Goal: Task Accomplishment & Management: Manage account settings

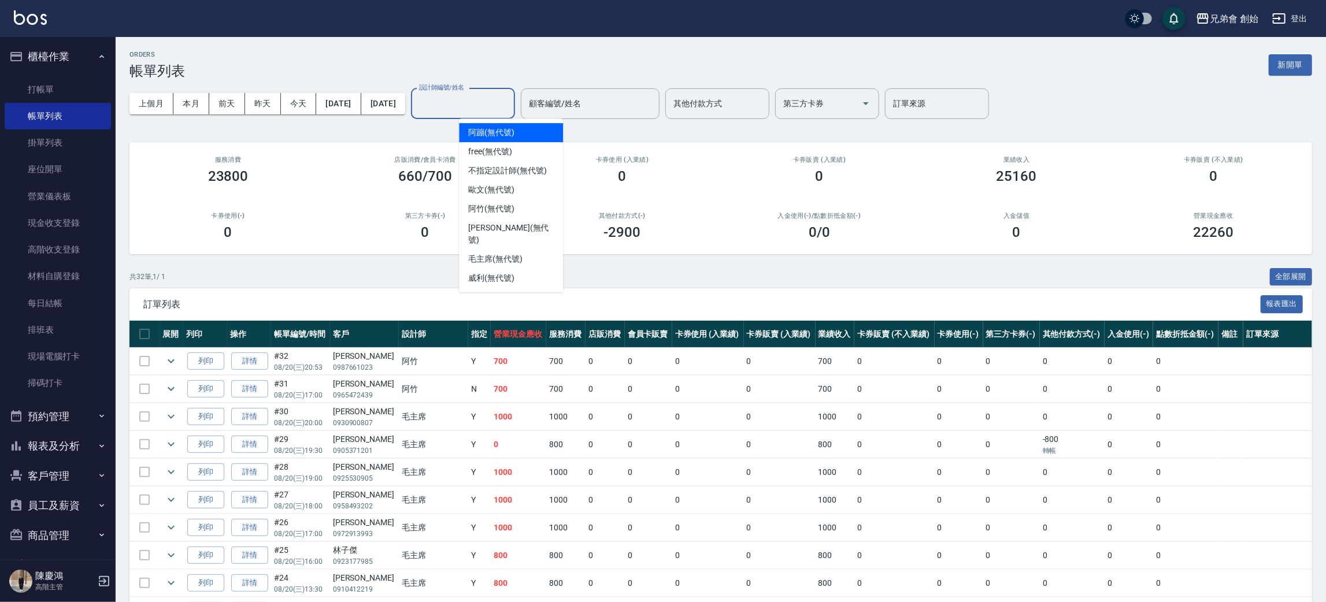
click at [502, 110] on input "設計師編號/姓名" at bounding box center [463, 104] width 94 height 20
click at [523, 193] on div "歐文 (無代號)" at bounding box center [511, 189] width 104 height 19
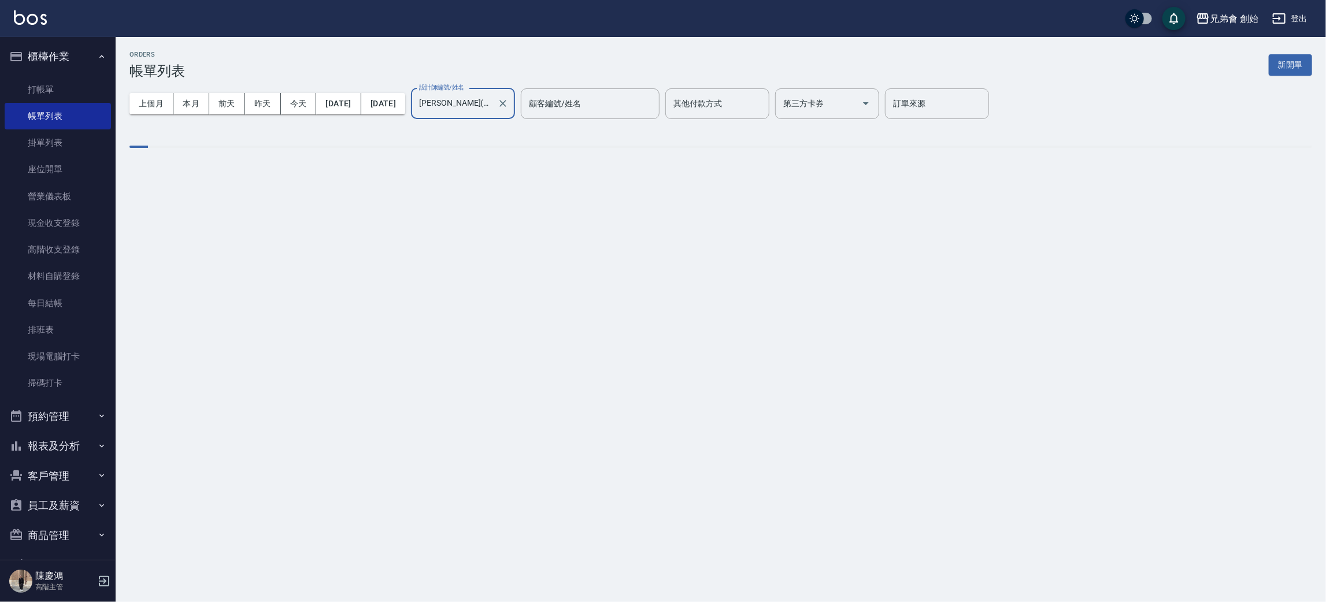
type input "歐文(無代號)"
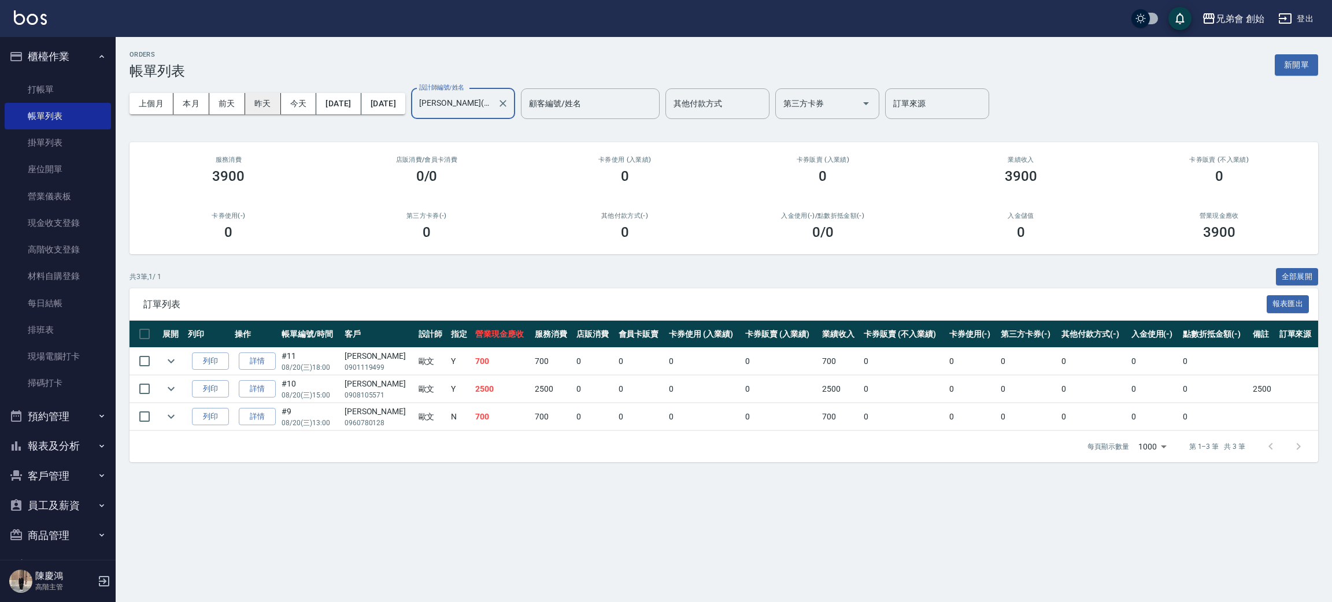
click at [261, 102] on button "昨天" at bounding box center [263, 103] width 36 height 21
click at [287, 109] on button "今天" at bounding box center [299, 103] width 36 height 21
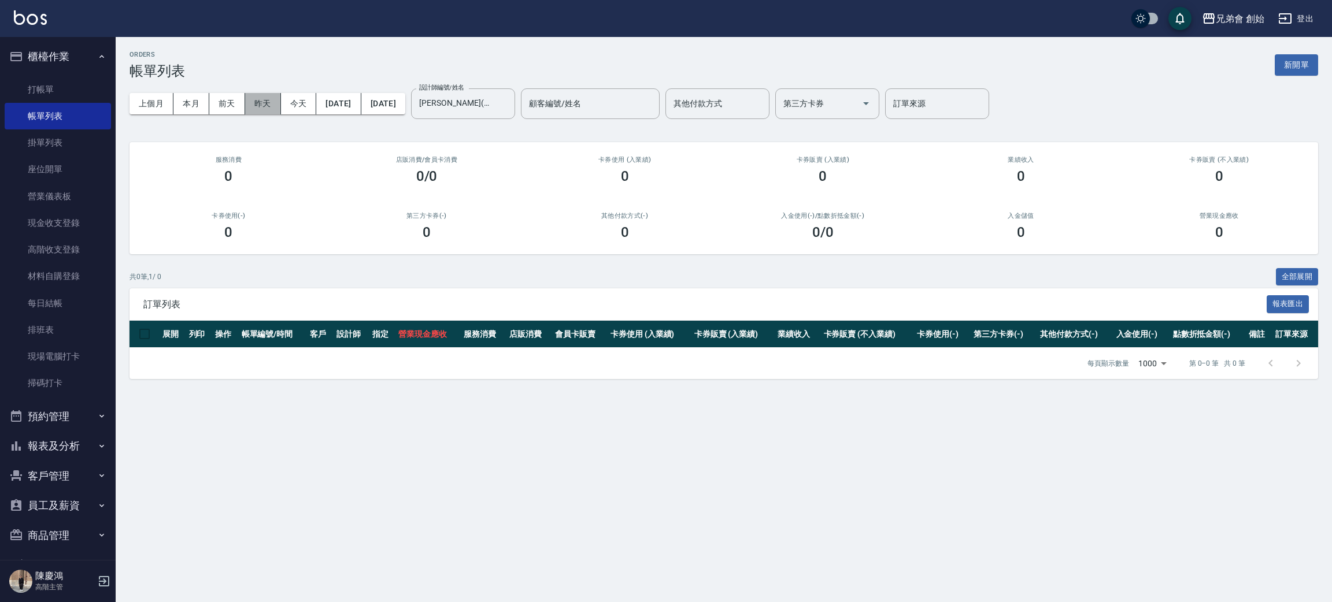
click at [276, 102] on button "昨天" at bounding box center [263, 103] width 36 height 21
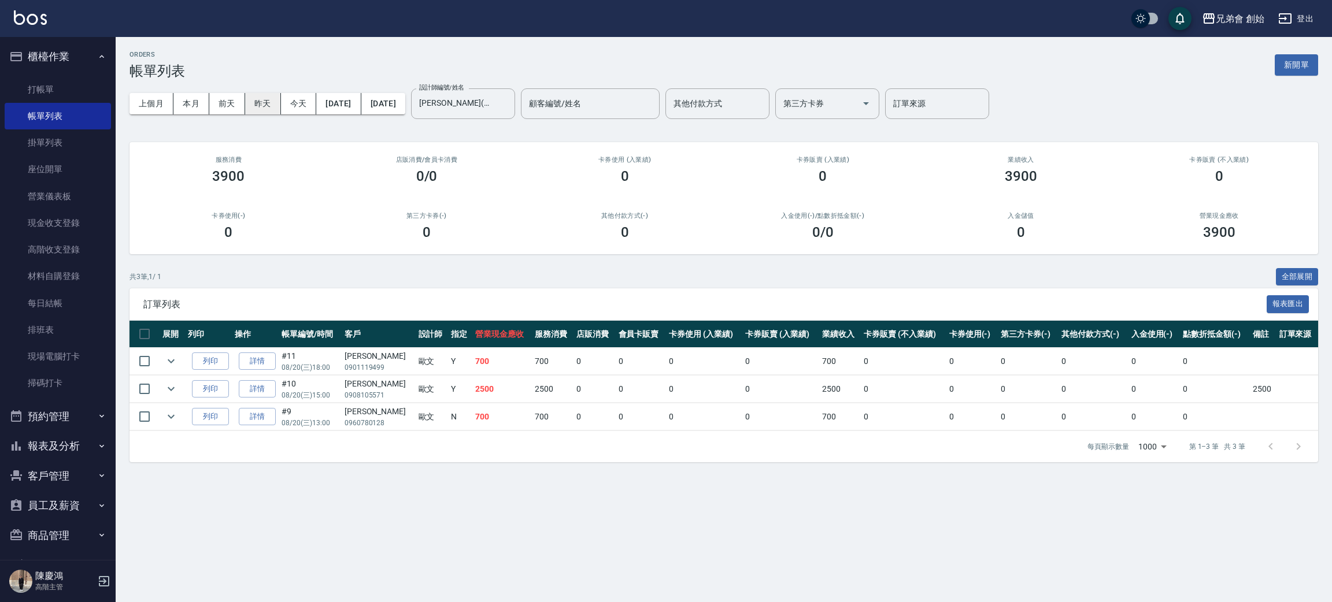
click at [276, 109] on button "昨天" at bounding box center [263, 103] width 36 height 21
drag, startPoint x: 471, startPoint y: 317, endPoint x: 478, endPoint y: 330, distance: 13.7
click at [478, 330] on div "訂單列表 報表匯出 展開 列印 操作 帳單編號/時間 客戶 設計師 指定 營業現金應收 服務消費 店販消費 會員卡販賣 卡券使用 (入業績) 卡券販賣 (入業…" at bounding box center [723, 375] width 1189 height 174
click at [492, 302] on span "訂單列表" at bounding box center [704, 305] width 1123 height 12
drag, startPoint x: 443, startPoint y: 356, endPoint x: 487, endPoint y: 363, distance: 44.6
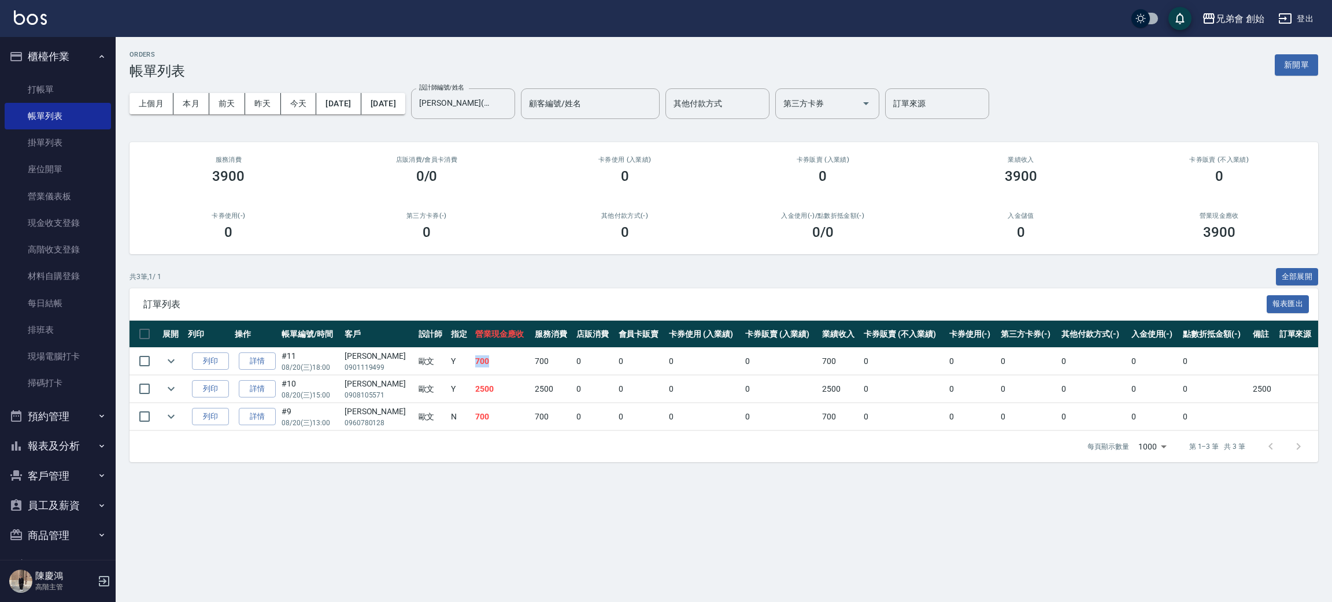
click at [487, 363] on tr "列印 詳情 #11 08/20 (三) 18:00 ALLAN 0901119499 歐文 Y 700 700 0 0 0 0 700 0 0 0 0 0 0" at bounding box center [723, 361] width 1189 height 27
click at [487, 363] on td "700" at bounding box center [502, 361] width 60 height 27
drag, startPoint x: 466, startPoint y: 414, endPoint x: 483, endPoint y: 416, distance: 16.9
click at [483, 416] on td "700" at bounding box center [502, 417] width 60 height 27
click at [492, 409] on td "700" at bounding box center [502, 417] width 60 height 27
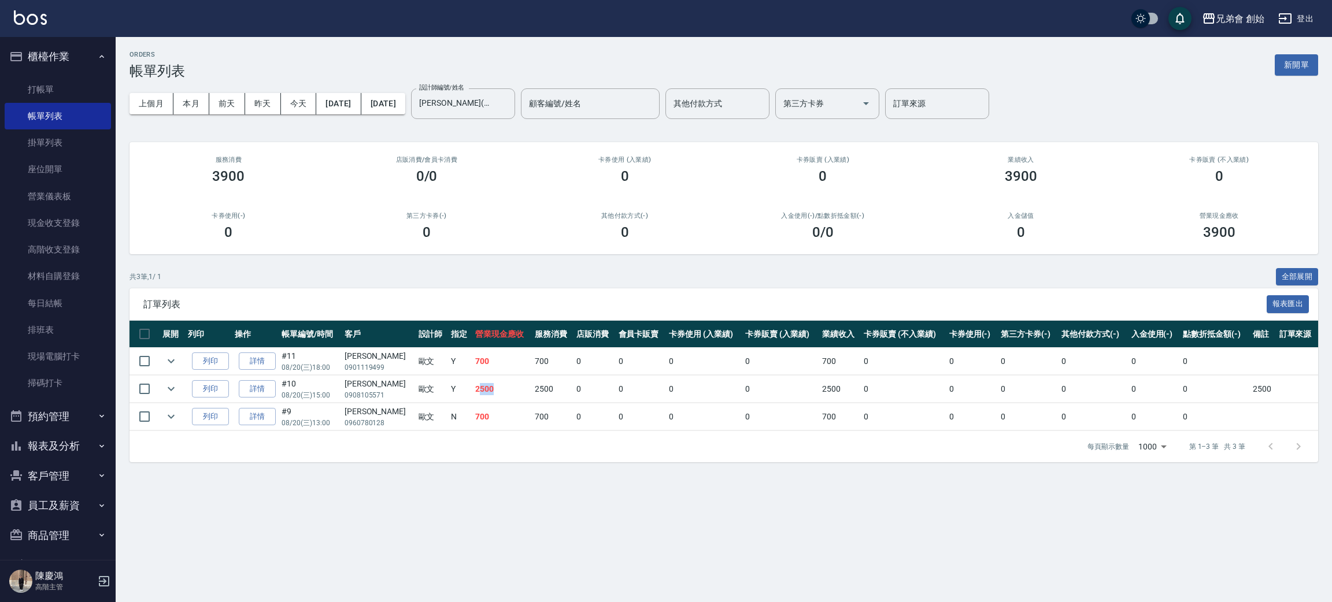
drag, startPoint x: 458, startPoint y: 390, endPoint x: 495, endPoint y: 394, distance: 37.2
click at [495, 394] on td "2500" at bounding box center [502, 389] width 60 height 27
click at [195, 93] on button "本月" at bounding box center [191, 103] width 36 height 21
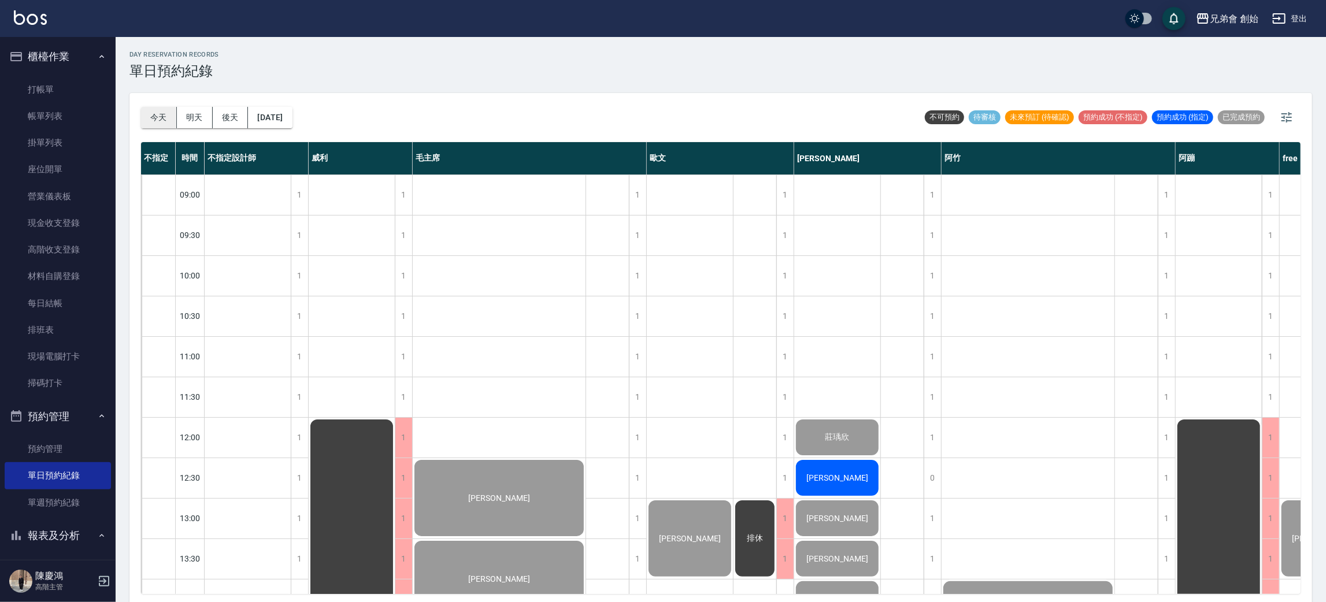
scroll to position [767, 0]
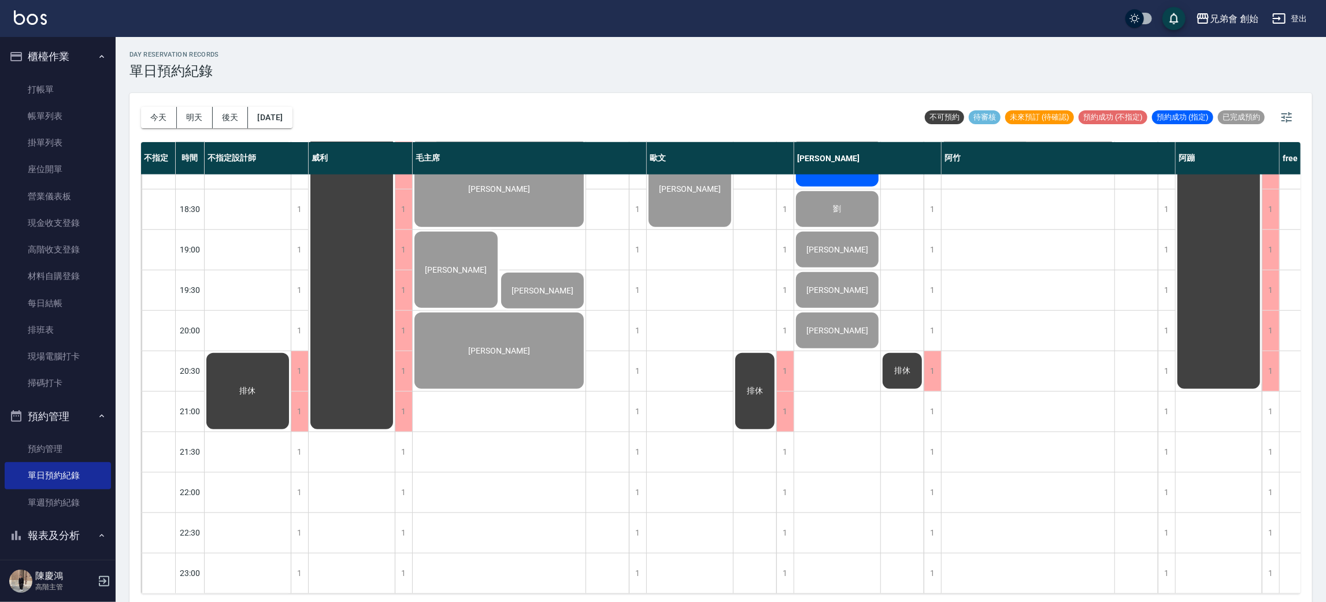
drag, startPoint x: 159, startPoint y: 107, endPoint x: 146, endPoint y: 89, distance: 22.0
click at [160, 107] on button "今天" at bounding box center [159, 117] width 36 height 21
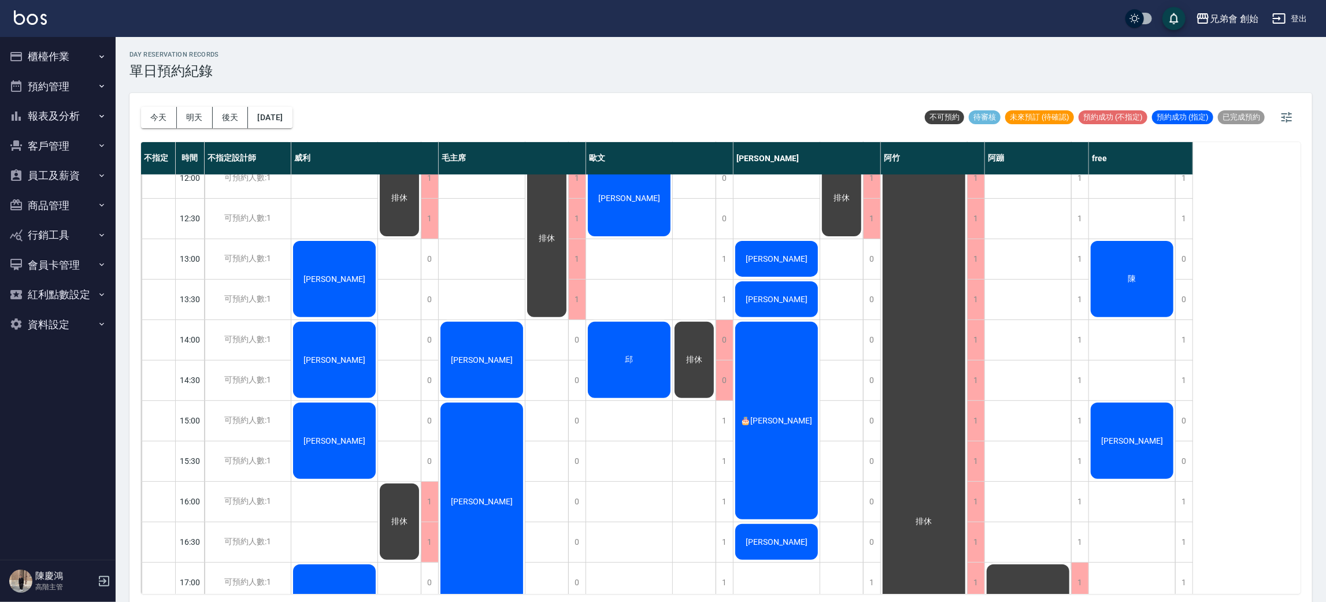
scroll to position [87, 0]
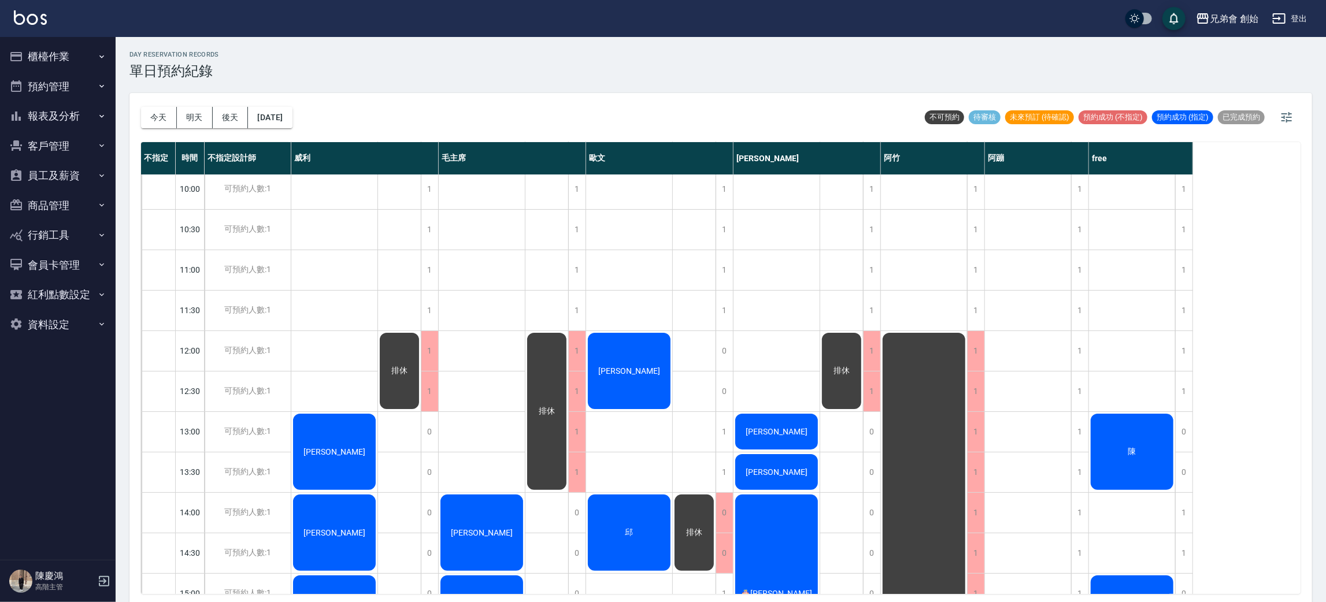
scroll to position [173, 0]
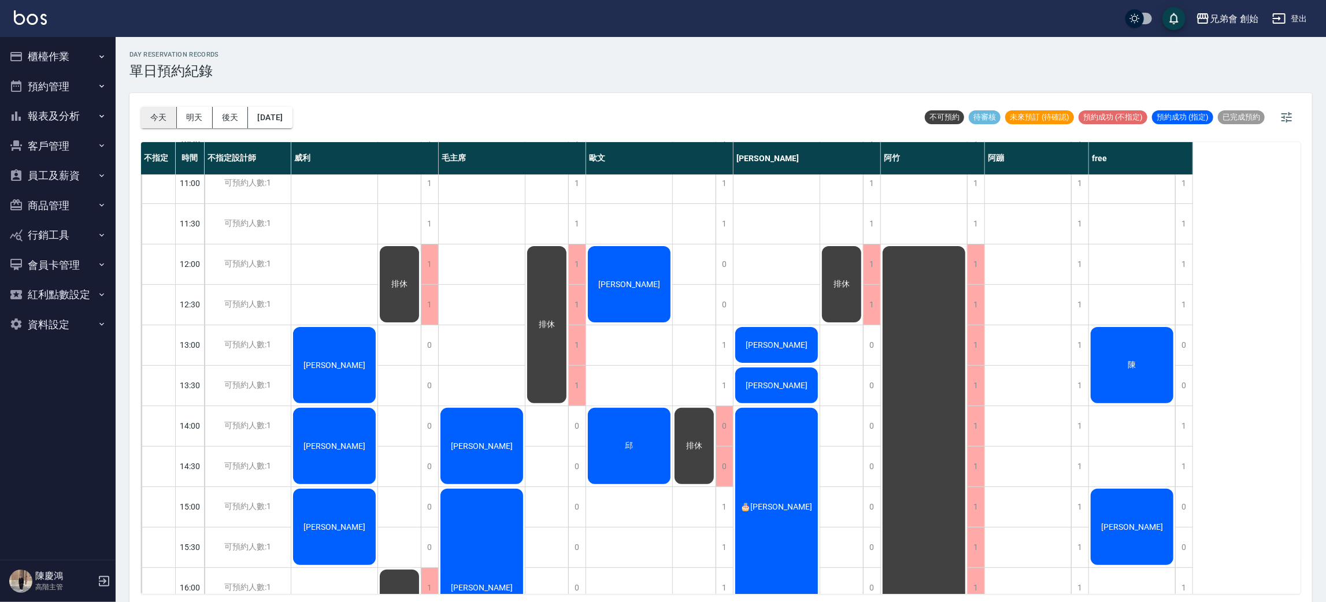
click at [158, 113] on button "今天" at bounding box center [159, 117] width 36 height 21
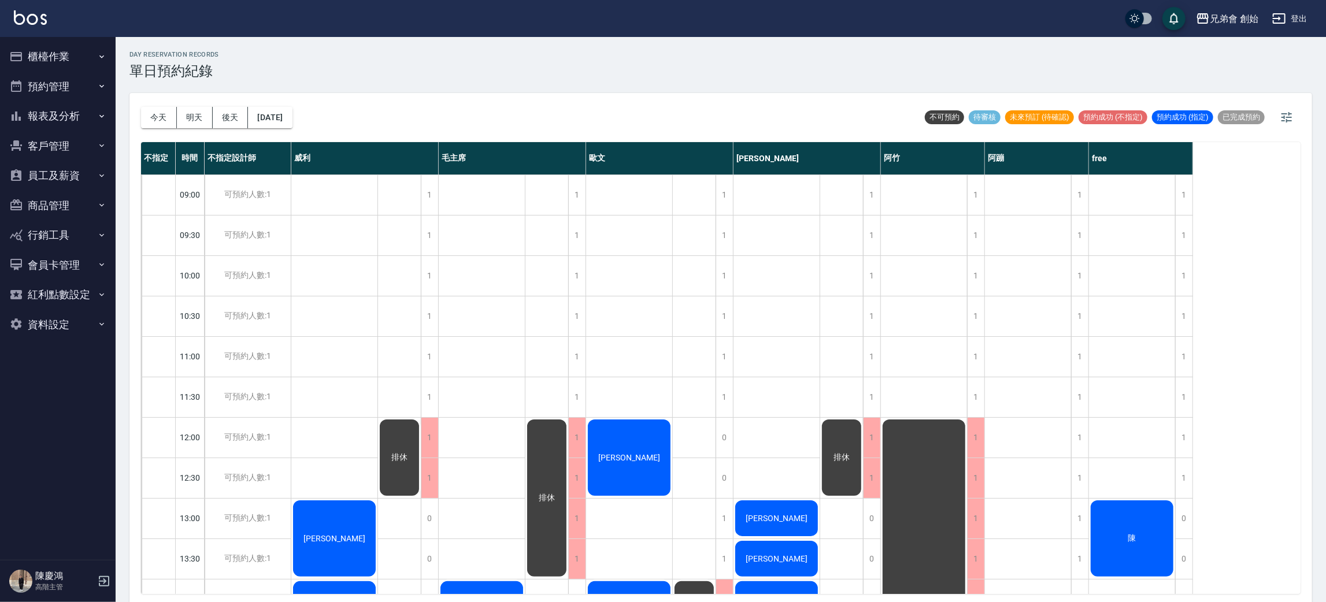
scroll to position [173, 0]
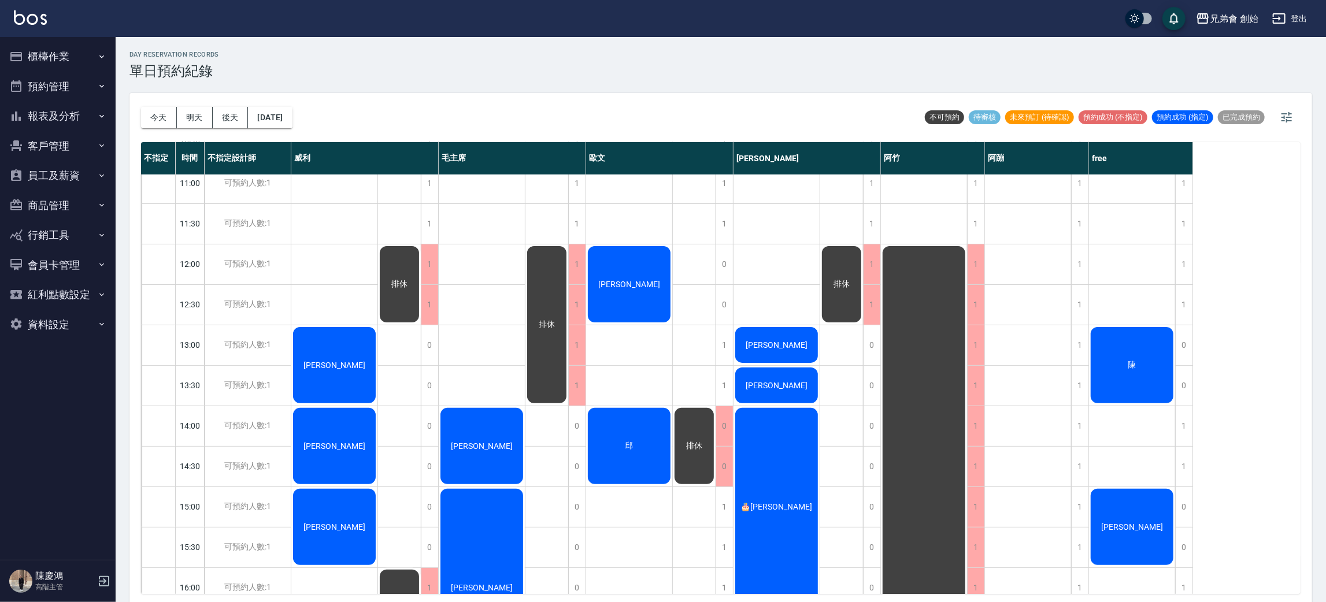
click at [377, 325] on div "孫倩煜" at bounding box center [334, 365] width 86 height 80
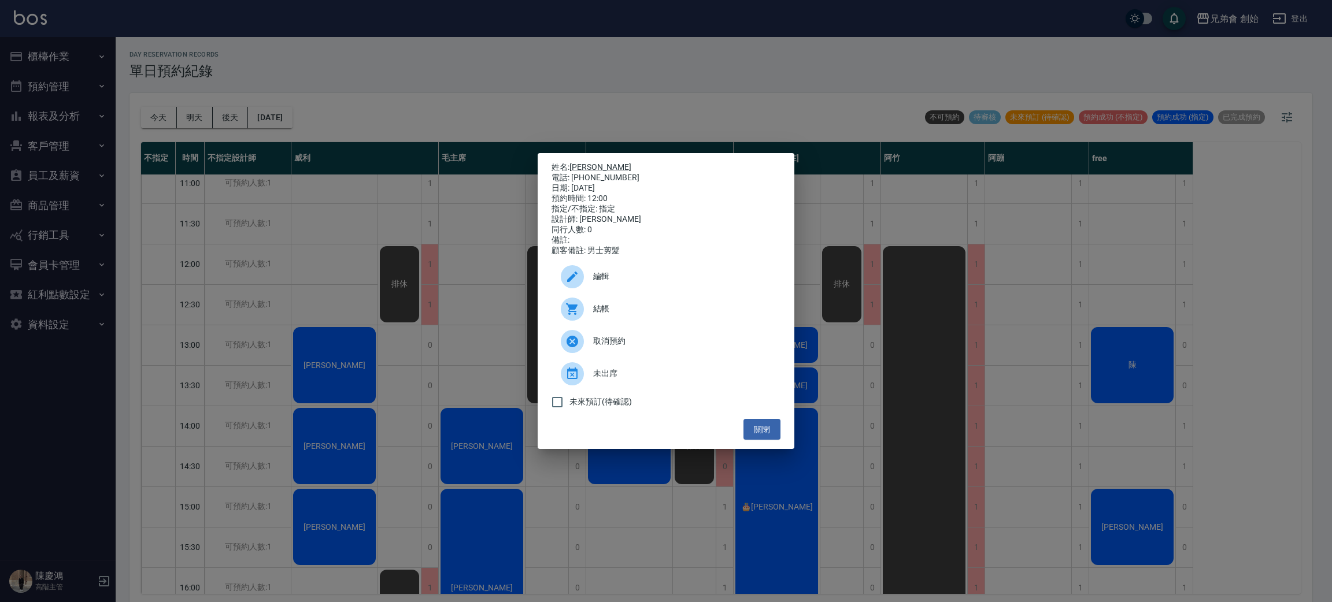
click at [352, 131] on div "姓名: 孫倩煜 電話: 0903013119 日期: 2025/08/21 預約時間: 12:00 指定/不指定: 指定 設計師: 歐文 同行人數: 0 備註…" at bounding box center [666, 301] width 1332 height 602
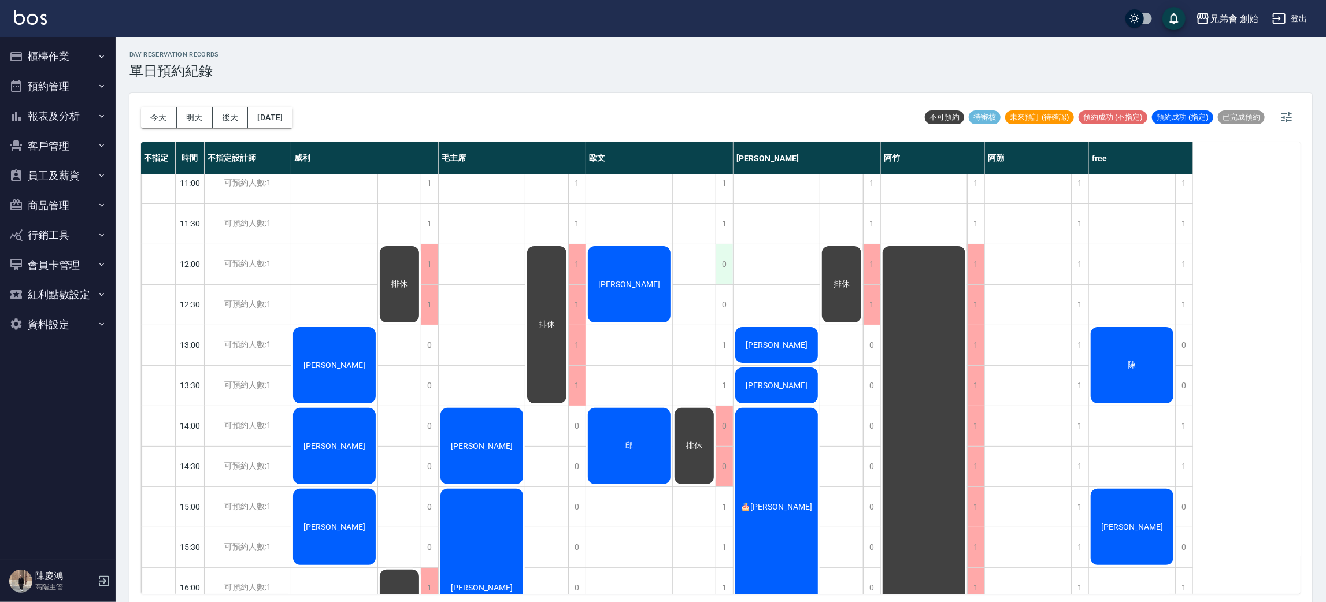
click at [726, 266] on div "0" at bounding box center [724, 265] width 17 height 40
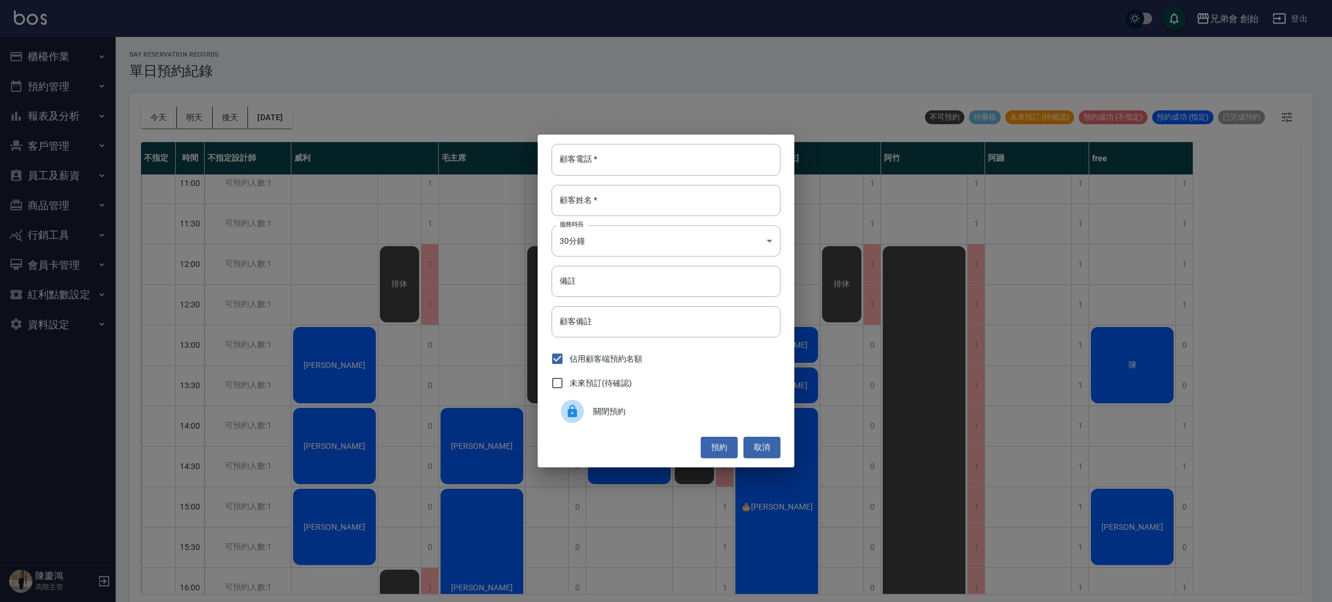
click at [639, 404] on div "關閉預約" at bounding box center [665, 411] width 229 height 32
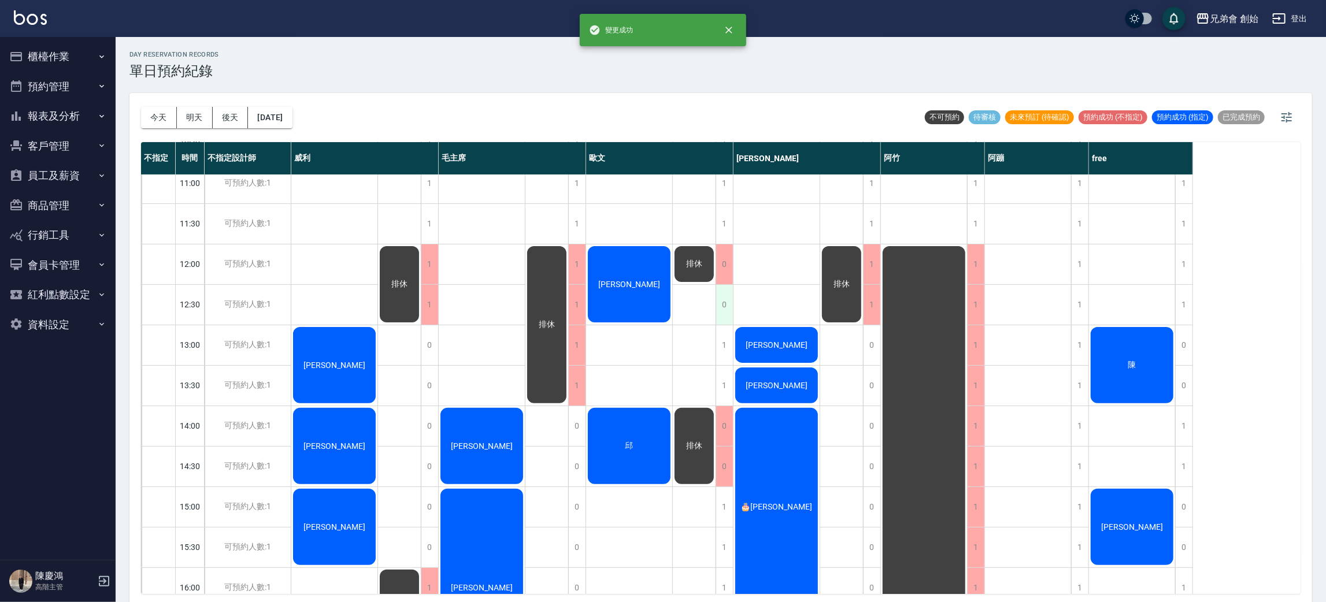
click at [719, 305] on div "0" at bounding box center [724, 305] width 17 height 40
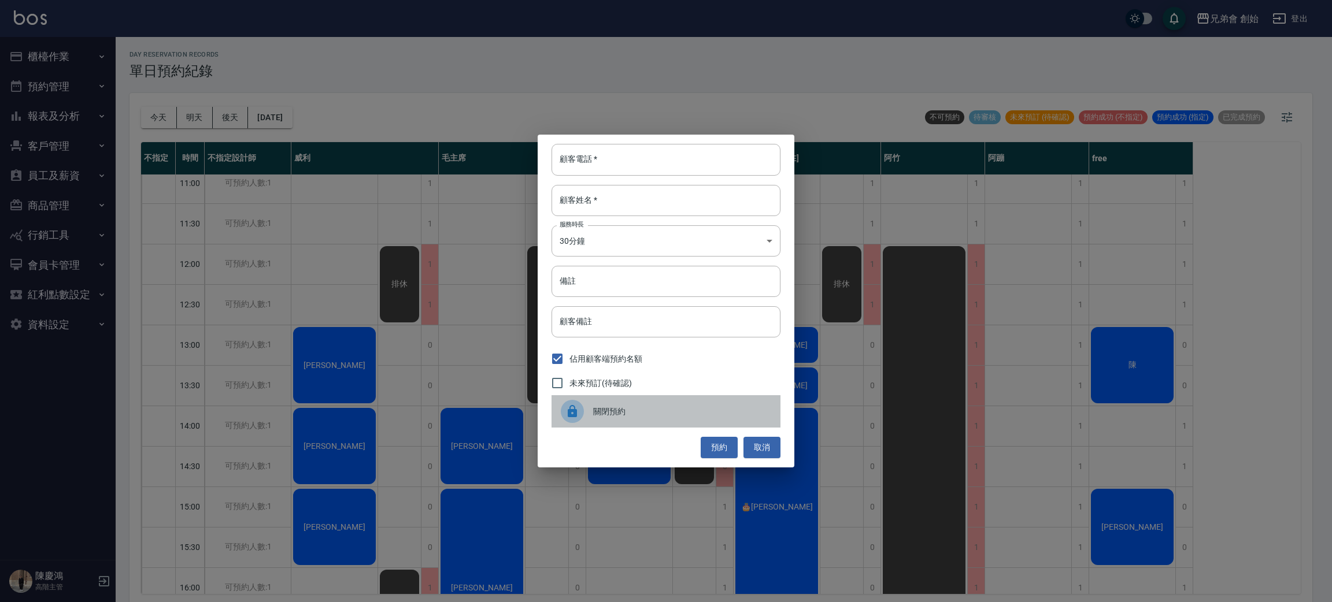
click at [609, 399] on div "關閉預約" at bounding box center [665, 411] width 229 height 32
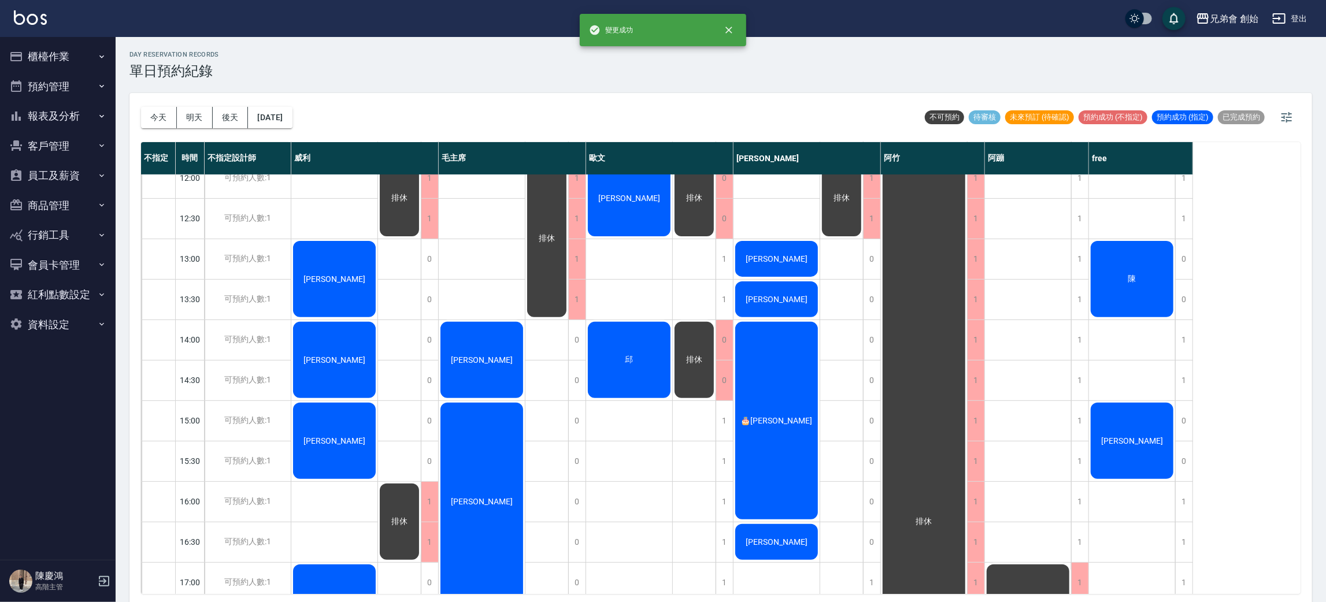
scroll to position [347, 0]
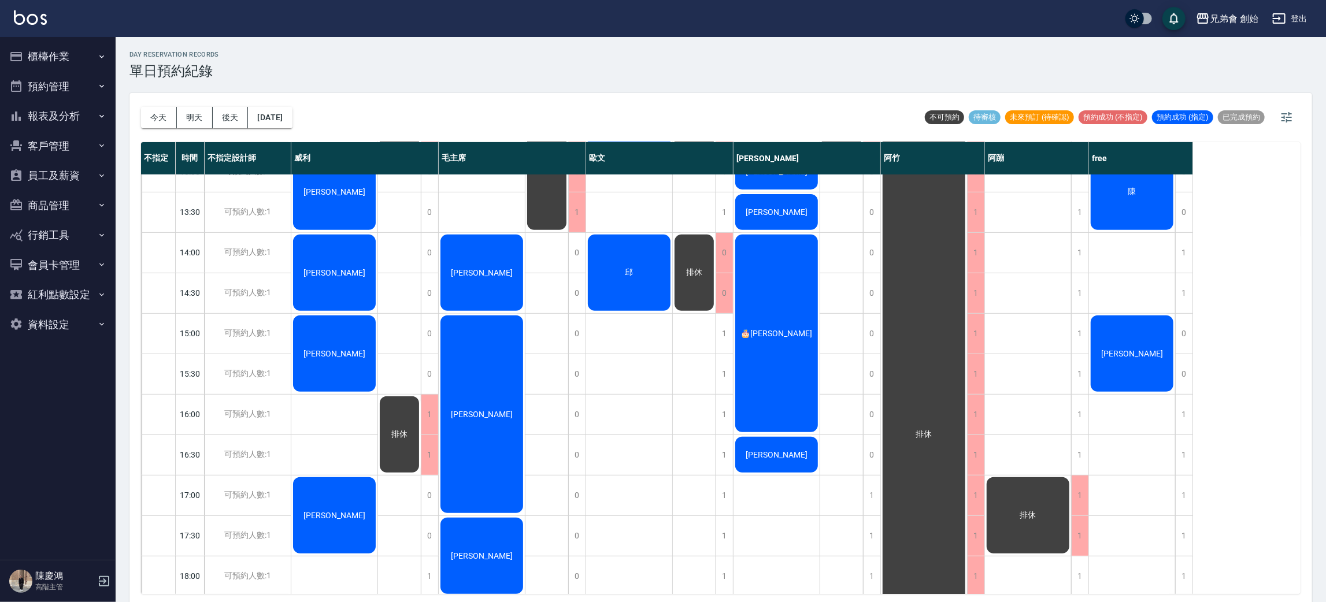
click at [377, 232] on div "邱" at bounding box center [334, 192] width 86 height 80
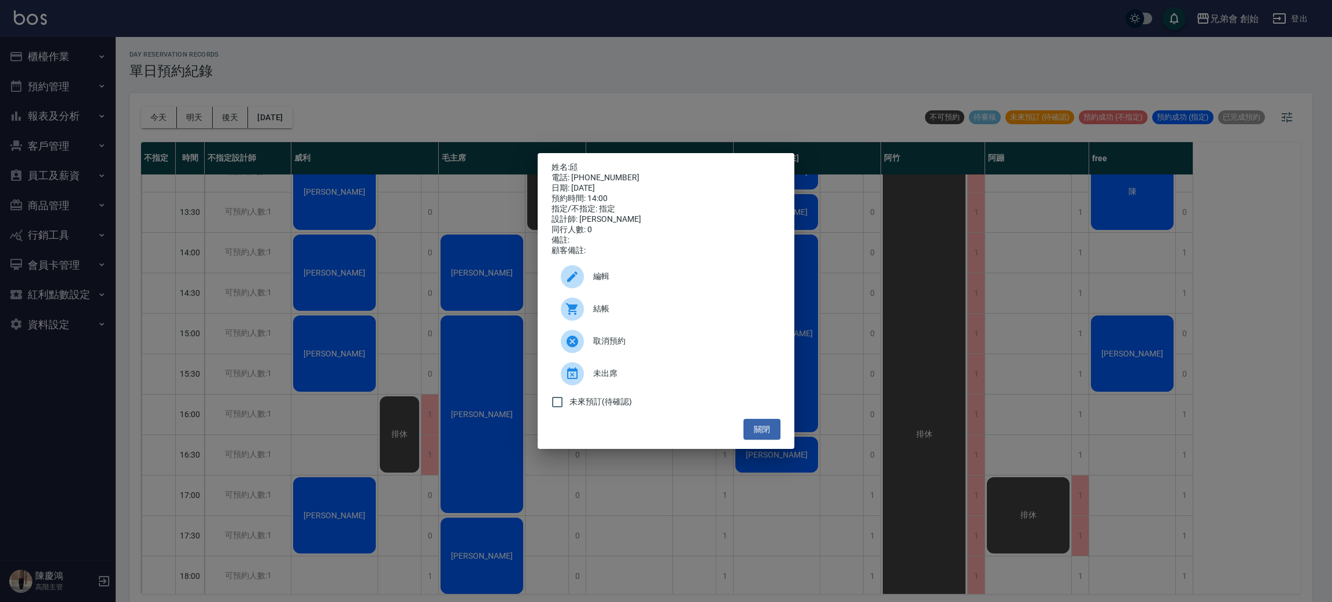
click at [379, 301] on div "姓名: 邱 電話: 0908965018 日期: 2025/08/21 預約時間: 14:00 指定/不指定: 指定 設計師: 歐文 同行人數: 0 備註: …" at bounding box center [666, 301] width 1332 height 602
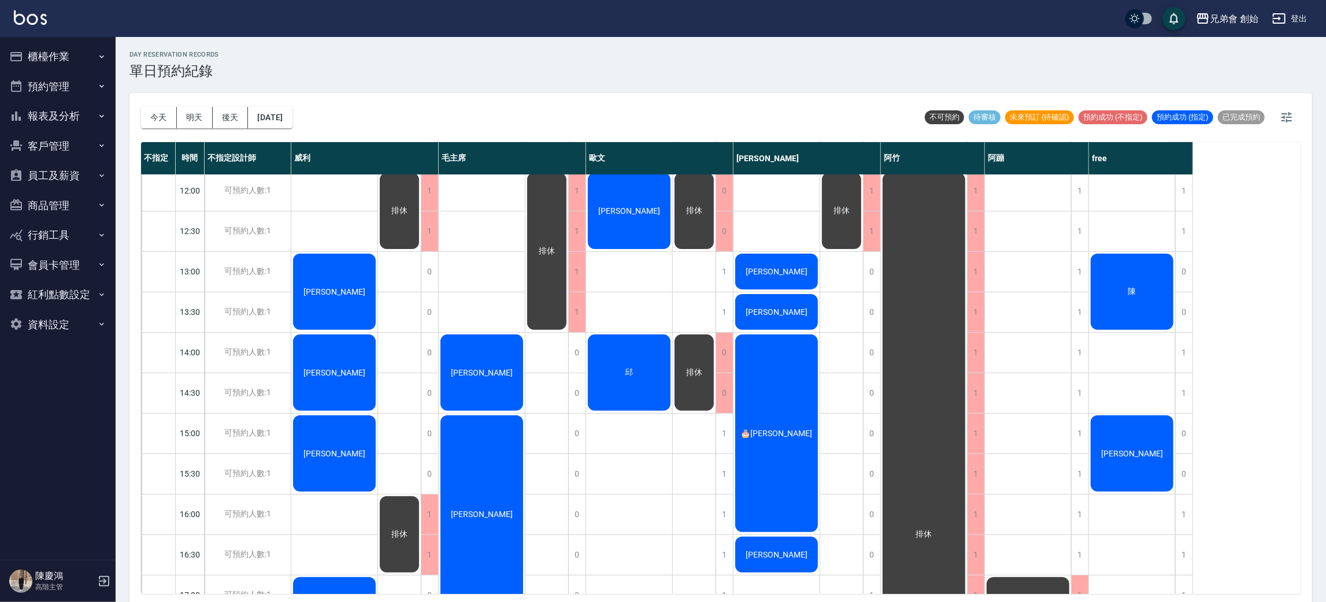
scroll to position [160, 0]
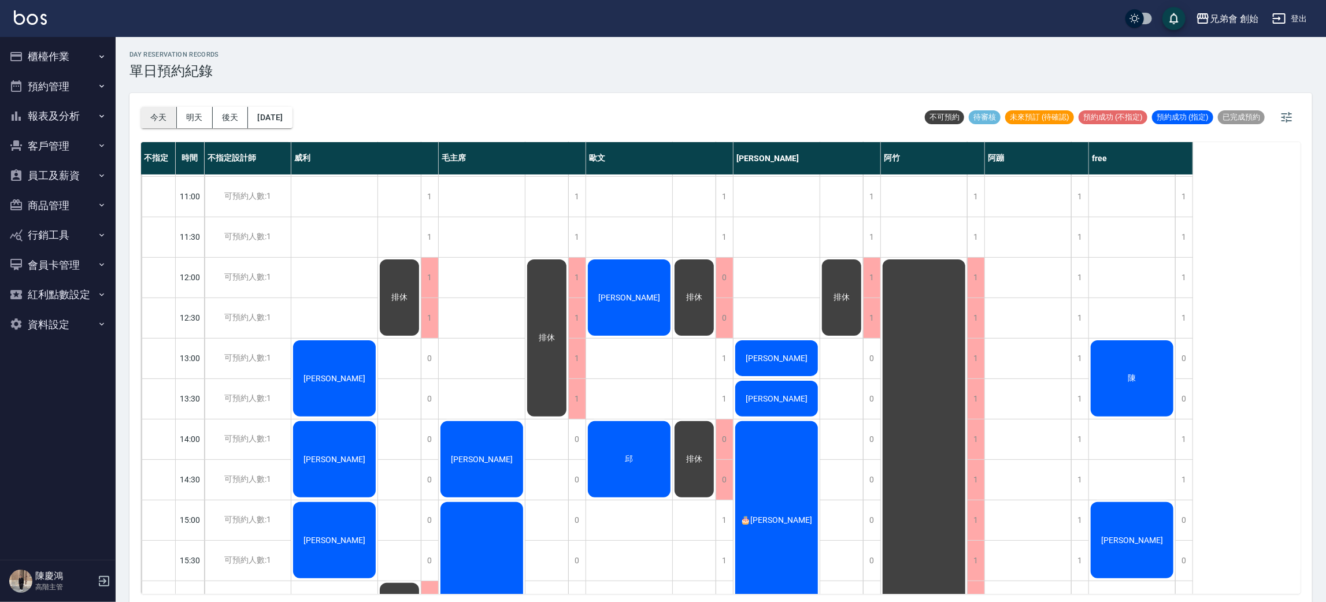
click at [164, 110] on button "今天" at bounding box center [159, 117] width 36 height 21
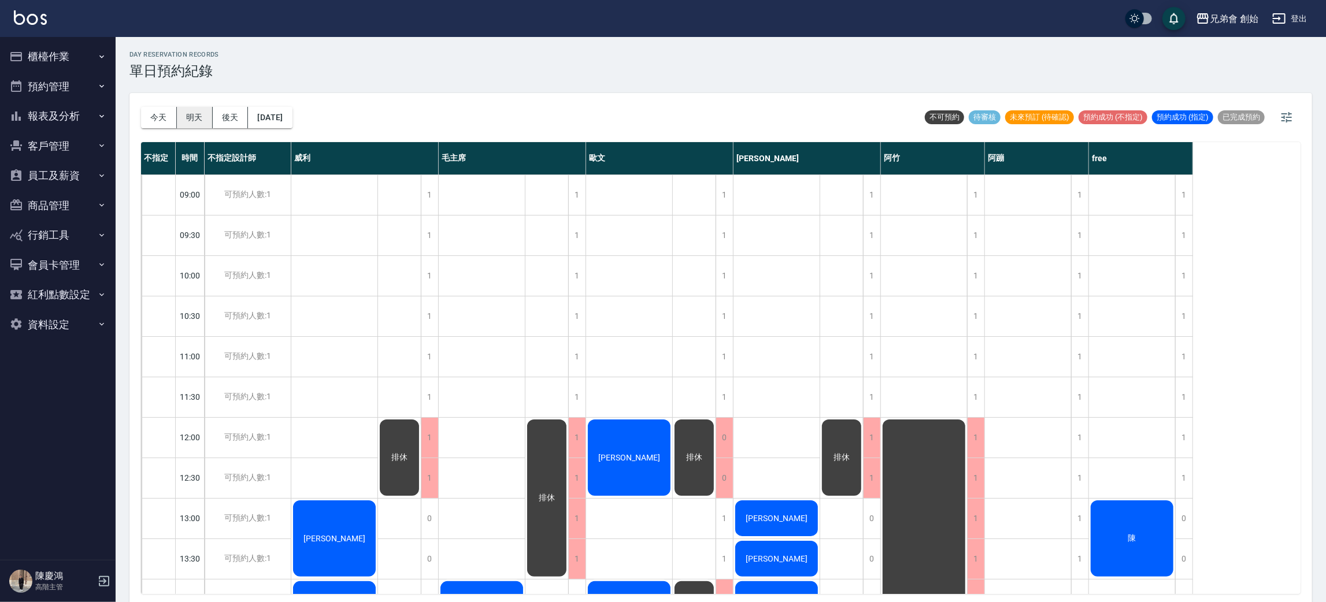
click at [197, 117] on button "明天" at bounding box center [195, 117] width 36 height 21
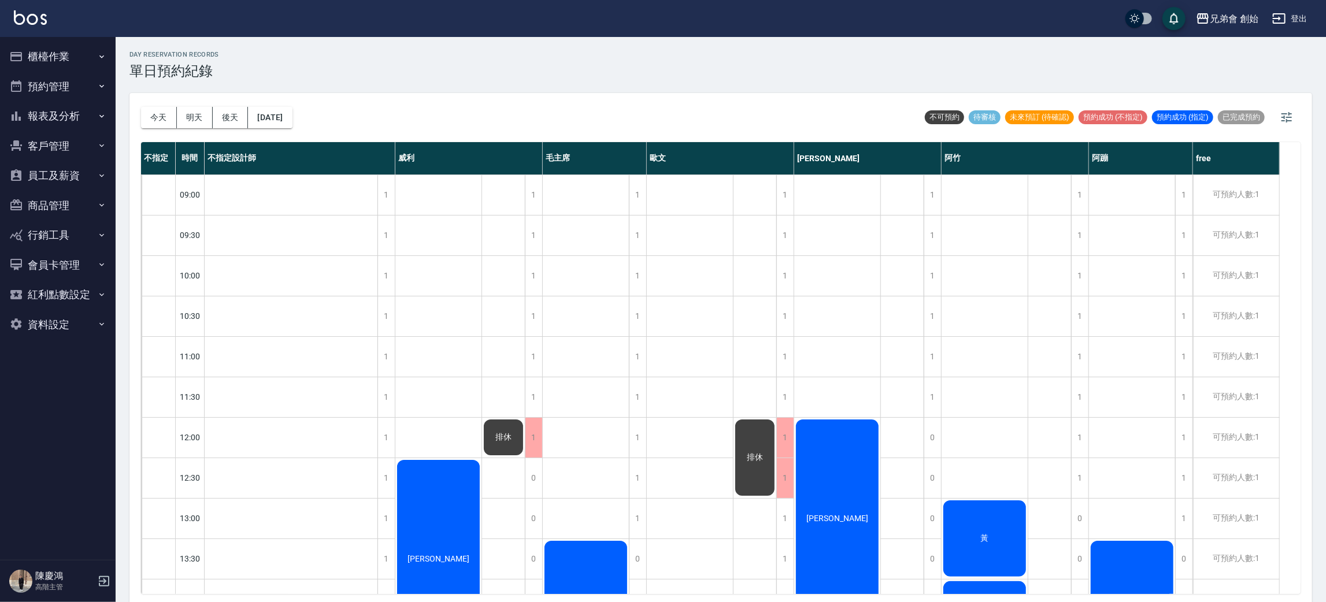
scroll to position [173, 0]
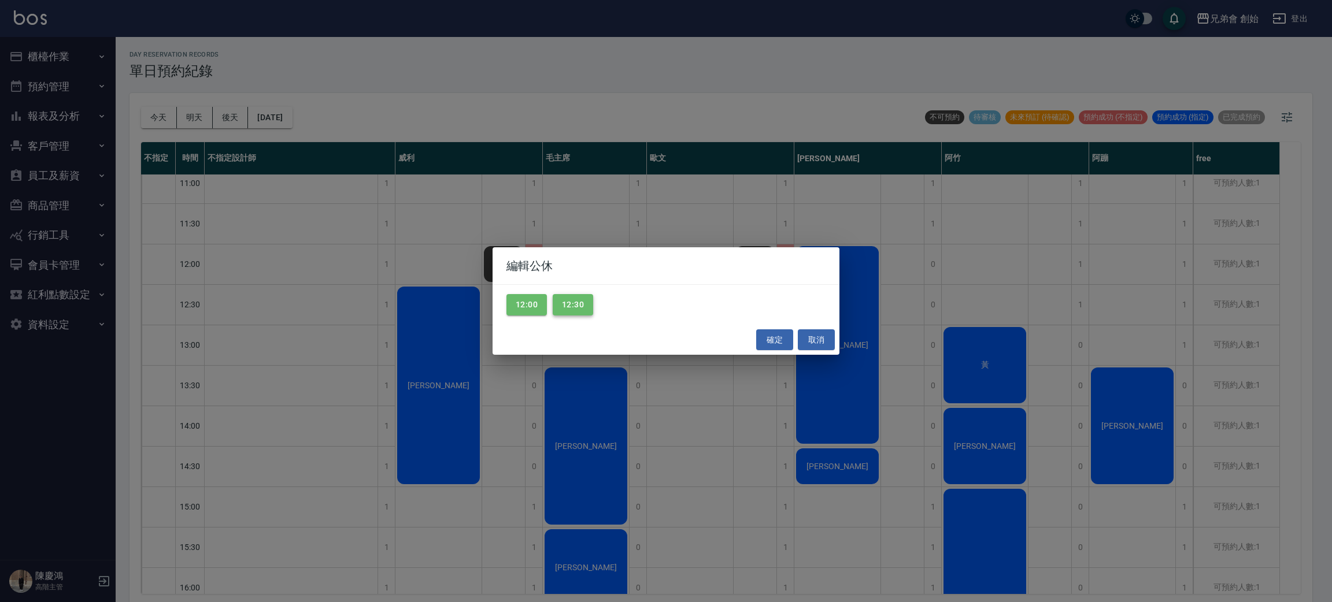
click at [573, 298] on button "12:30" at bounding box center [573, 304] width 40 height 21
click at [521, 302] on button "12:00" at bounding box center [526, 304] width 40 height 21
click at [775, 336] on button "確定" at bounding box center [774, 340] width 37 height 21
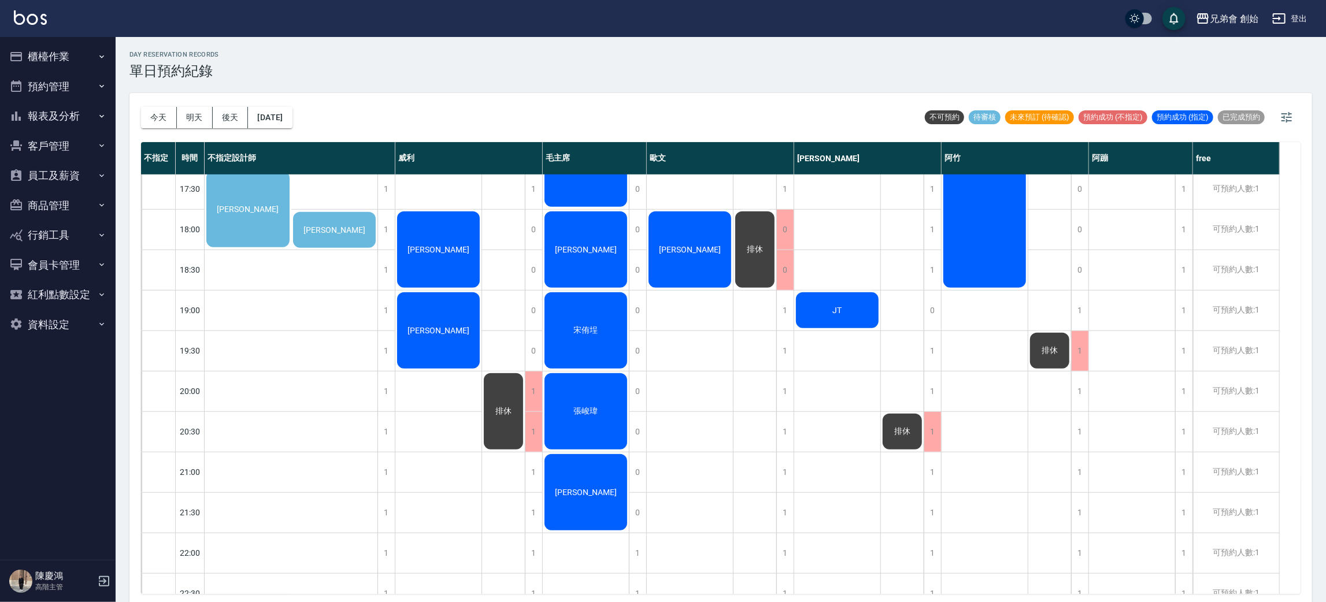
scroll to position [607, 0]
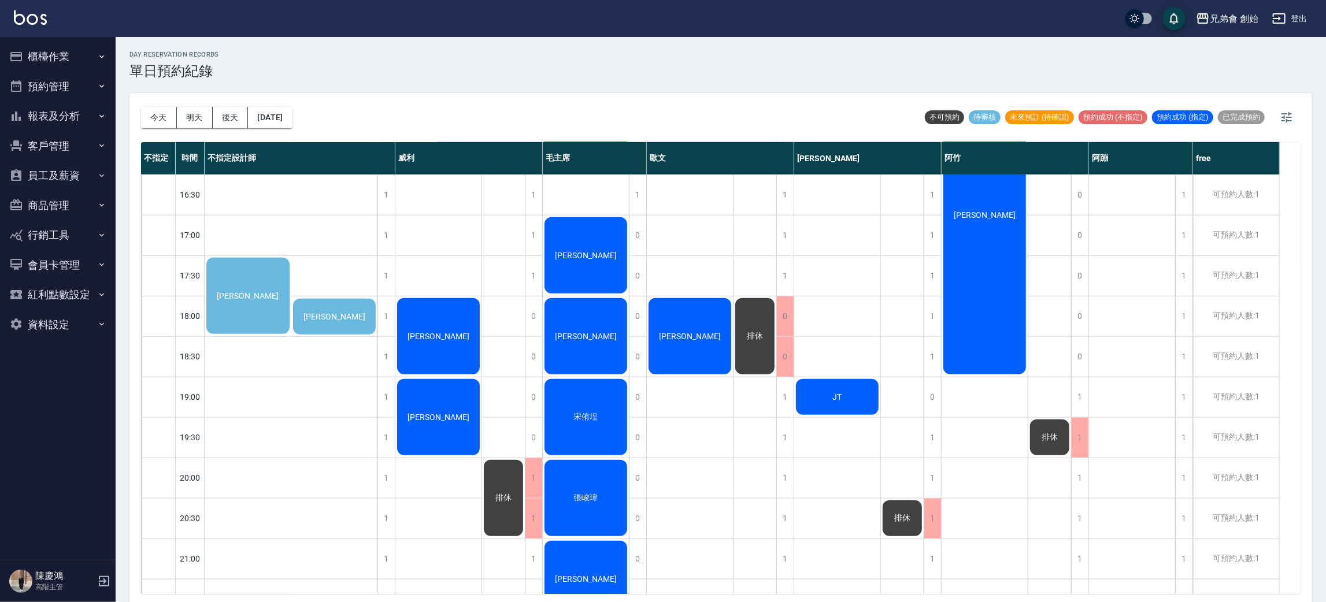
click at [249, 286] on div "[PERSON_NAME]" at bounding box center [248, 296] width 87 height 80
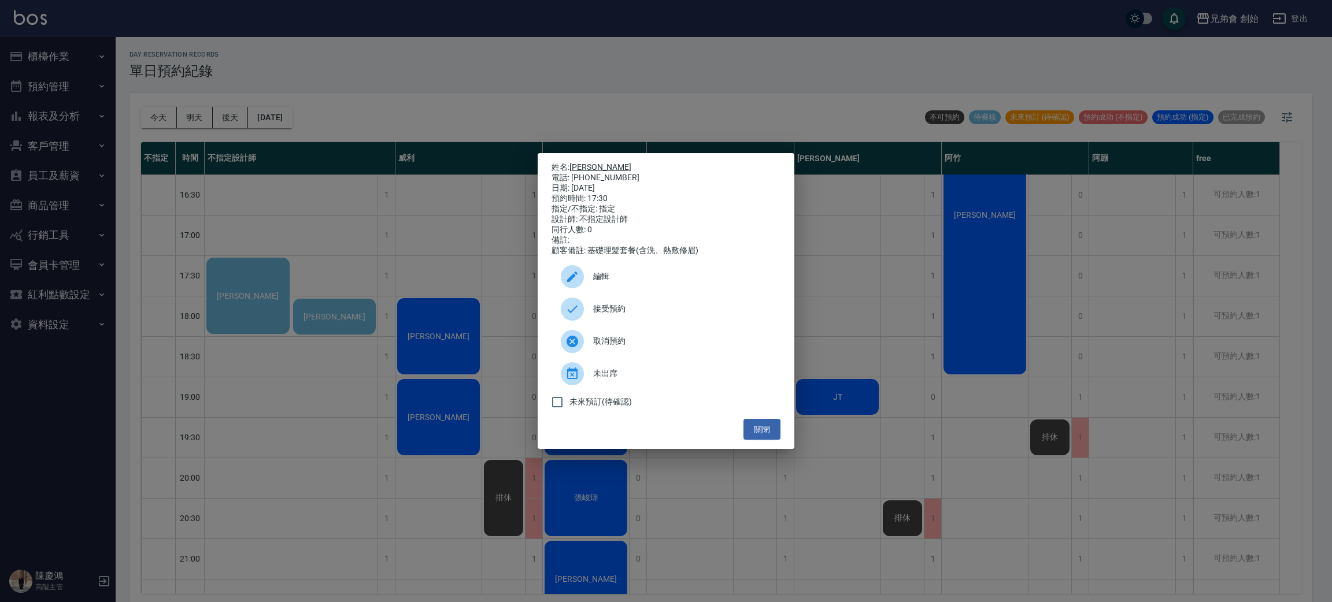
click at [584, 162] on link "[PERSON_NAME]" at bounding box center [600, 166] width 62 height 9
click at [608, 283] on span "編輯" at bounding box center [682, 277] width 178 height 12
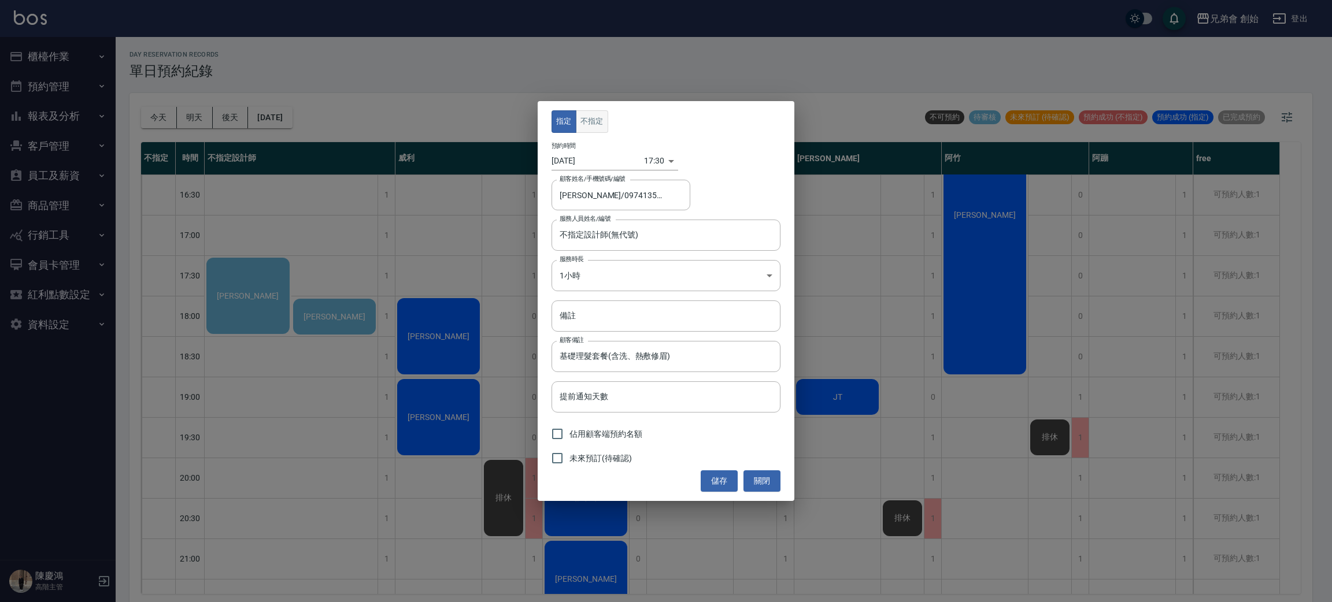
click at [594, 127] on button "不指定" at bounding box center [592, 121] width 32 height 23
click at [639, 238] on input "不指定設計師(無代號)" at bounding box center [657, 235] width 201 height 20
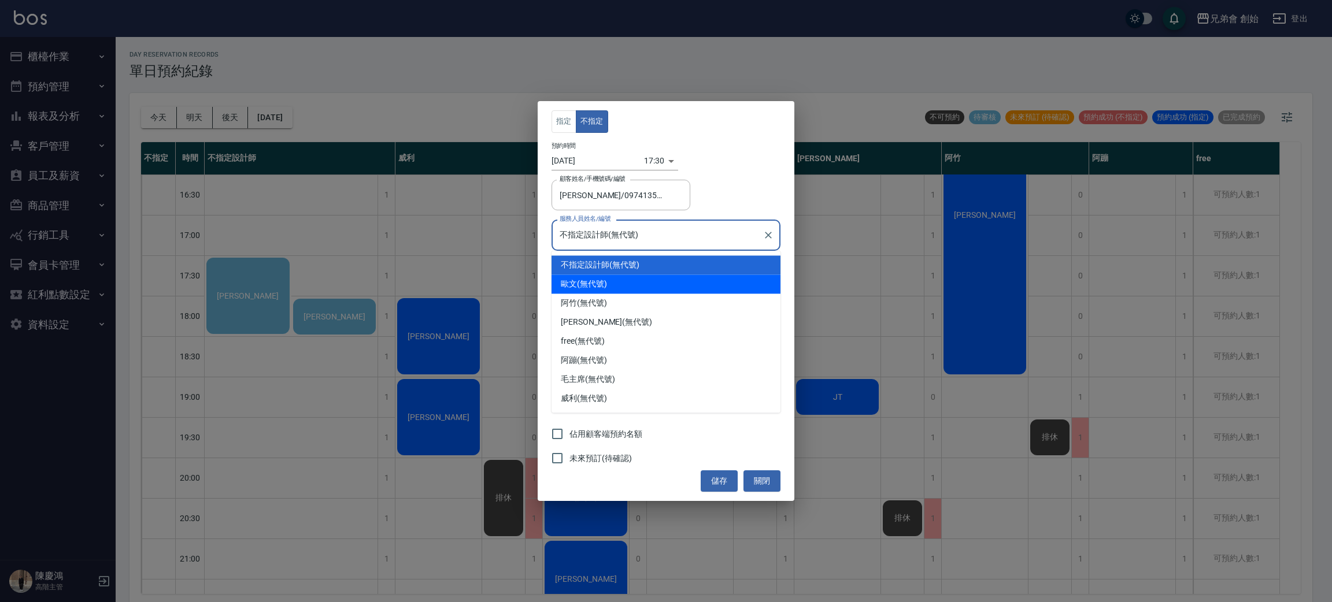
click at [632, 290] on div "歐文 (無代號)" at bounding box center [665, 284] width 229 height 19
type input "歐文(無代號)"
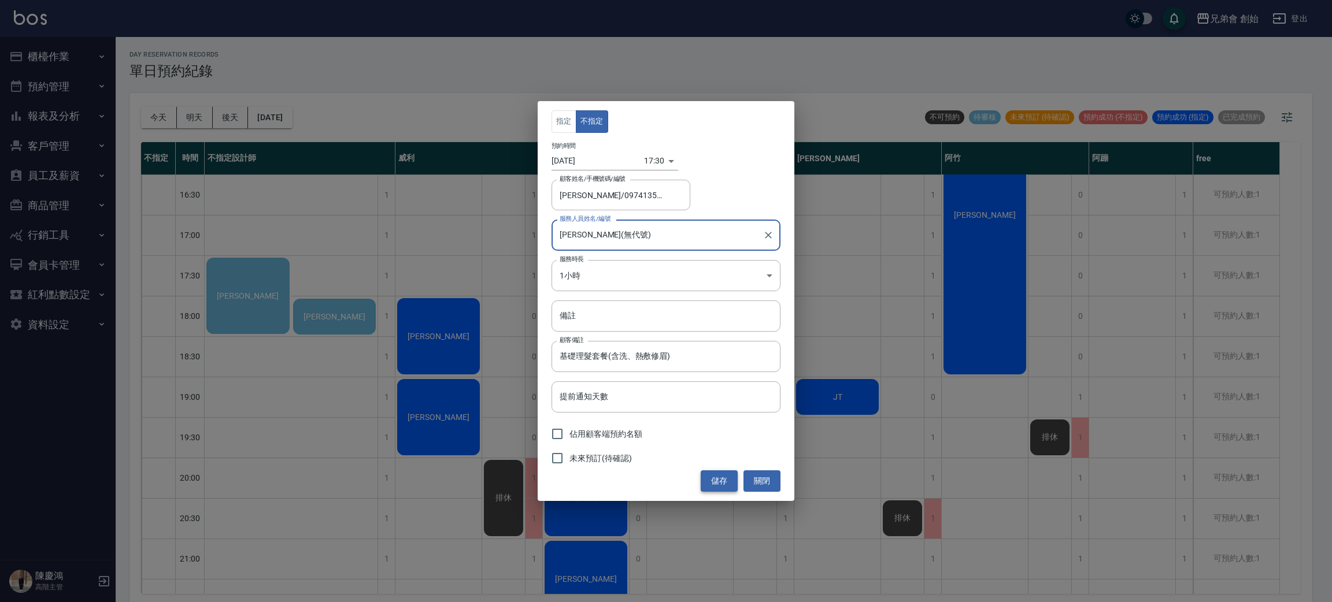
click at [724, 489] on button "儲存" at bounding box center [719, 481] width 37 height 21
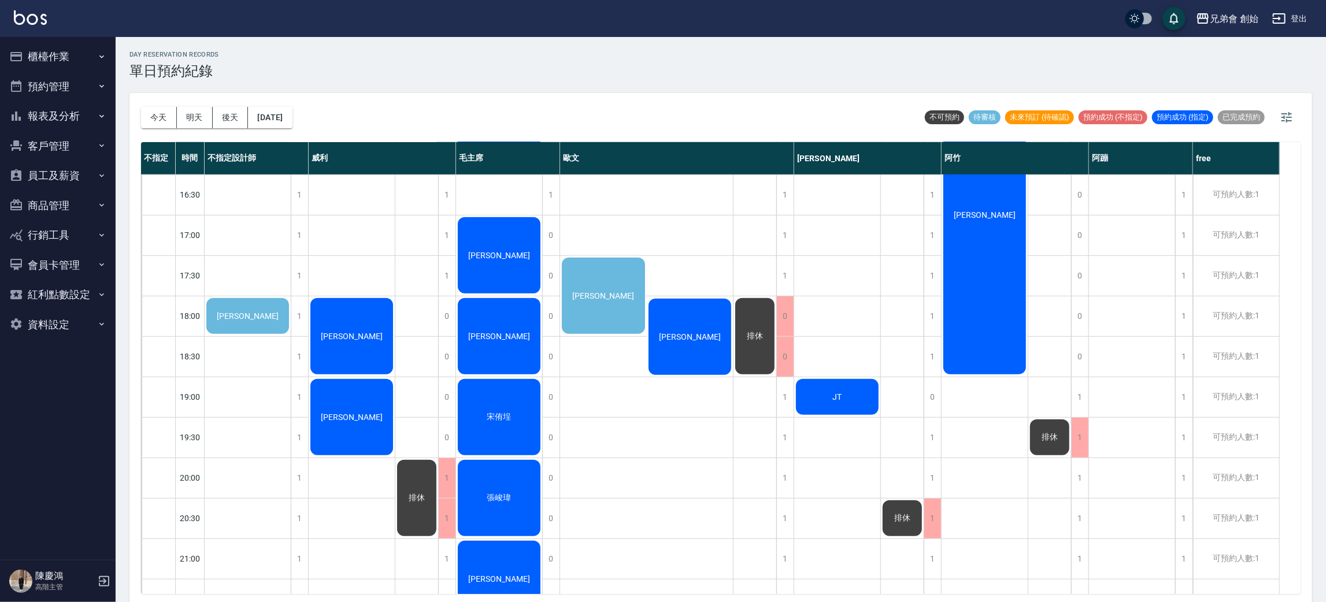
click at [291, 297] on div "[PERSON_NAME]" at bounding box center [248, 316] width 86 height 39
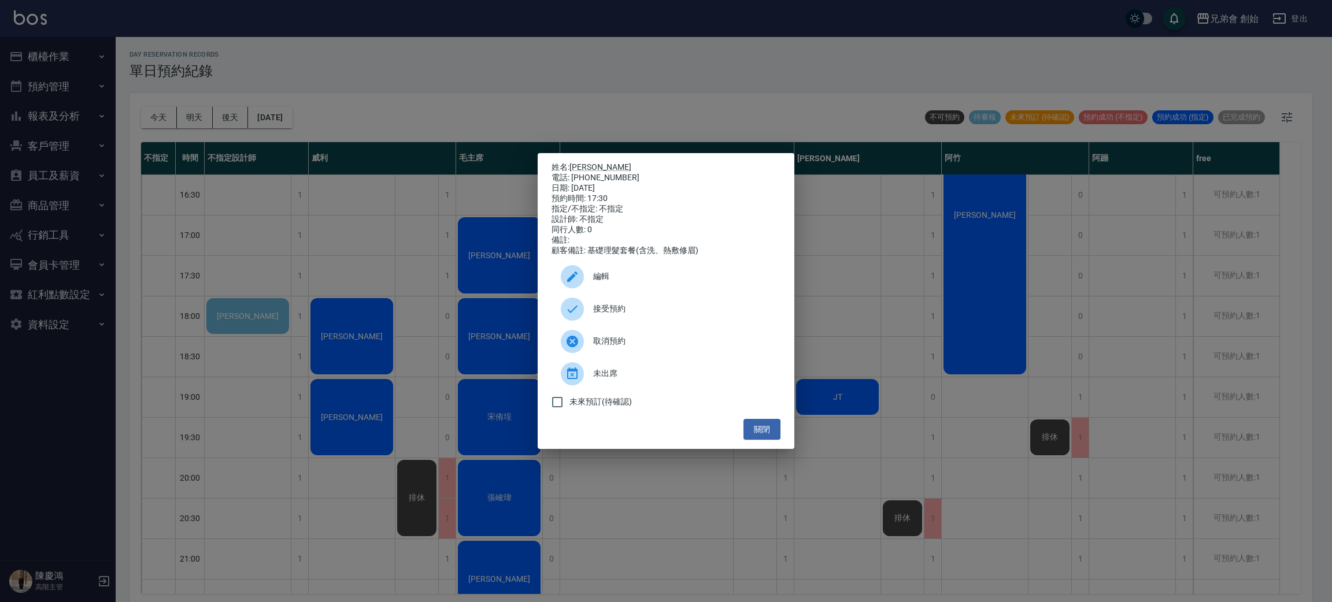
click at [445, 219] on div "姓名: 周威辰 電話: 0974135310 日期: 2025/08/22 預約時間: 17:30 指定/不指定: 不指定 設計師: 不指定 同行人數: 0 …" at bounding box center [666, 301] width 1332 height 602
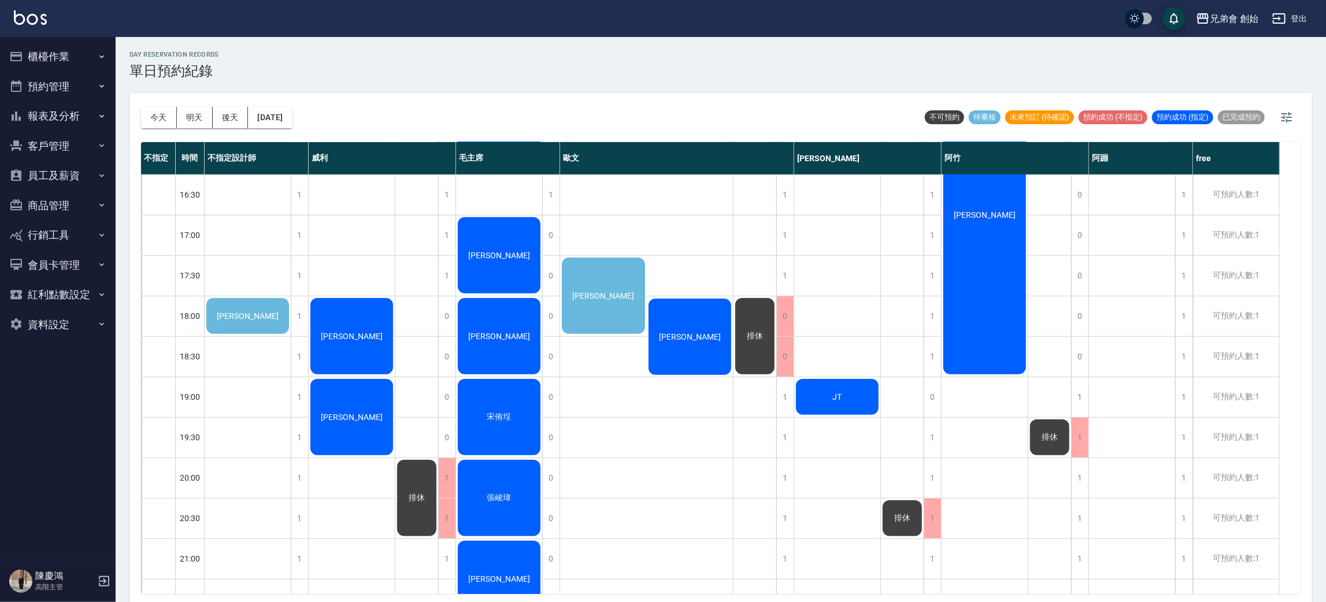
click at [689, 327] on div "[PERSON_NAME]" at bounding box center [690, 337] width 87 height 80
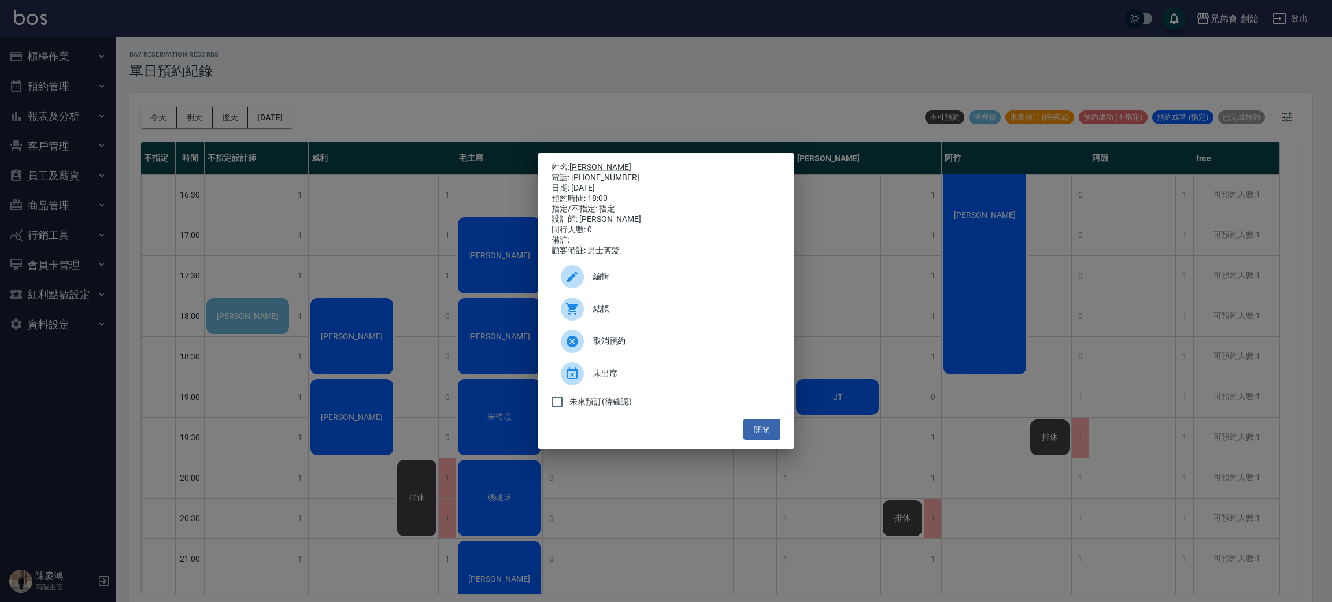
click at [283, 225] on div "姓名: [PERSON_NAME] 電話: [PHONE_NUMBER] 日期: [DATE] 預約時間: 18:00 指定/不指定: 指定 設計師: [PE…" at bounding box center [666, 301] width 1332 height 602
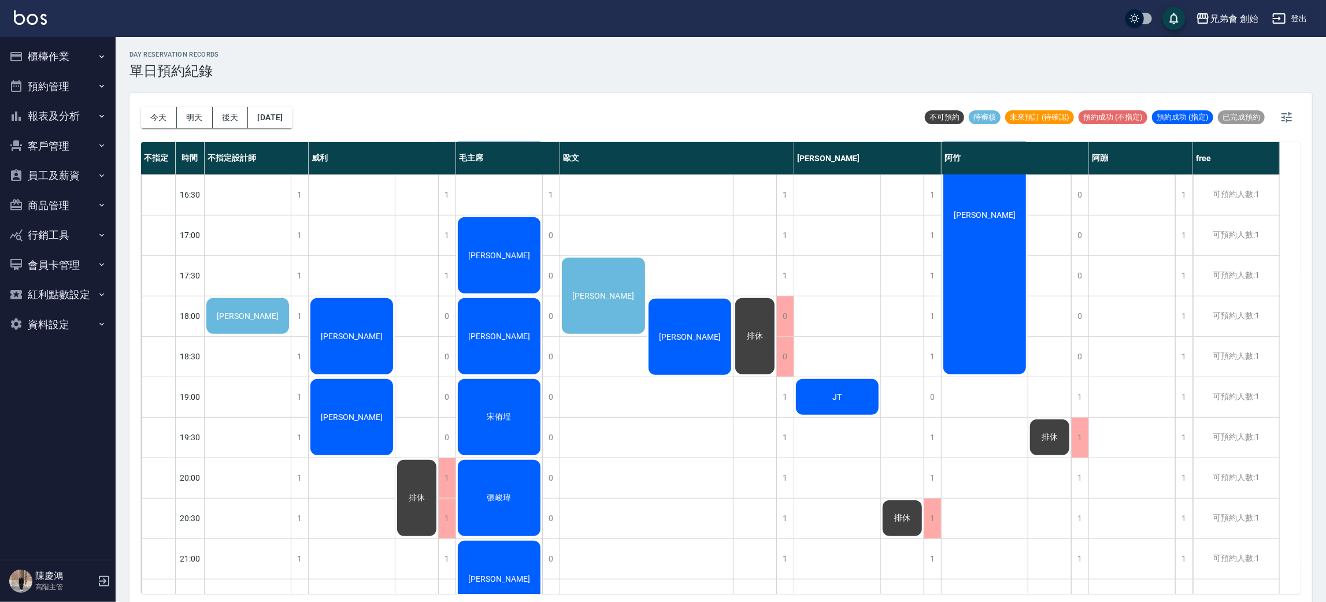
click at [291, 297] on div "[PERSON_NAME]" at bounding box center [248, 316] width 86 height 39
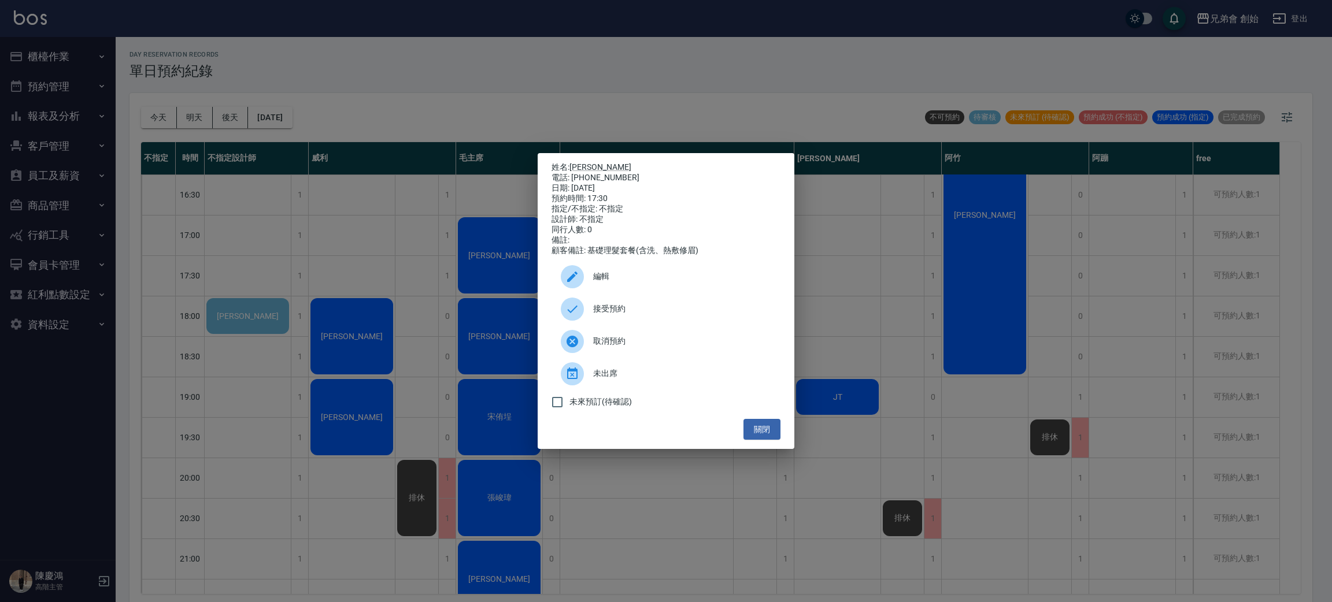
click at [356, 241] on div "姓名: 周威辰 電話: 0974135310 日期: 2025/08/22 預約時間: 17:30 指定/不指定: 不指定 設計師: 不指定 同行人數: 0 …" at bounding box center [666, 301] width 1332 height 602
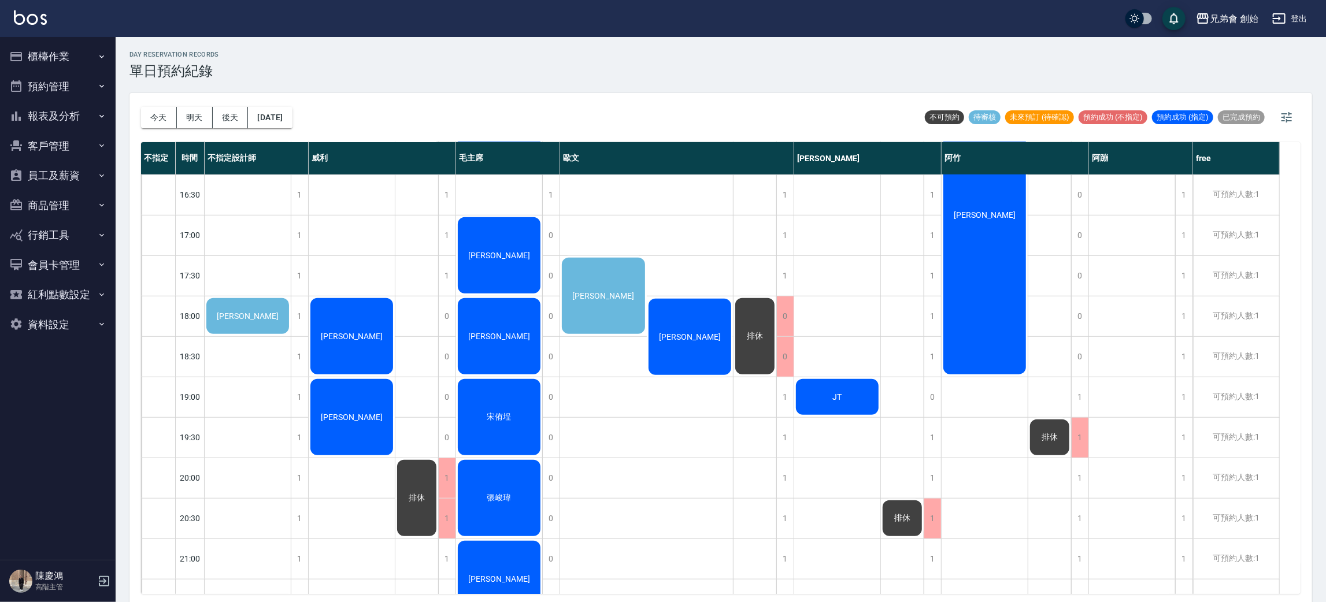
click at [291, 297] on div "[PERSON_NAME]" at bounding box center [248, 316] width 86 height 39
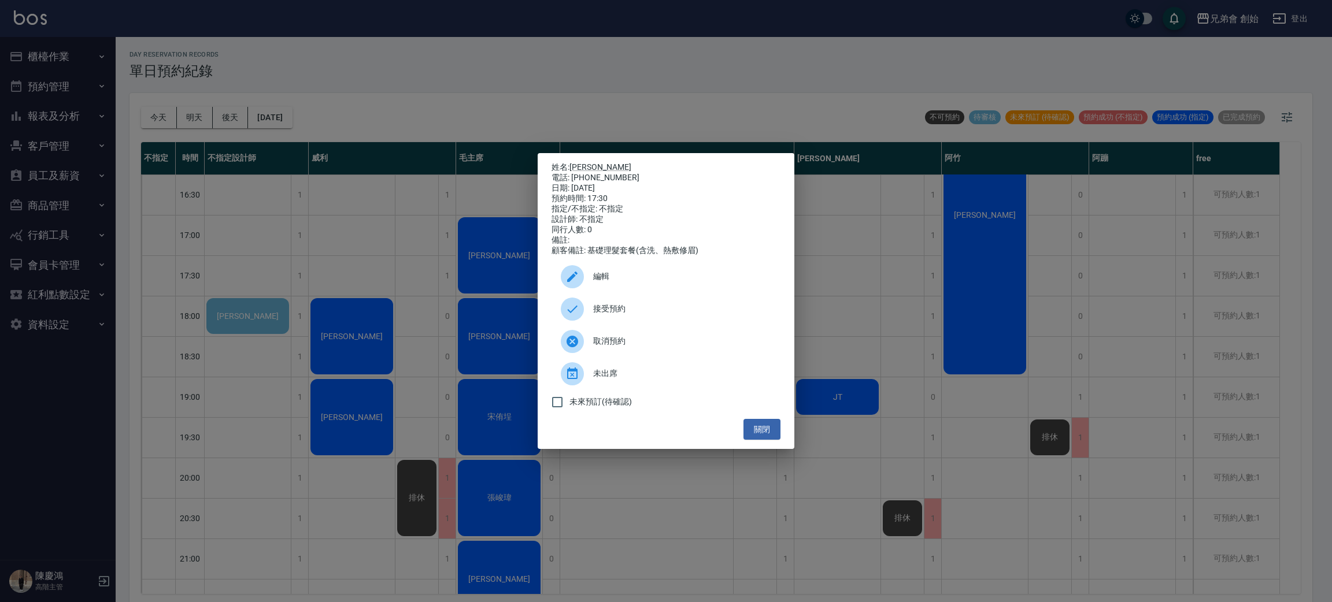
click at [373, 295] on div "姓名: 周威辰 電話: 0974135310 日期: 2025/08/22 預約時間: 17:30 指定/不指定: 不指定 設計師: 不指定 同行人數: 0 …" at bounding box center [666, 301] width 1332 height 602
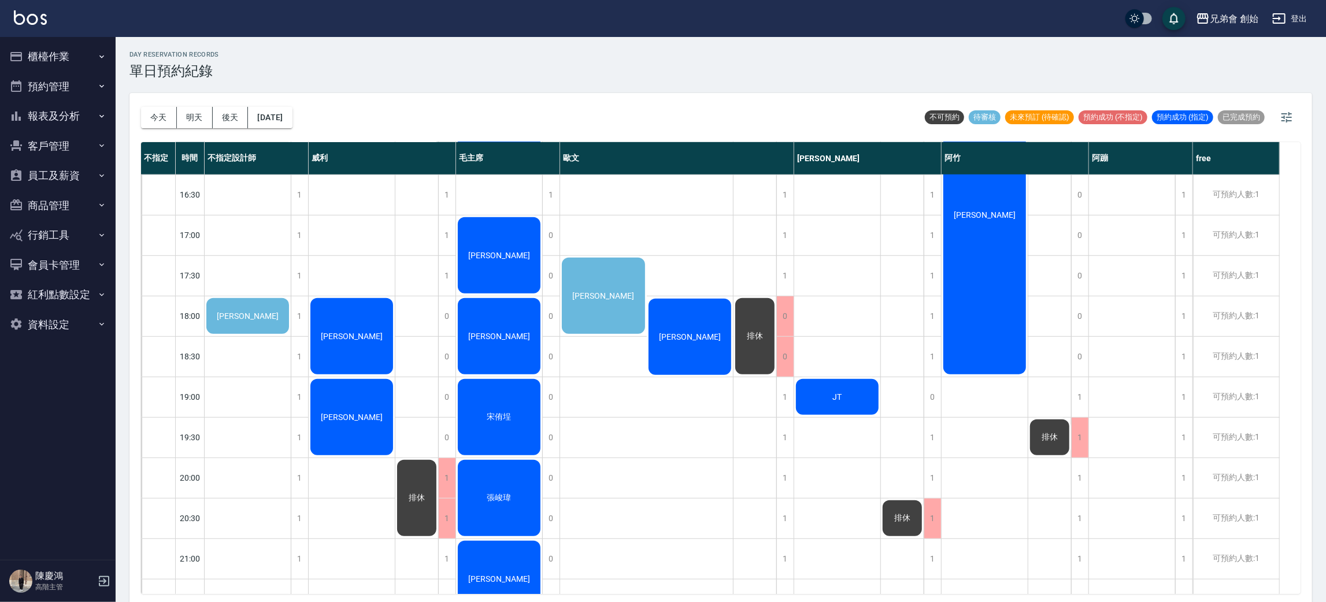
click at [276, 322] on div "[PERSON_NAME]" at bounding box center [248, 316] width 86 height 39
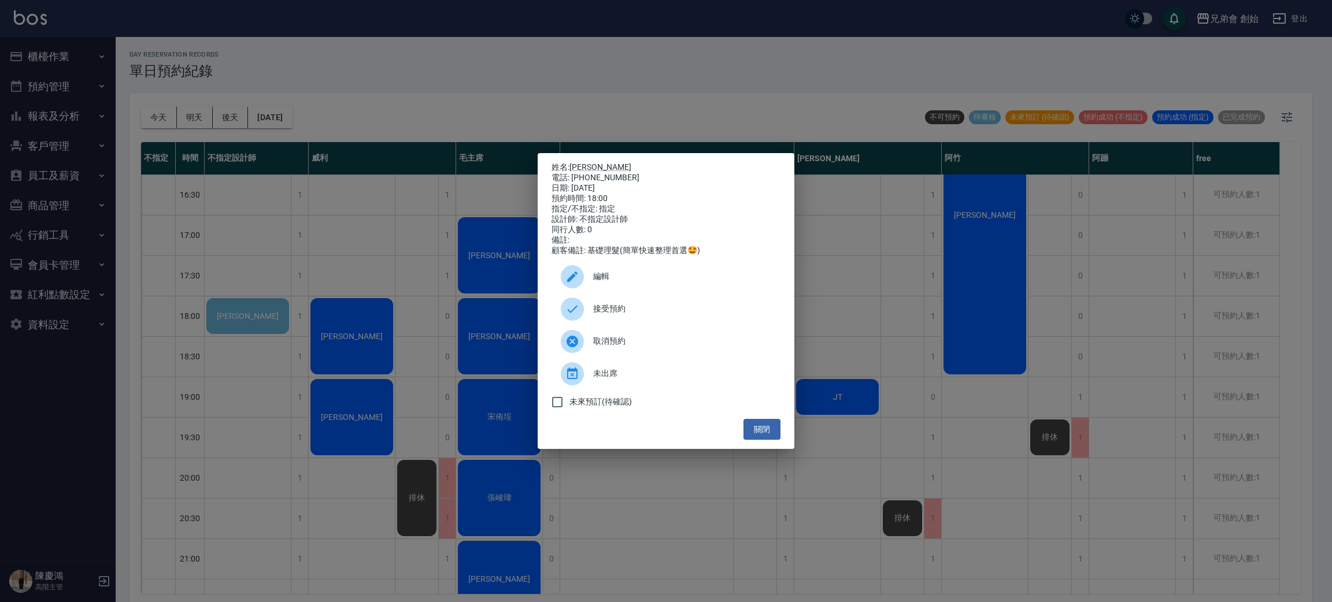
click at [618, 281] on span "編輯" at bounding box center [682, 277] width 178 height 12
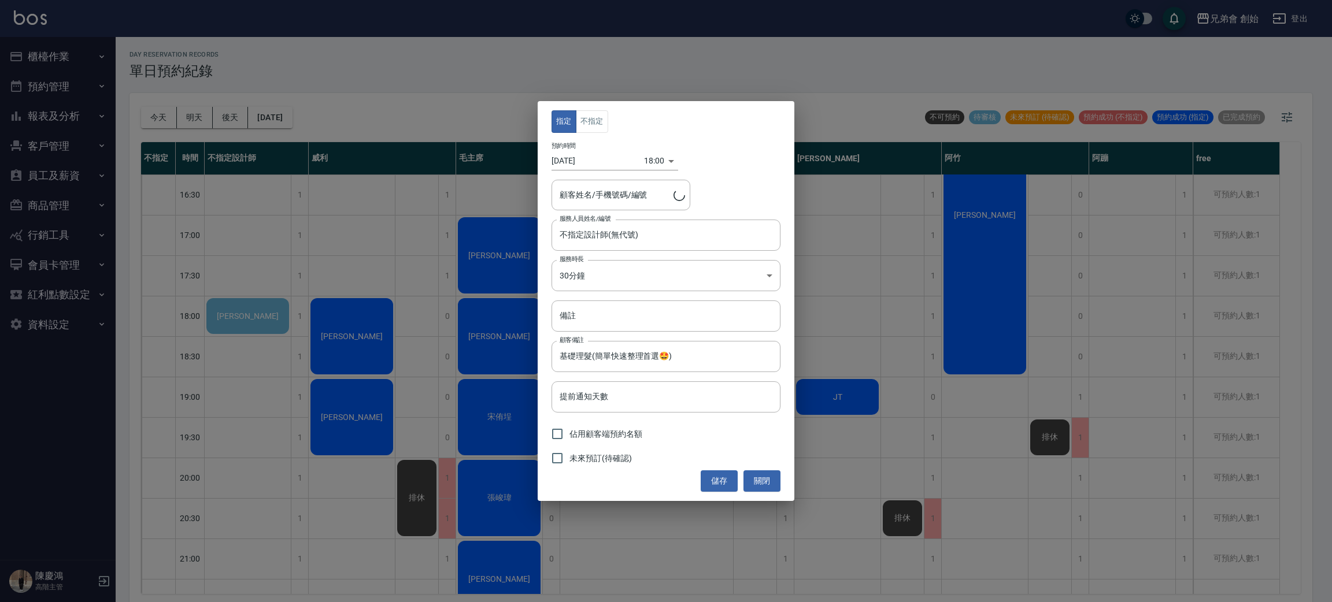
type input "林育銘/0982701924"
click at [599, 126] on button "不指定" at bounding box center [592, 121] width 32 height 23
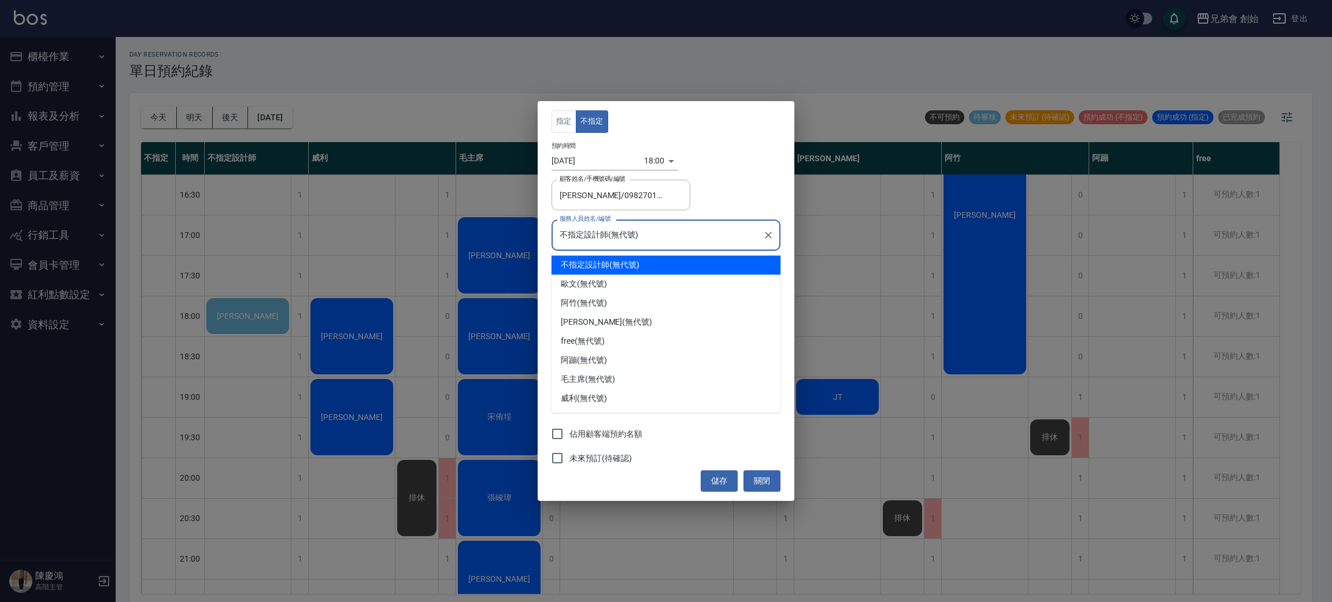
click at [649, 240] on input "不指定設計師(無代號)" at bounding box center [657, 235] width 201 height 20
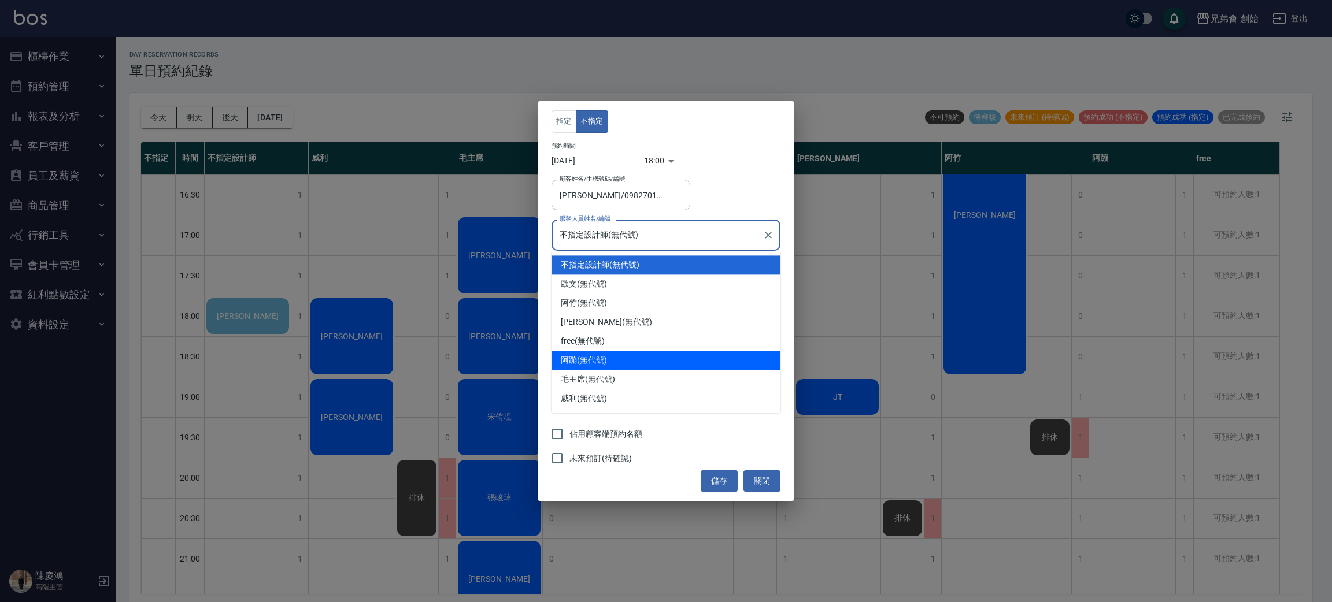
click at [603, 365] on div "阿蹦 (無代號)" at bounding box center [665, 360] width 229 height 19
type input "阿蹦(無代號)"
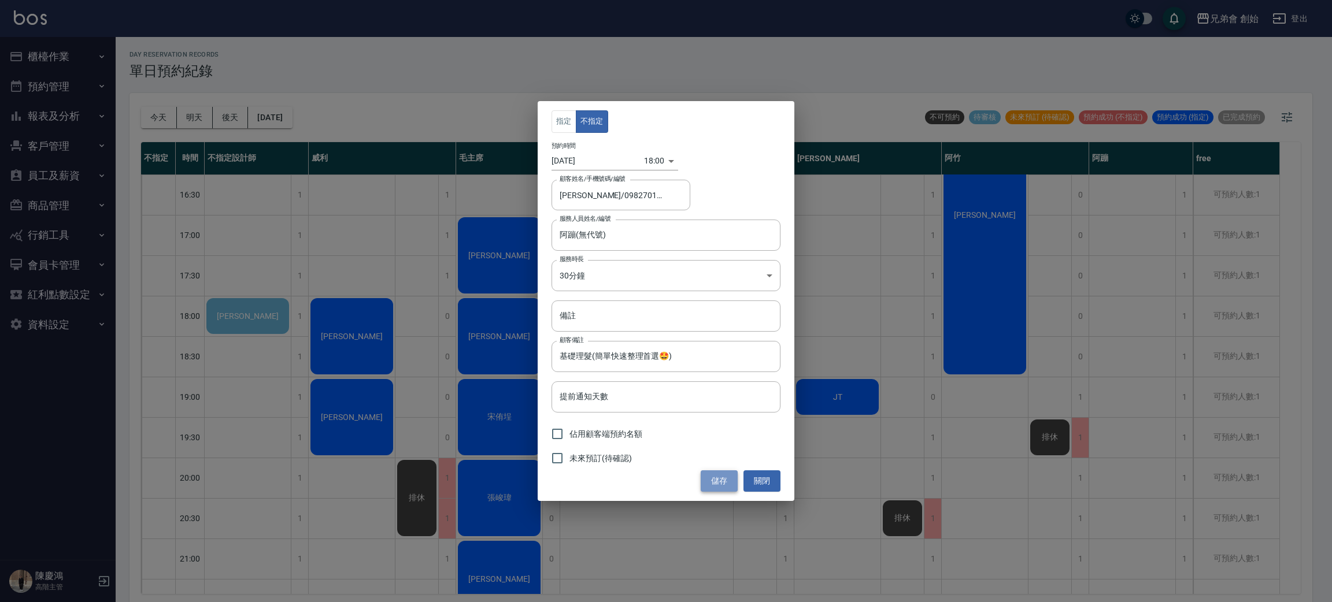
click at [708, 473] on button "儲存" at bounding box center [719, 481] width 37 height 21
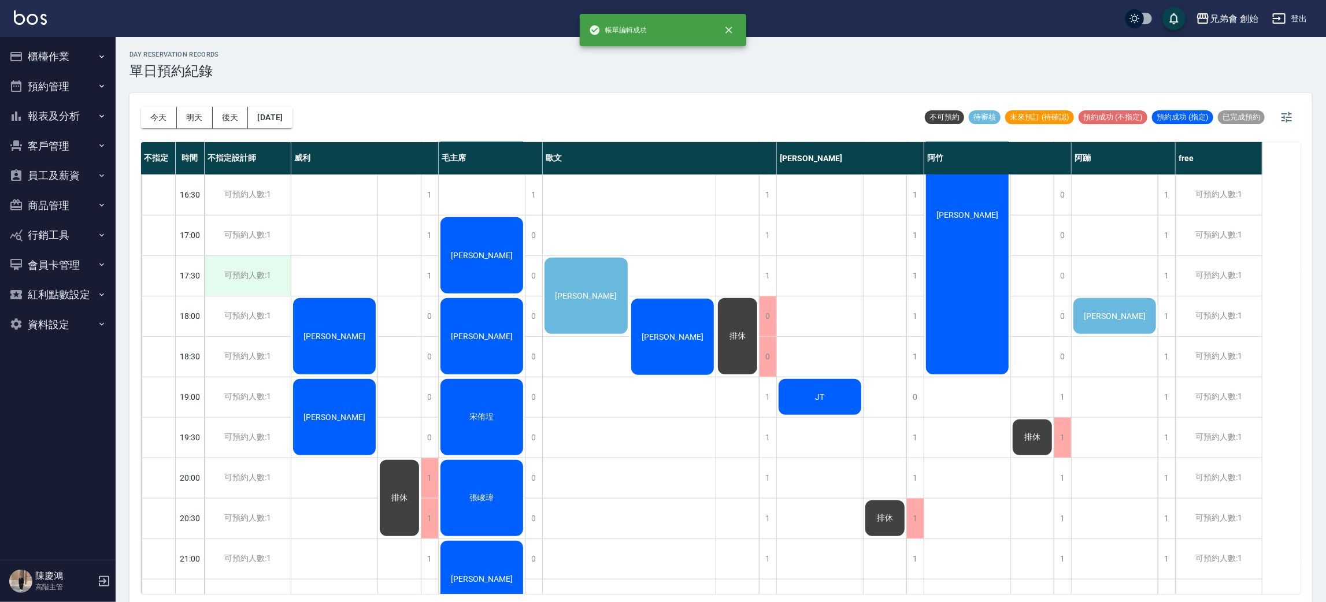
click at [254, 270] on div "可預約人數:1" at bounding box center [248, 276] width 86 height 40
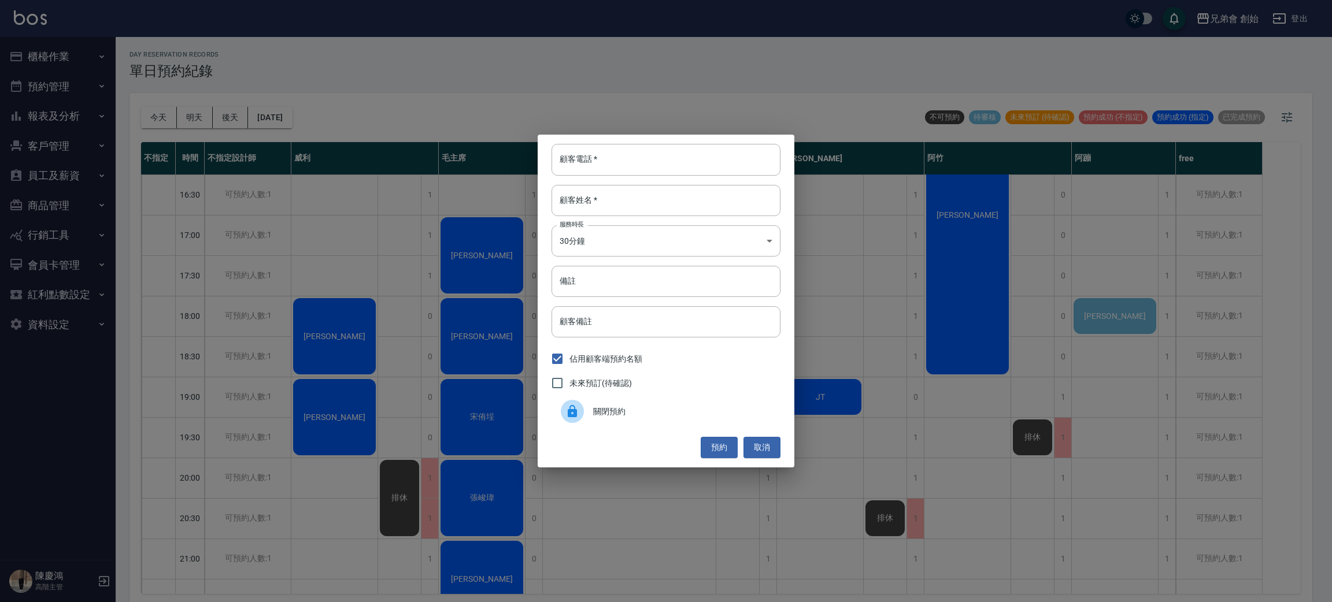
click at [660, 411] on span "關閉預約" at bounding box center [682, 412] width 178 height 12
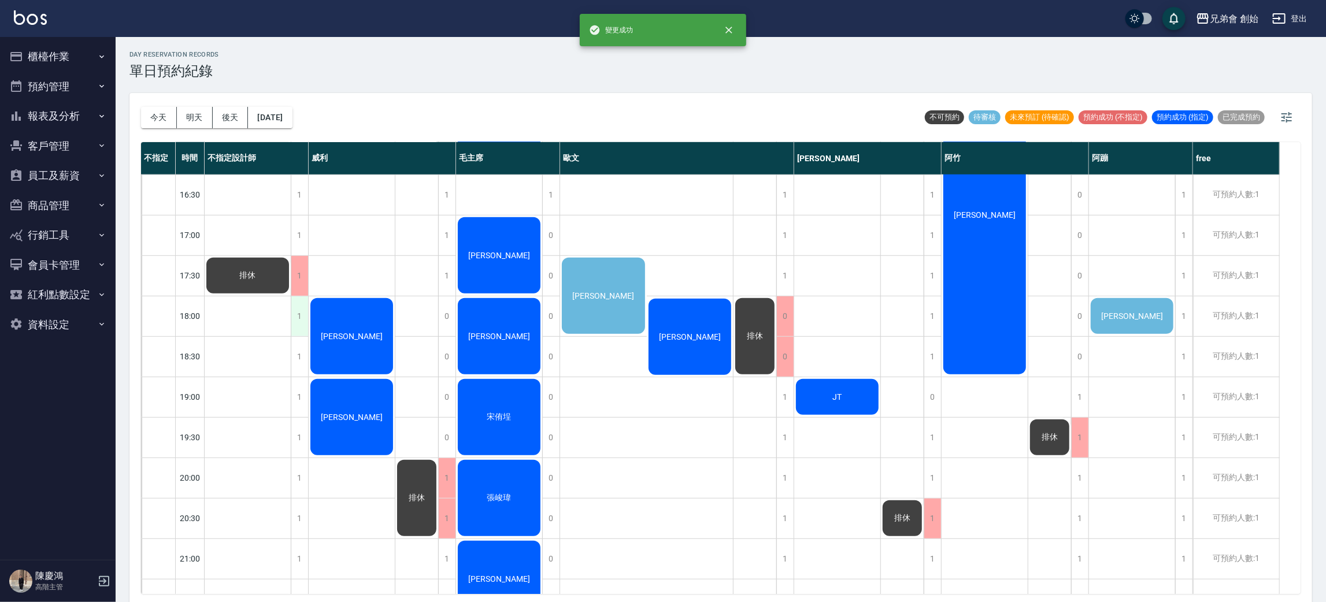
click at [304, 321] on div "1" at bounding box center [299, 317] width 17 height 40
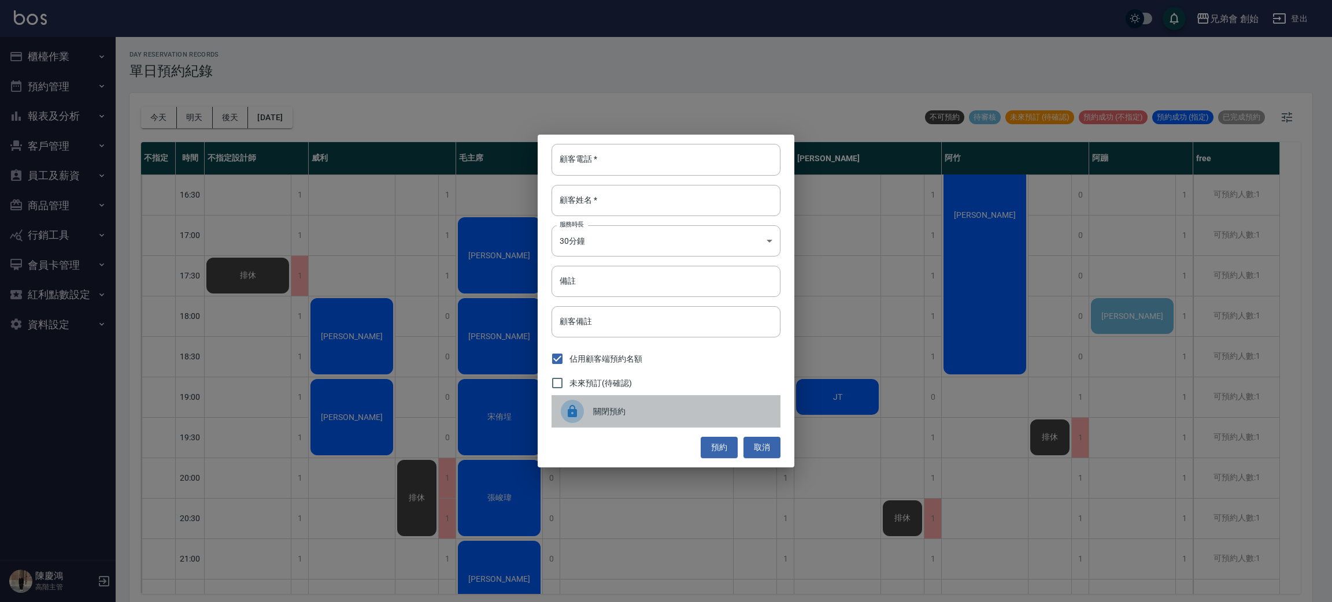
click at [629, 418] on div "關閉預約" at bounding box center [665, 411] width 229 height 32
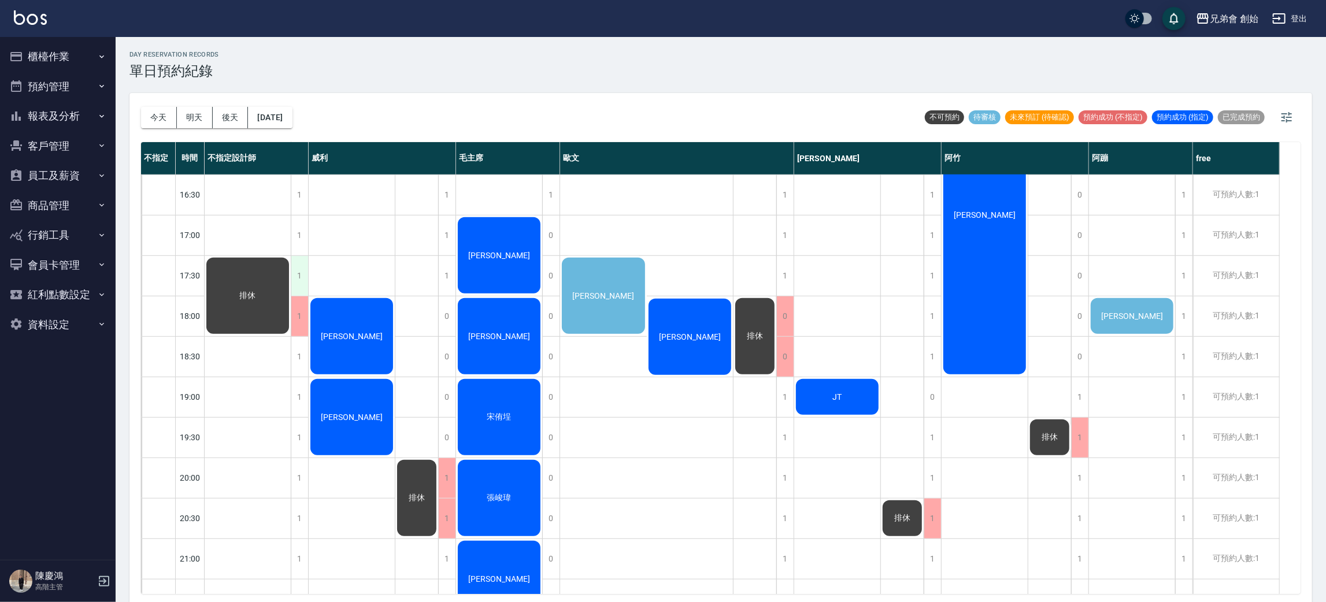
click at [295, 265] on div "1" at bounding box center [299, 276] width 17 height 40
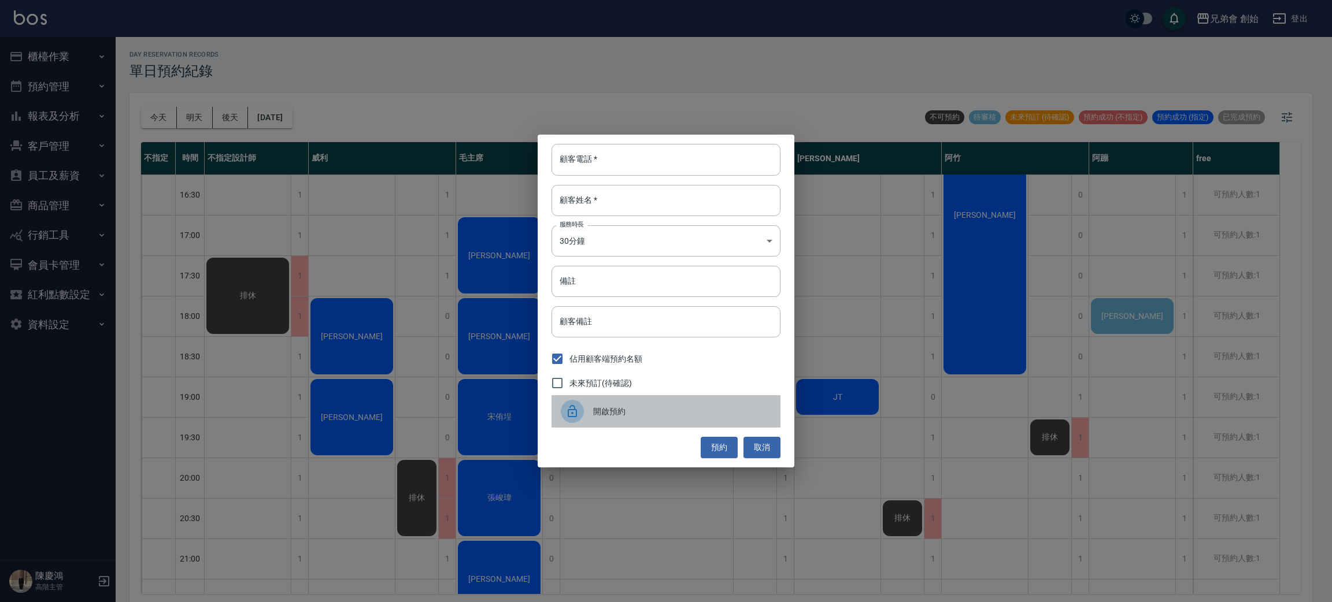
click at [580, 406] on div at bounding box center [572, 411] width 23 height 23
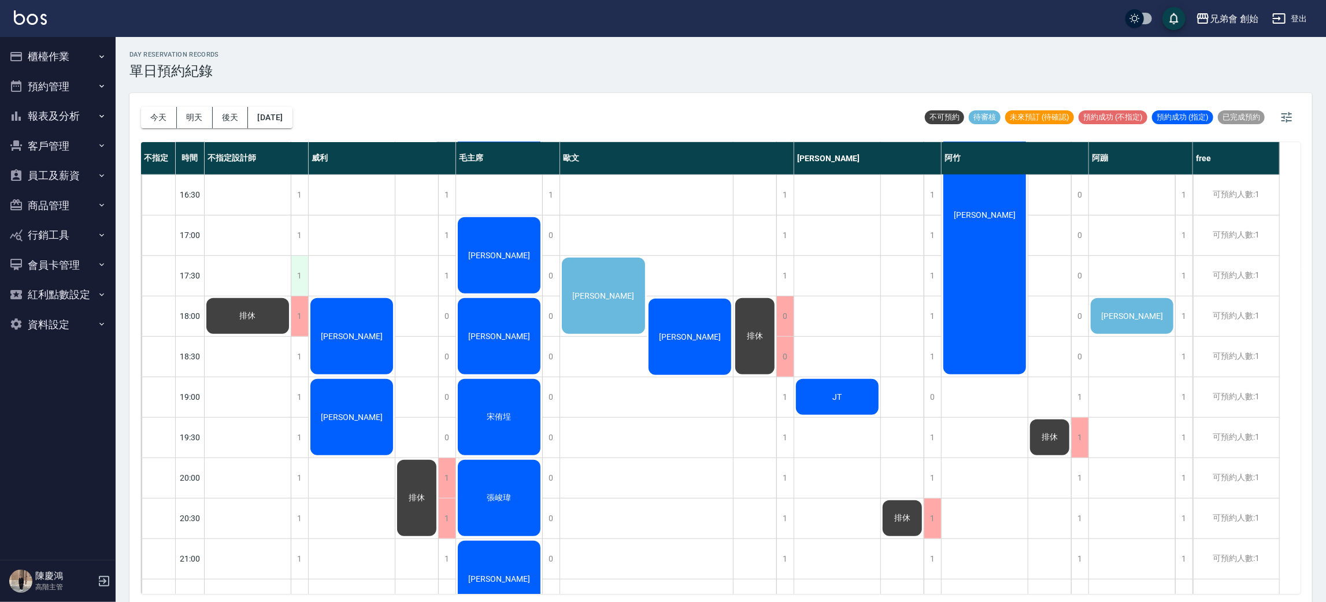
click at [301, 266] on div "1" at bounding box center [299, 276] width 17 height 40
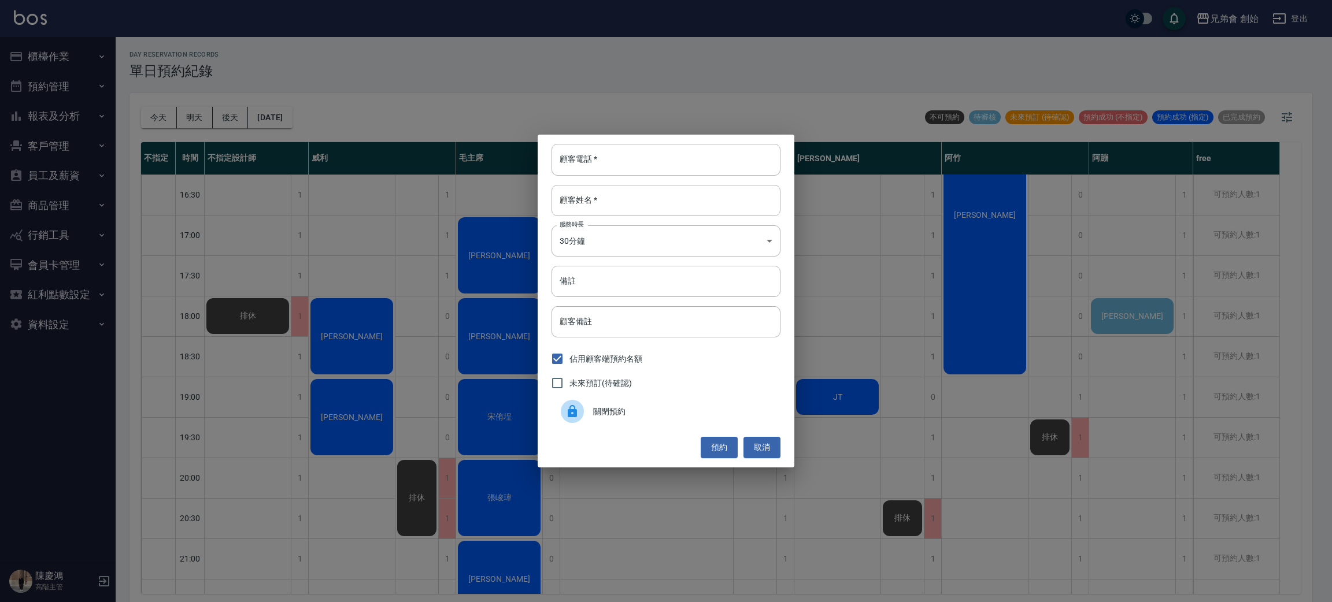
drag, startPoint x: 362, startPoint y: 390, endPoint x: 368, endPoint y: 383, distance: 9.4
click at [362, 388] on div "顧客電話   * 顧客電話   * 顧客姓名   * 顧客姓名   * 服務時長 30分鐘 1 服務時長 備註 備註 顧客備註 顧客備註 佔用顧客端預約名額 …" at bounding box center [666, 301] width 1332 height 602
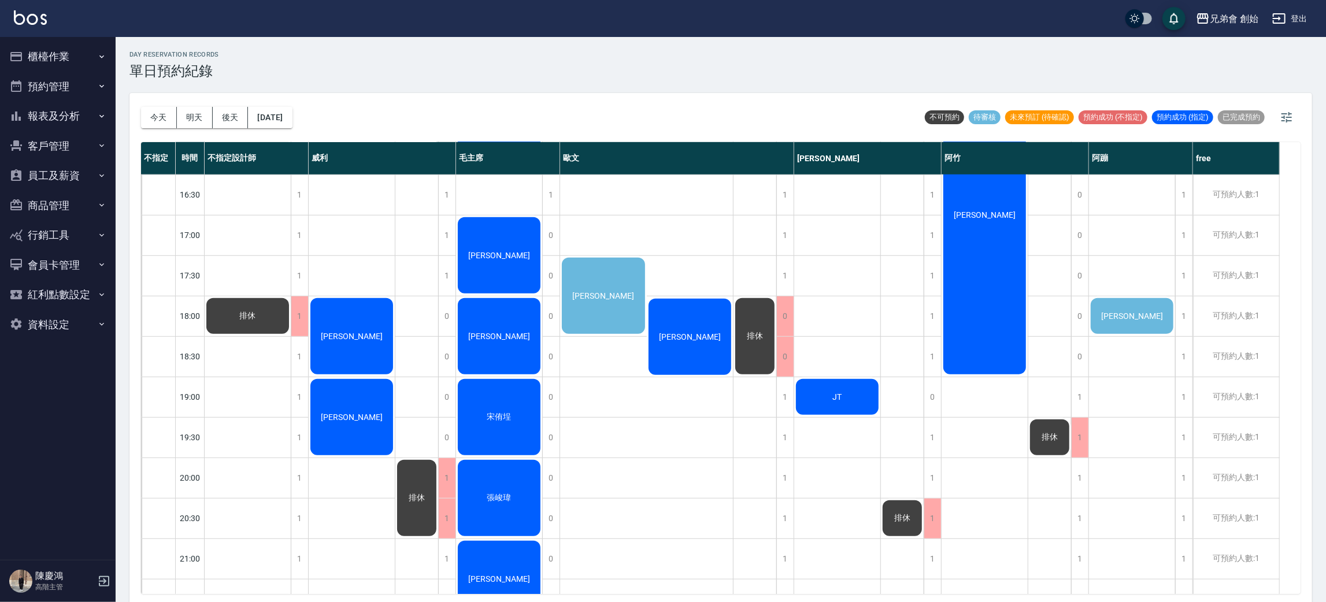
click at [291, 302] on div "[PERSON_NAME]" at bounding box center [248, 316] width 86 height 39
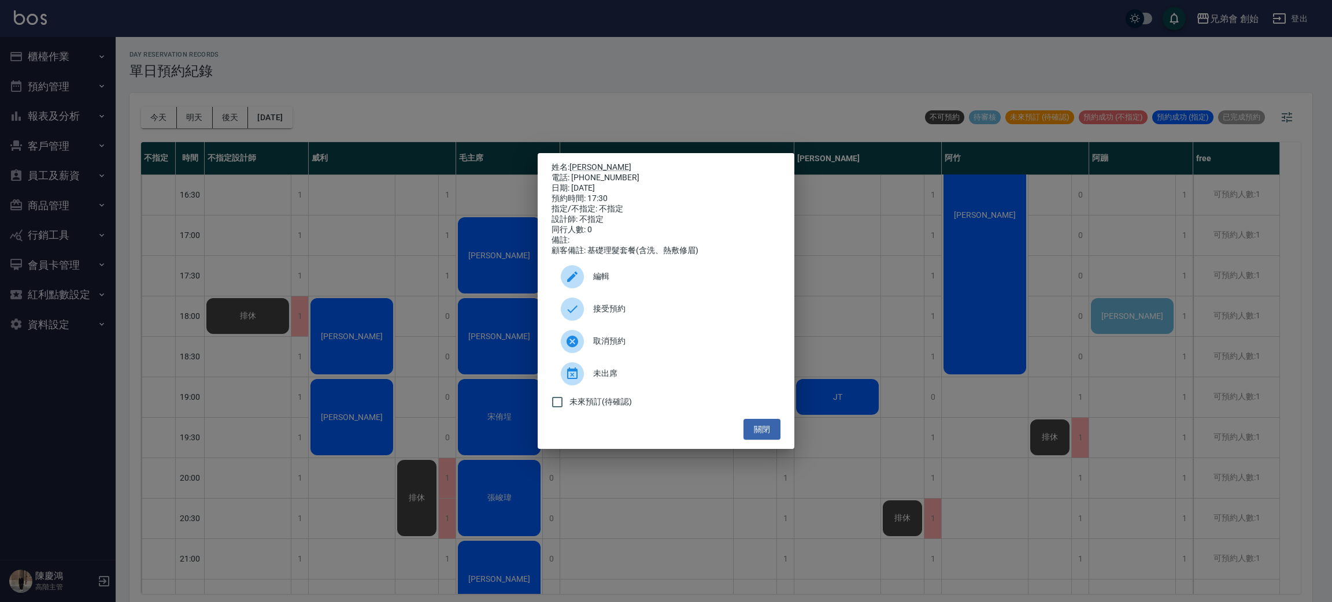
click at [603, 315] on span "接受預約" at bounding box center [682, 309] width 178 height 12
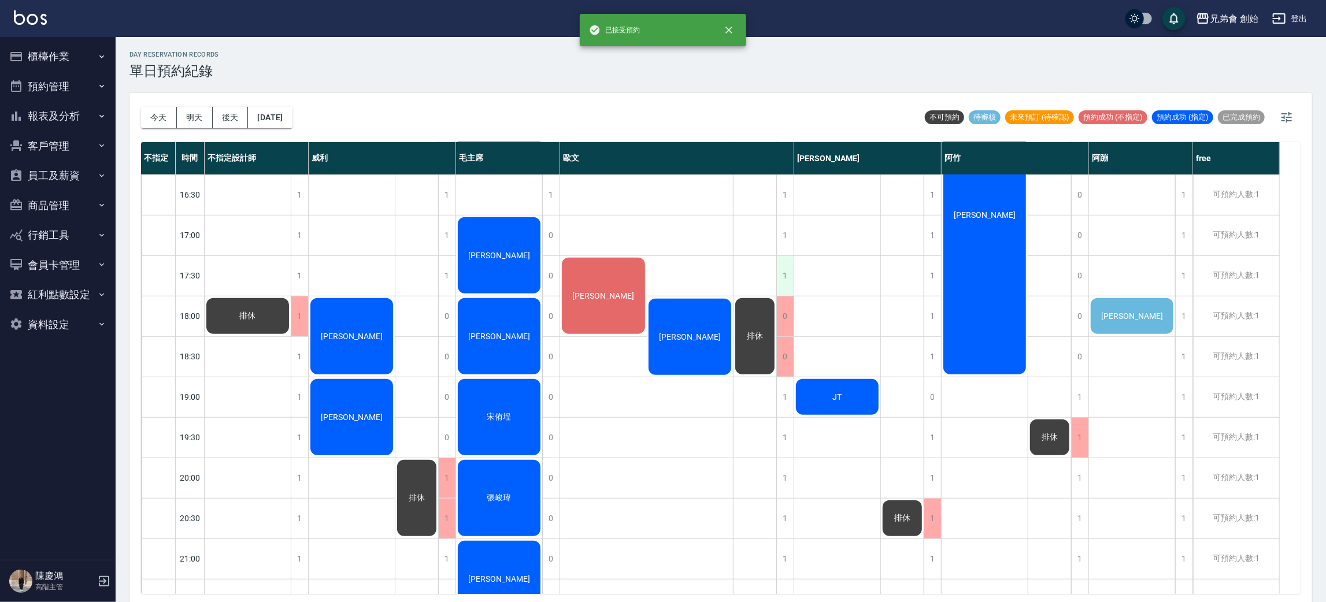
click at [789, 267] on div "1" at bounding box center [784, 276] width 17 height 40
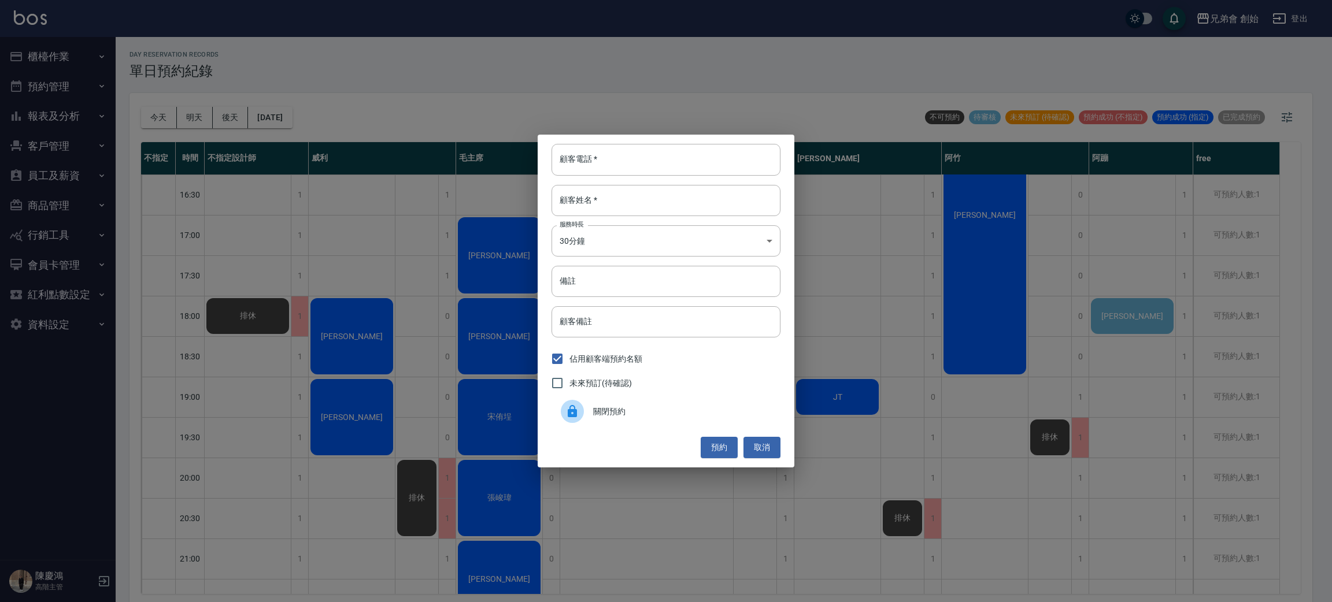
click at [654, 410] on span "關閉預約" at bounding box center [682, 412] width 178 height 12
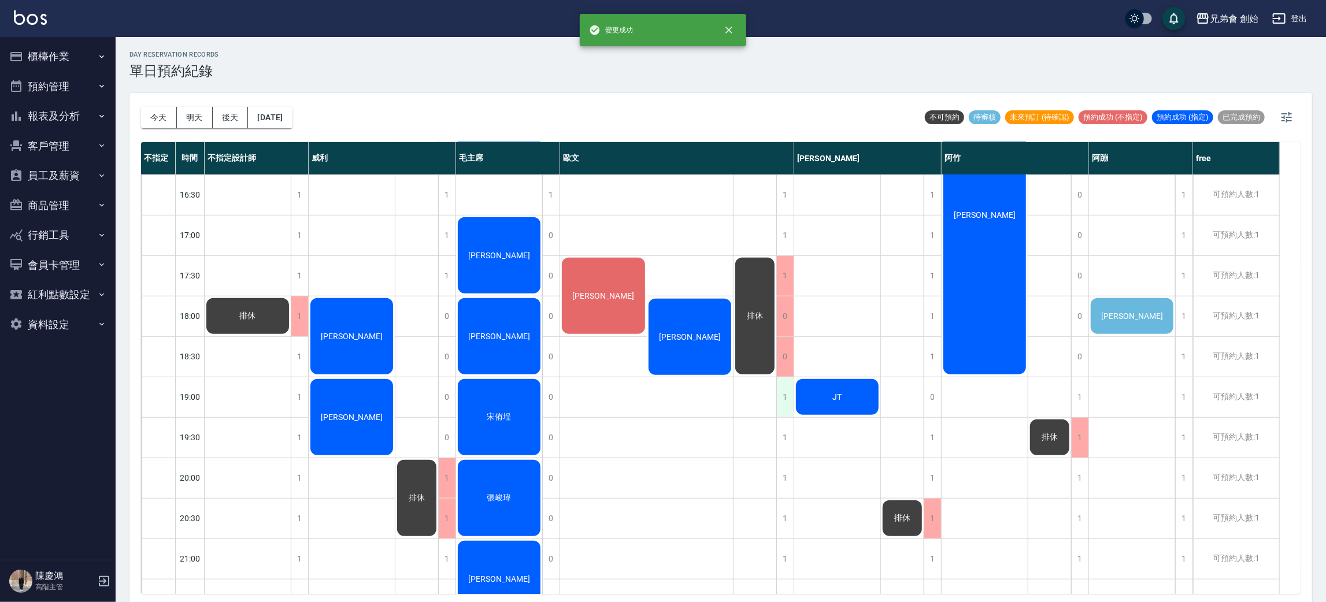
click at [789, 401] on div "1" at bounding box center [784, 397] width 17 height 40
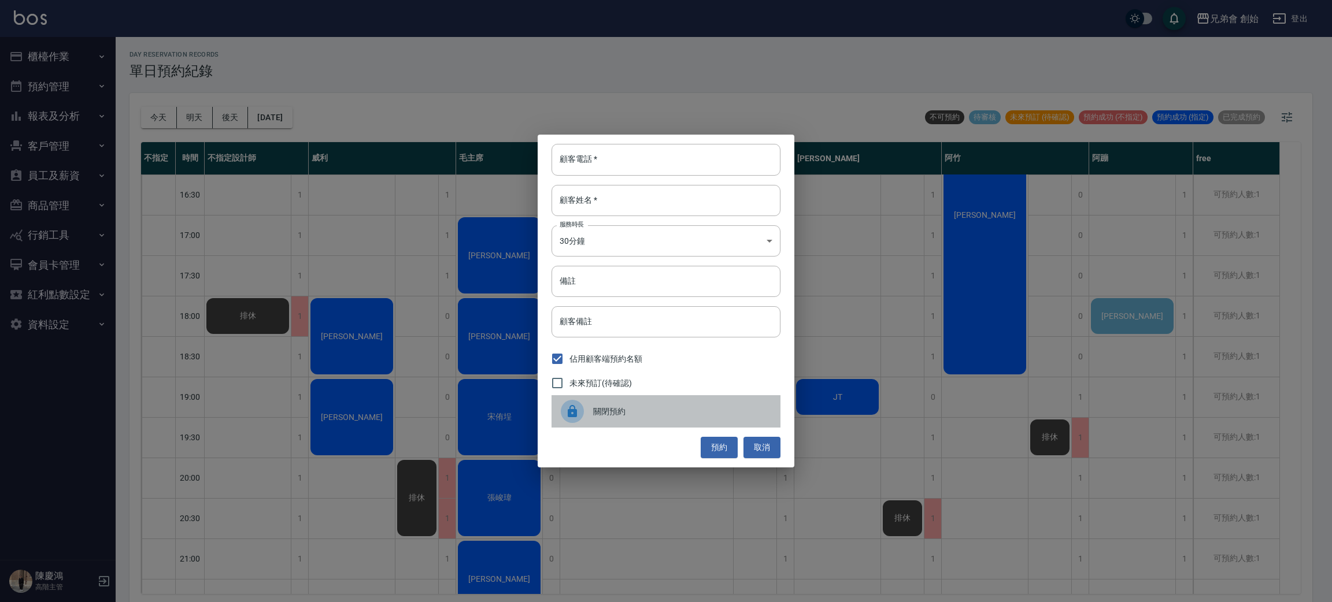
click at [636, 412] on span "關閉預約" at bounding box center [682, 412] width 178 height 12
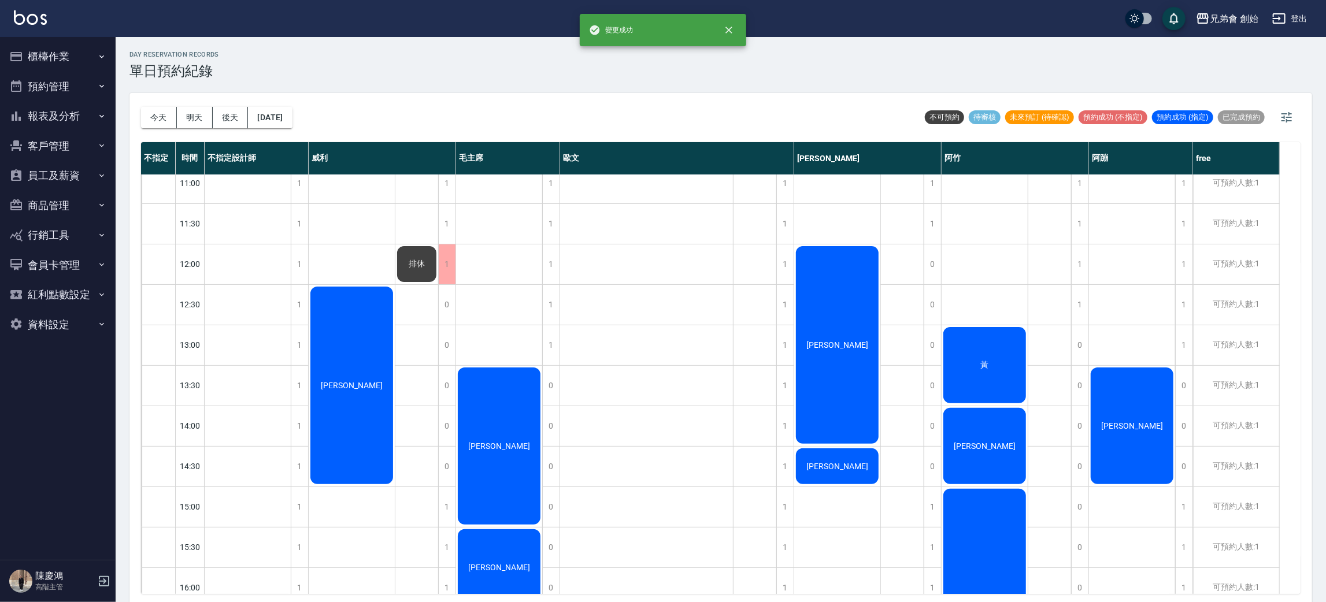
scroll to position [0, 0]
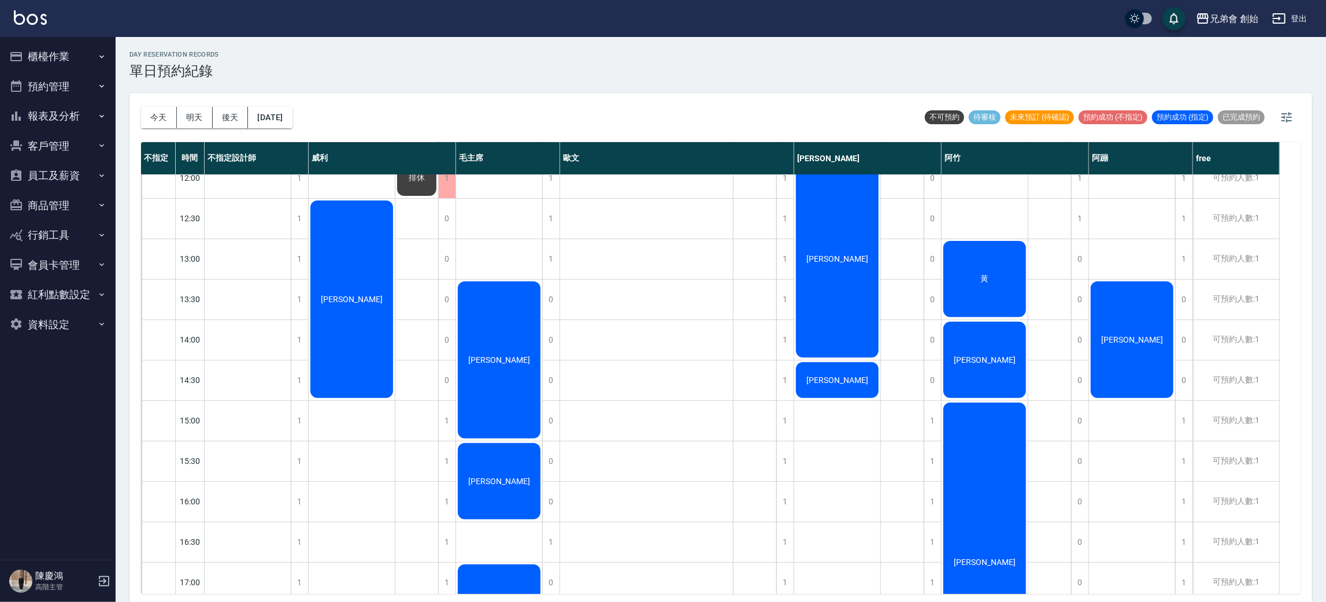
scroll to position [520, 0]
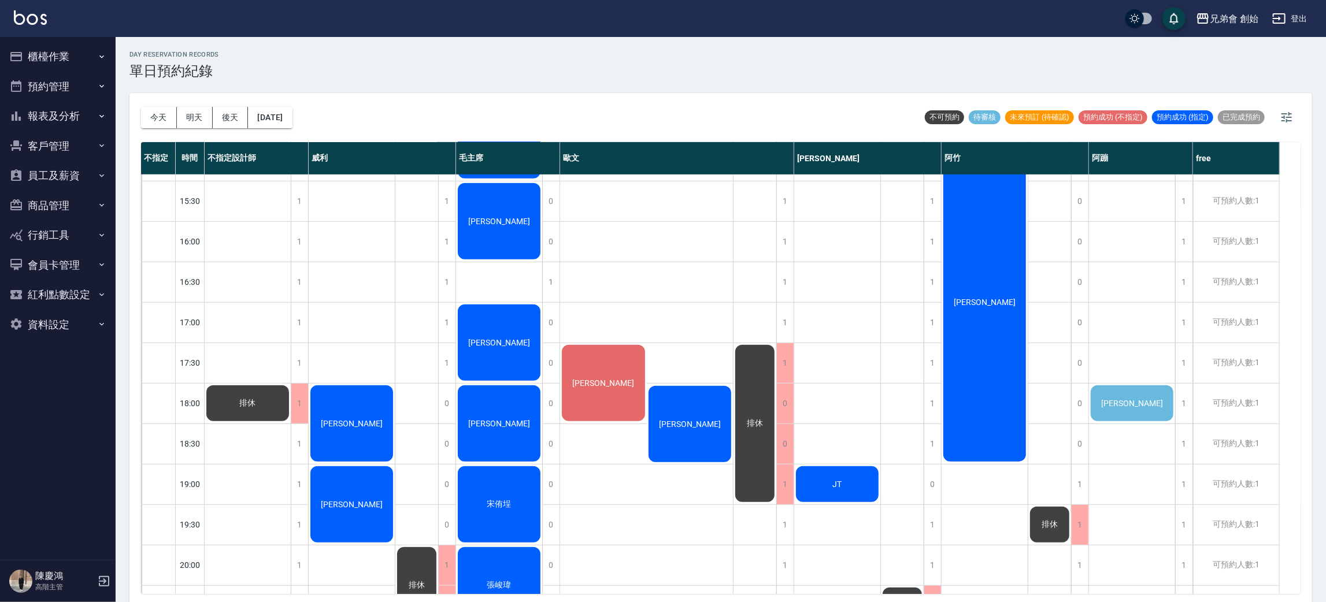
click at [258, 408] on span "[PERSON_NAME]" at bounding box center [248, 403] width 21 height 10
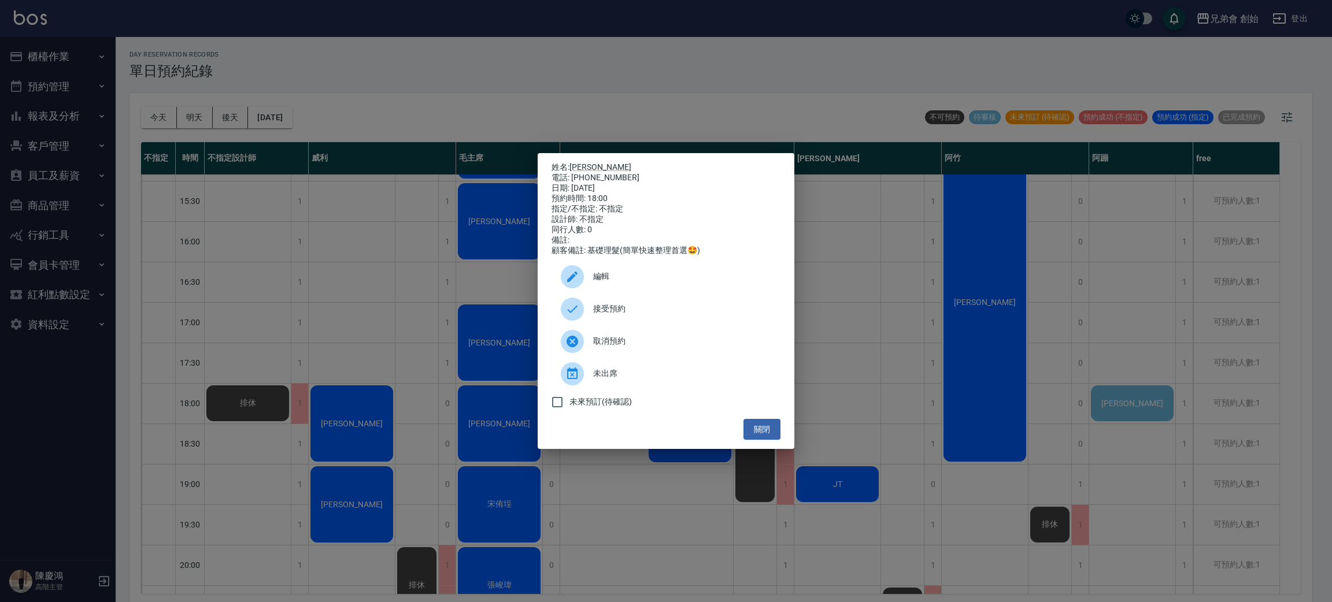
click at [635, 308] on div "接受預約" at bounding box center [665, 309] width 229 height 32
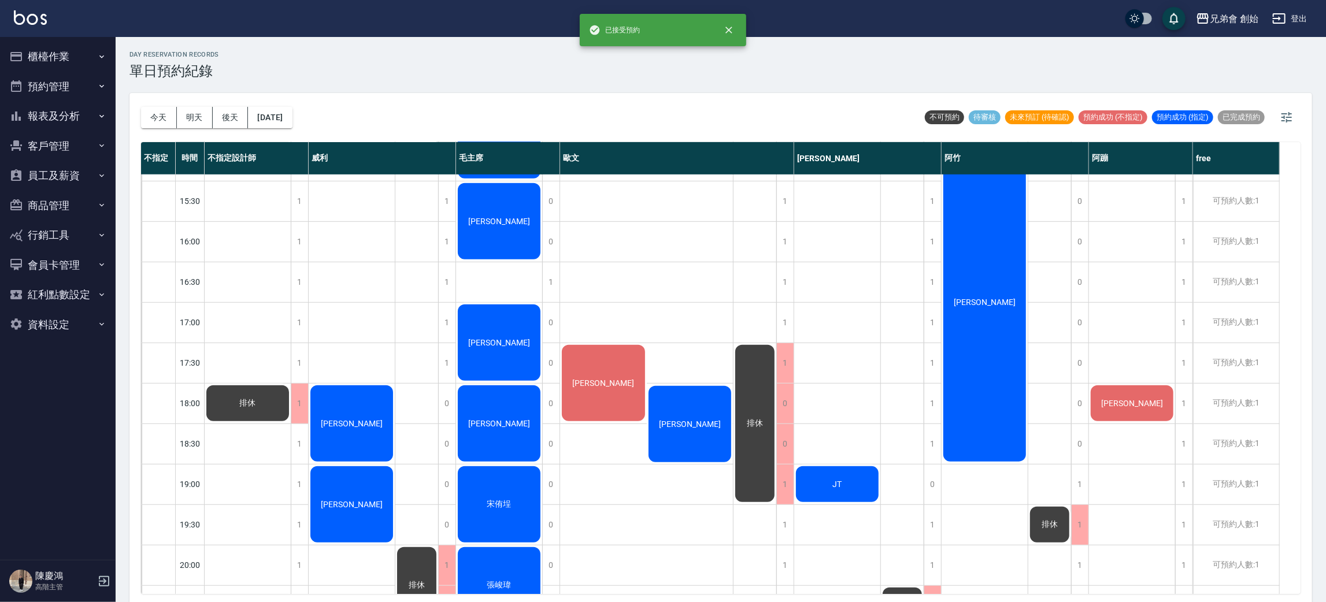
click at [258, 409] on span "[PERSON_NAME]" at bounding box center [248, 403] width 21 height 10
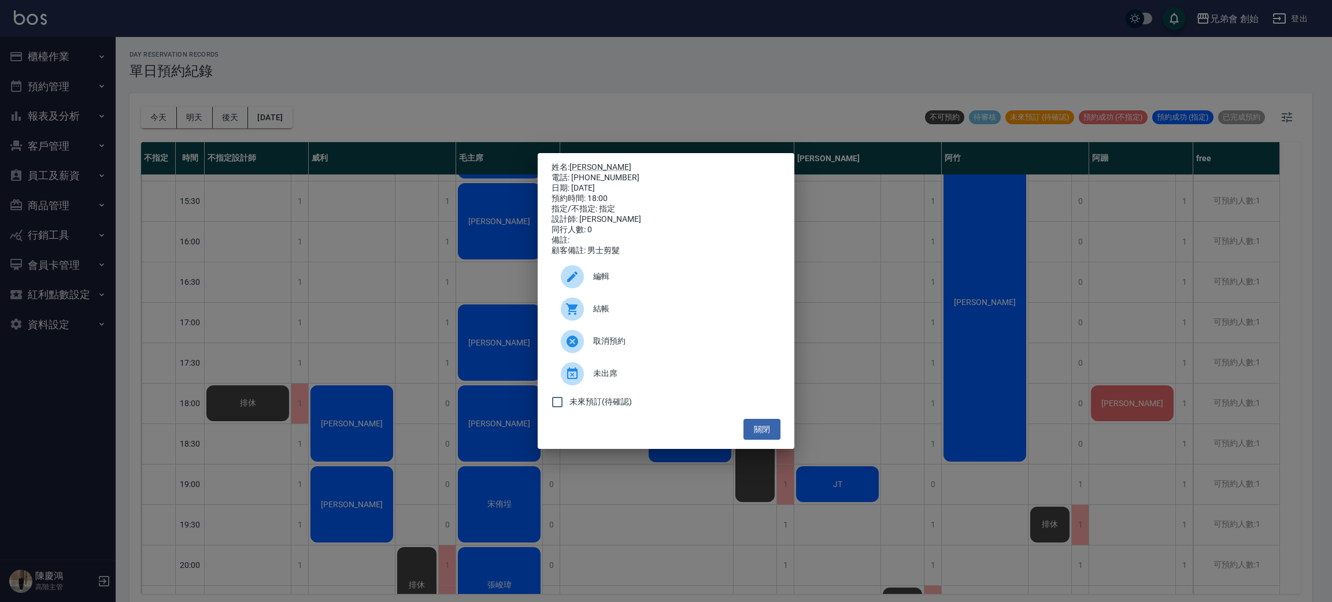
click at [318, 377] on div "姓名: 吳肇益 電話: 0966956393 日期: 2025/08/22 預約時間: 18:00 指定/不指定: 指定 設計師: 歐文 同行人數: 0 備註…" at bounding box center [666, 301] width 1332 height 602
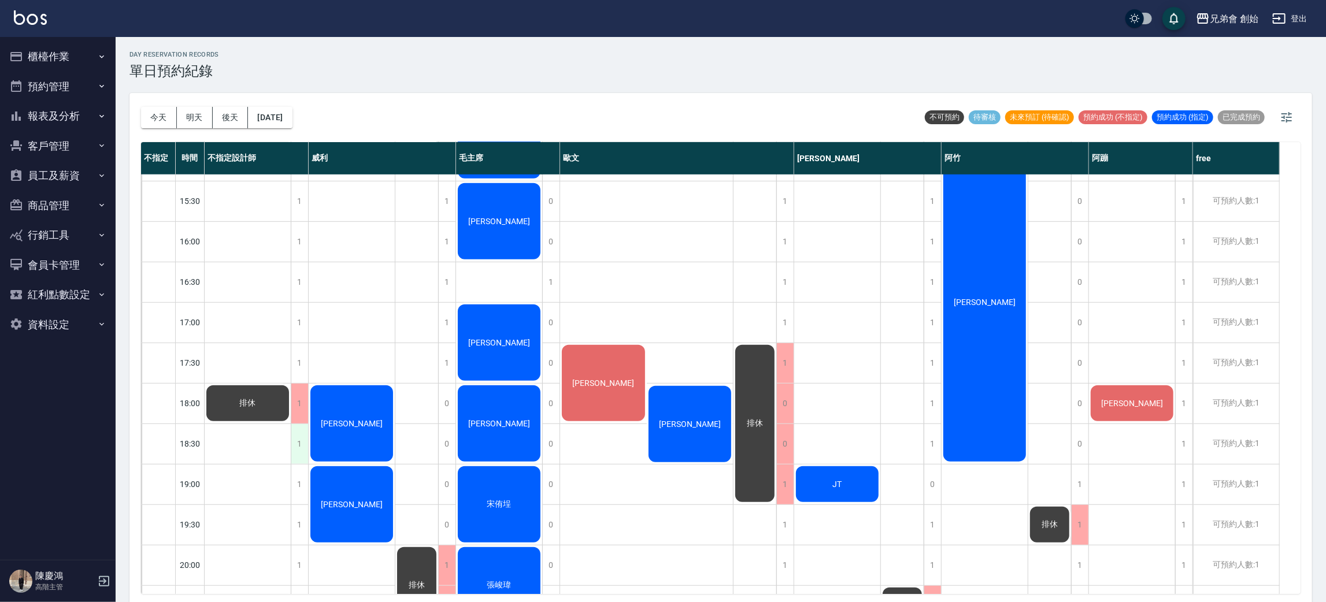
click at [301, 443] on div "1" at bounding box center [299, 444] width 17 height 40
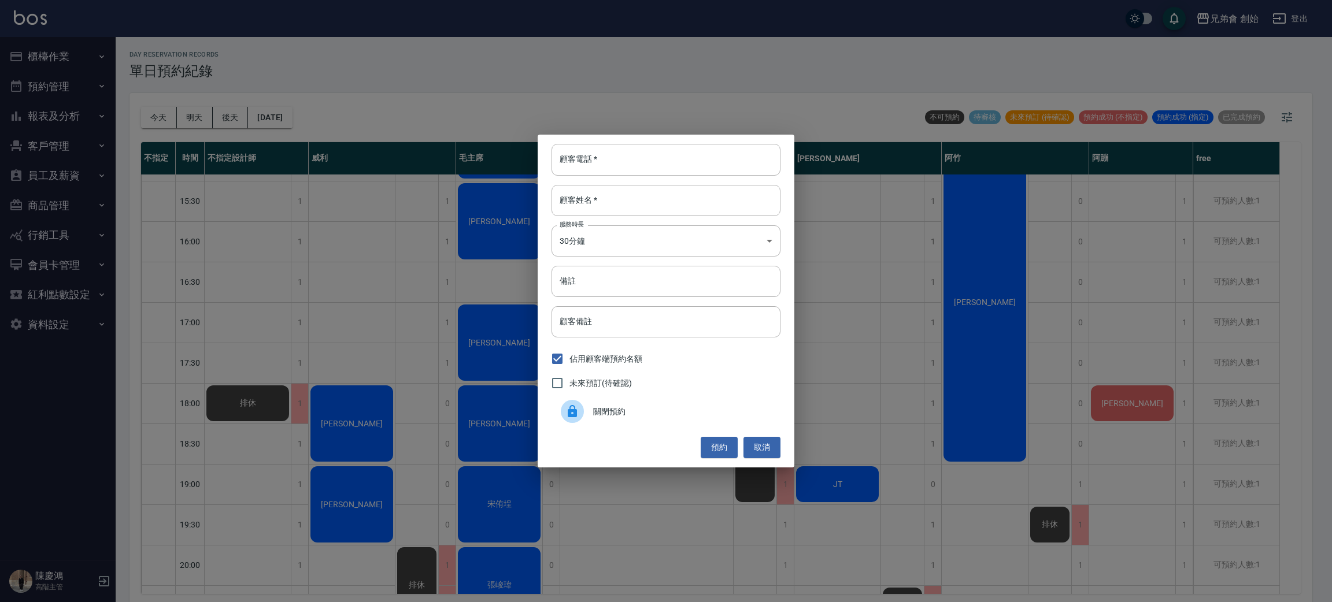
click at [427, 435] on div "顧客電話   * 顧客電話   * 顧客姓名   * 顧客姓名   * 服務時長 30分鐘 1 服務時長 備註 備註 顧客備註 顧客備註 佔用顧客端預約名額 …" at bounding box center [666, 301] width 1332 height 602
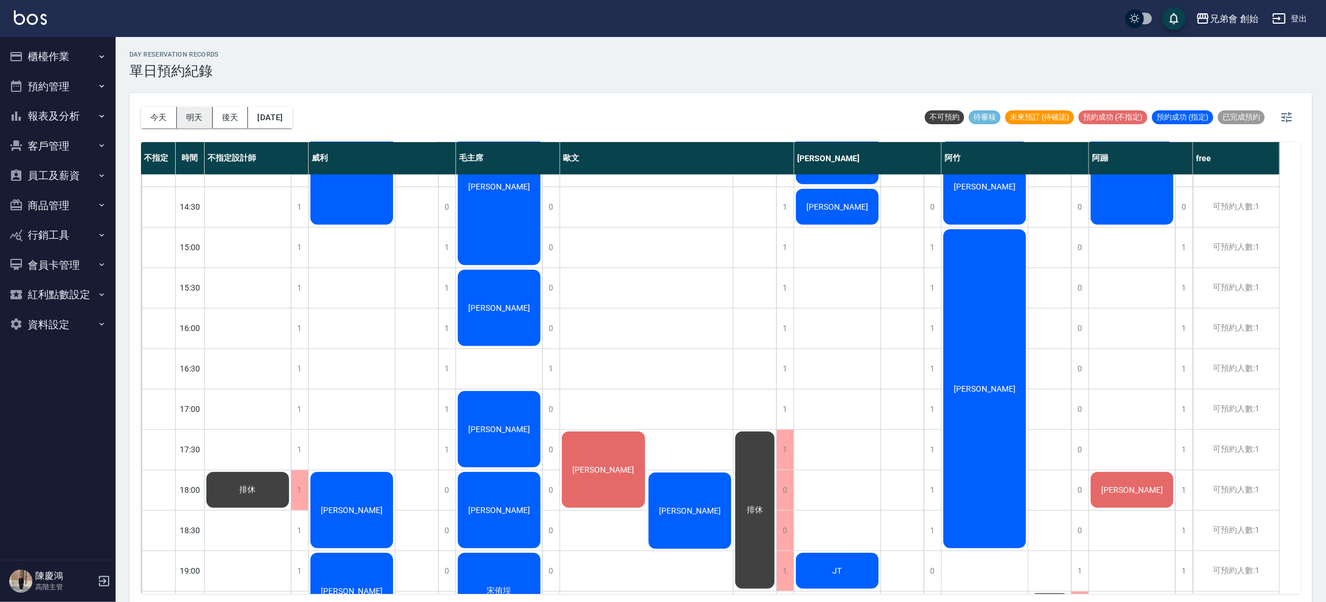
scroll to position [767, 0]
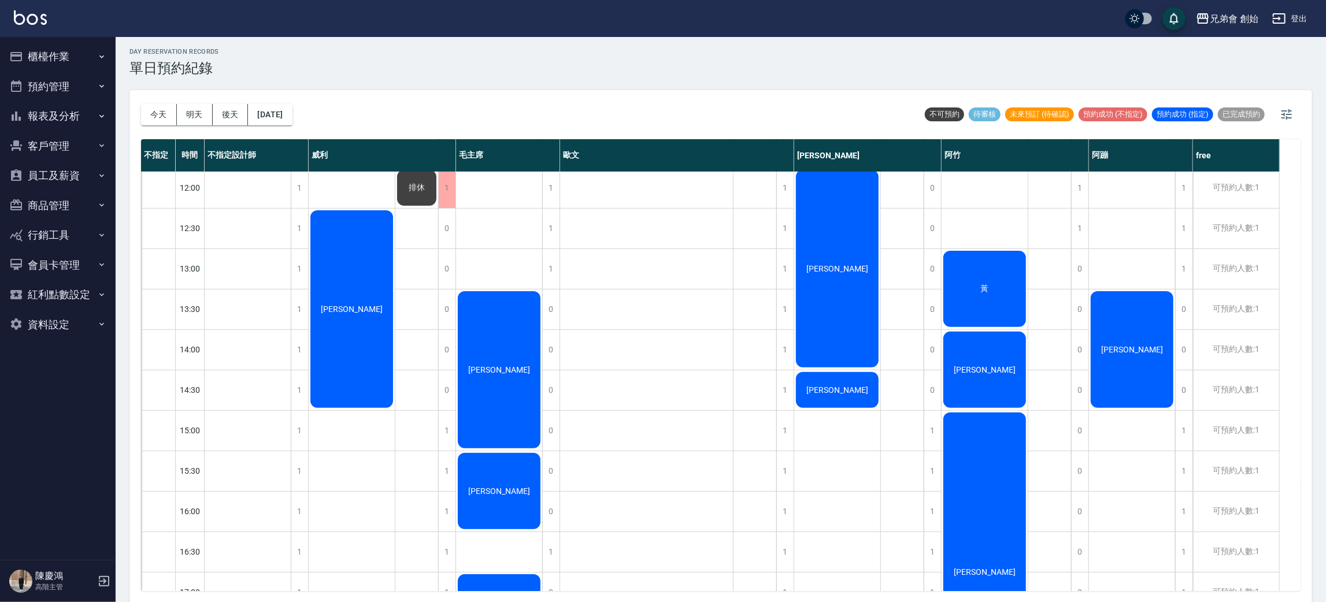
scroll to position [160, 0]
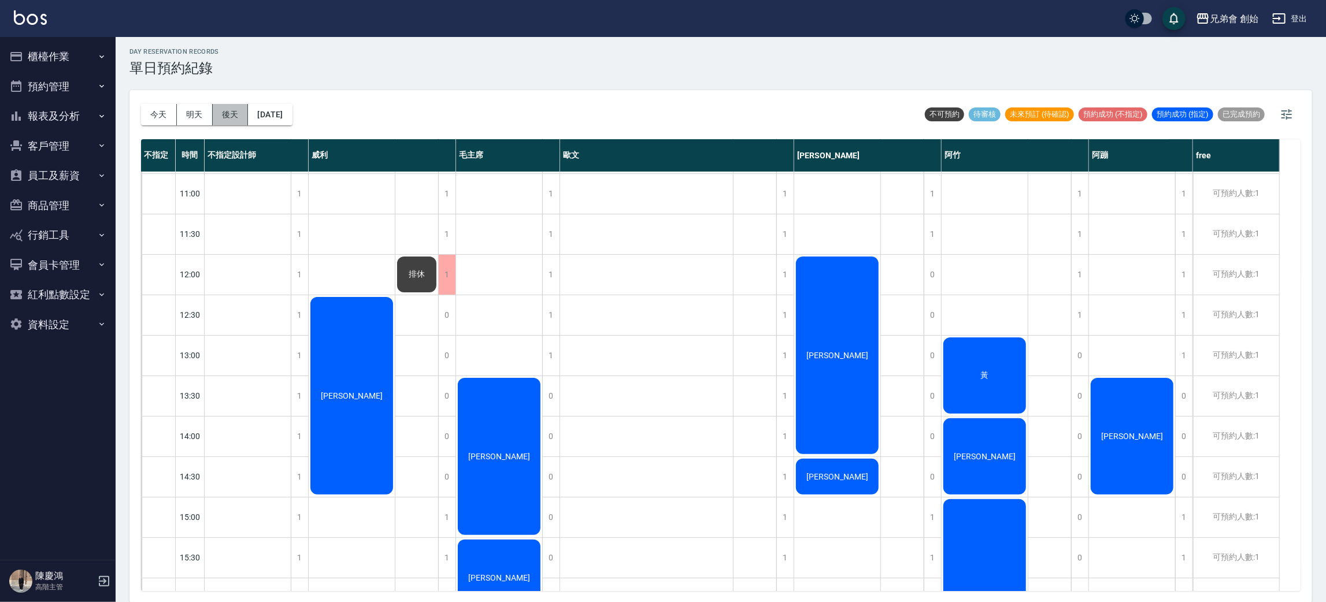
click at [228, 117] on button "後天" at bounding box center [231, 114] width 36 height 21
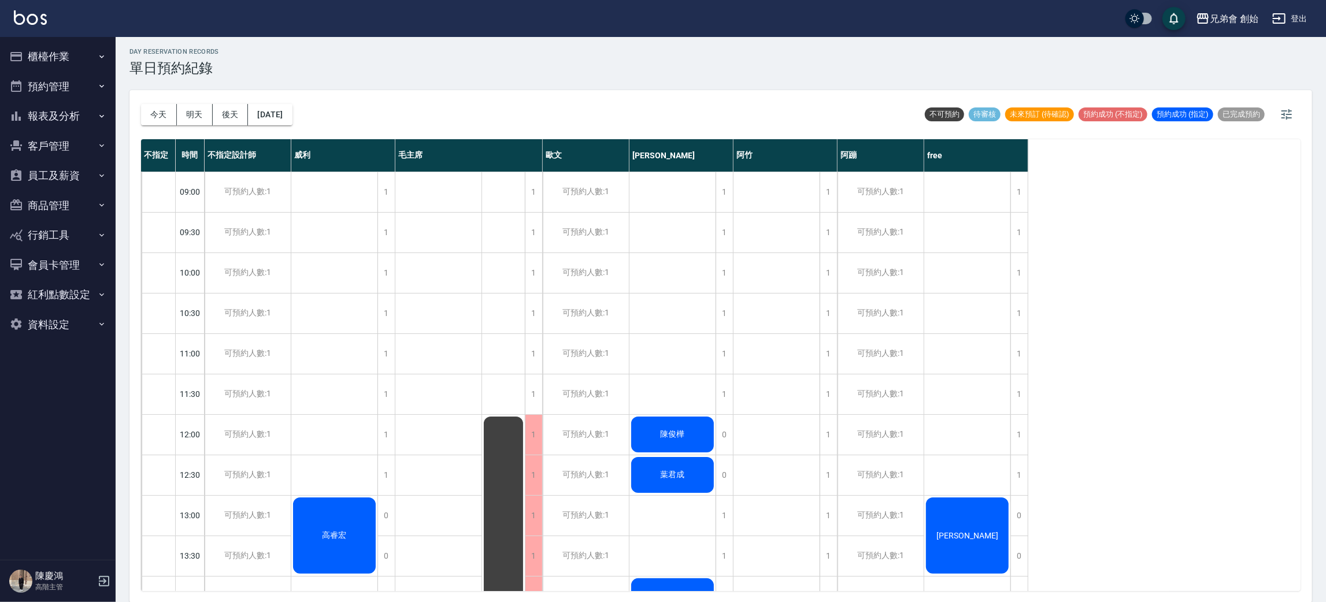
click at [188, 120] on button "明天" at bounding box center [195, 114] width 36 height 21
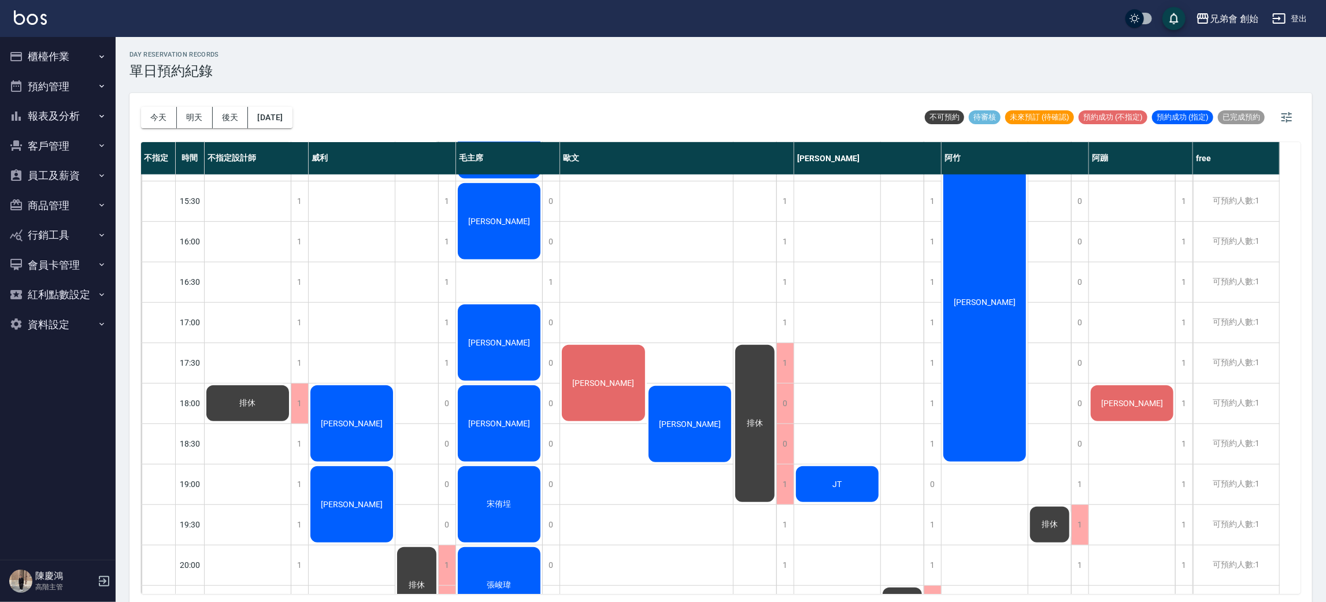
scroll to position [767, 0]
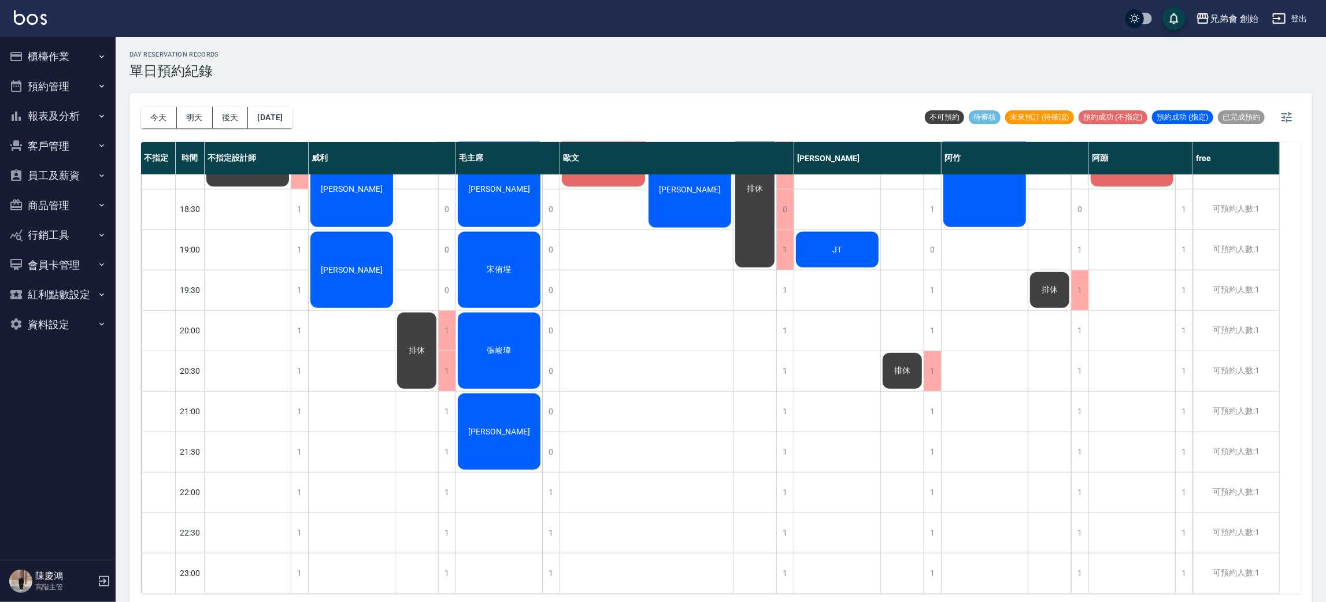
click at [149, 119] on button "今天" at bounding box center [159, 117] width 36 height 21
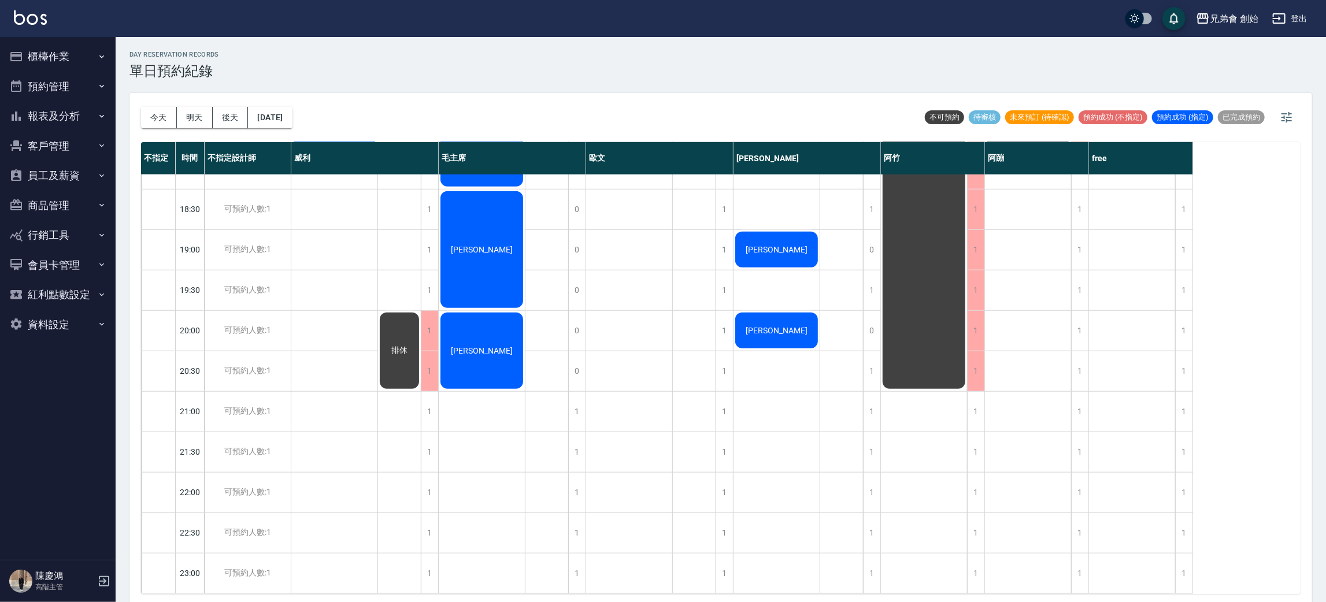
scroll to position [247, 0]
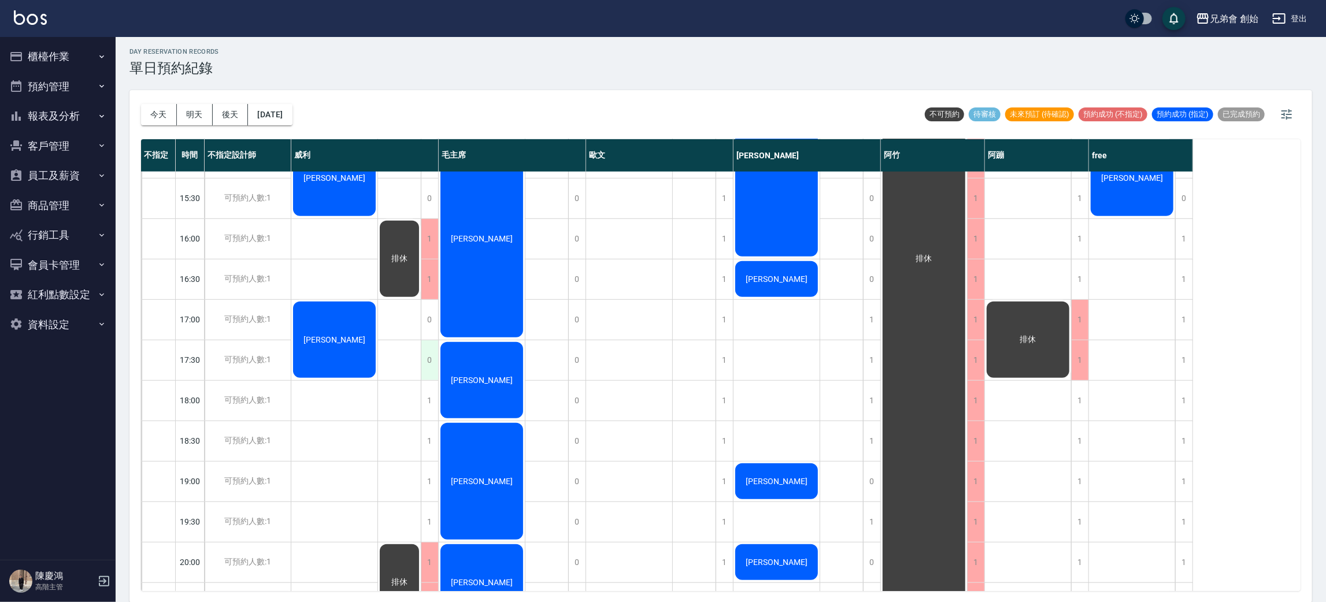
scroll to position [607, 0]
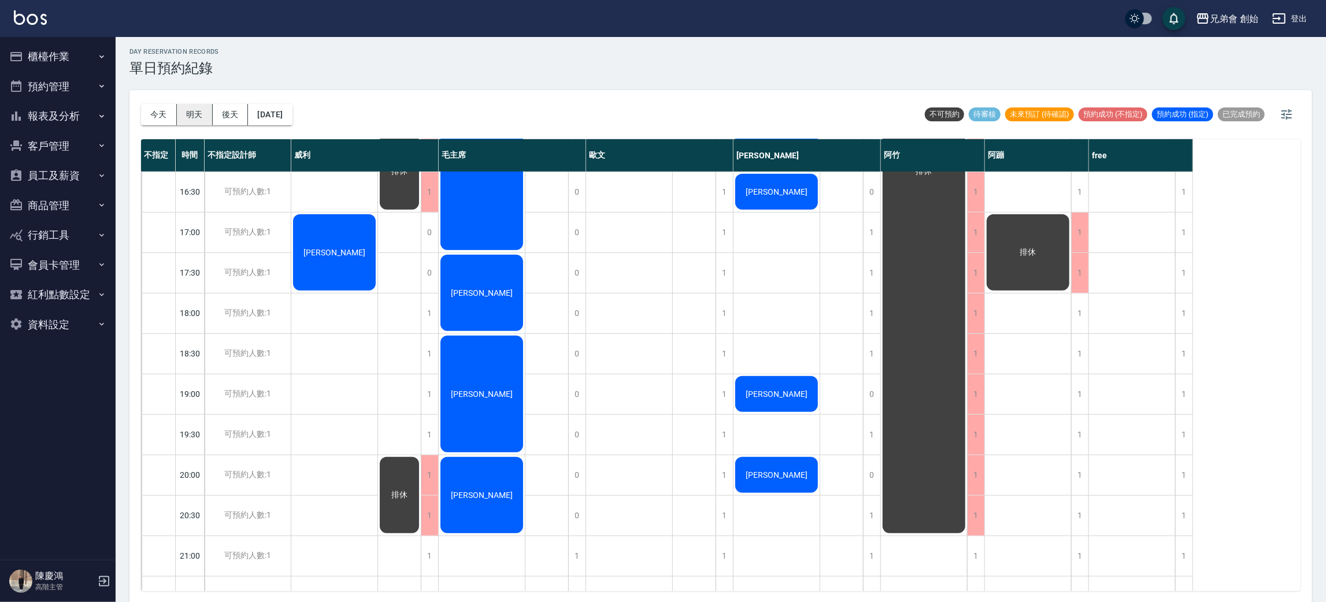
click at [193, 114] on button "明天" at bounding box center [195, 114] width 36 height 21
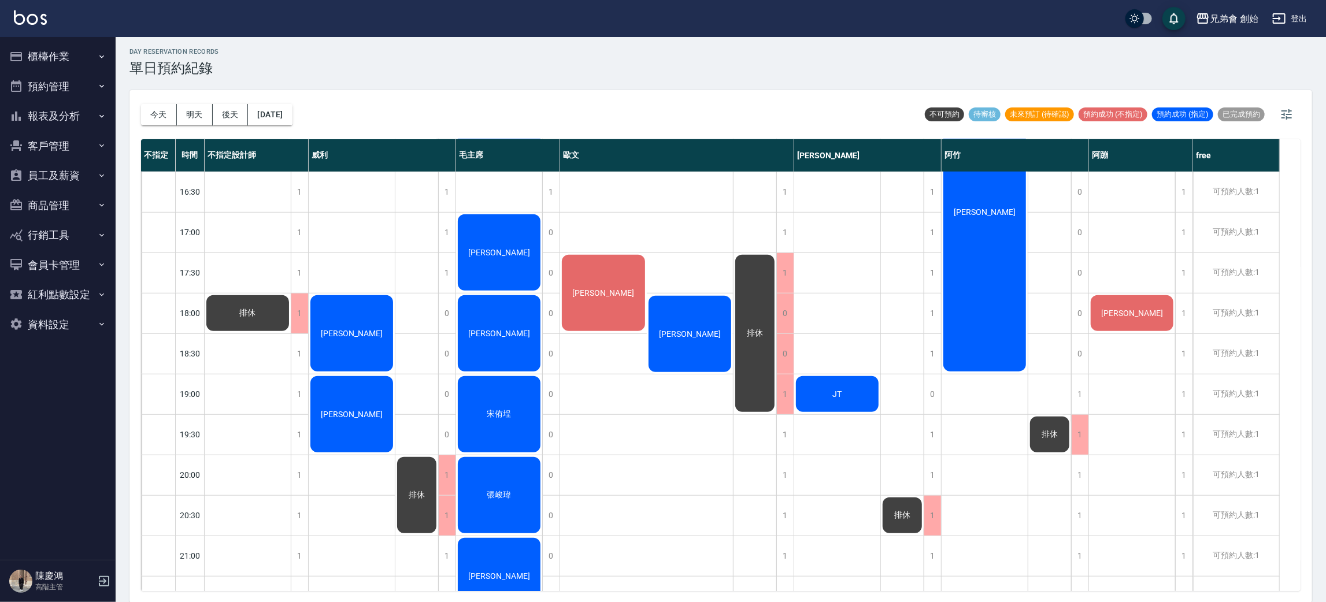
scroll to position [767, 0]
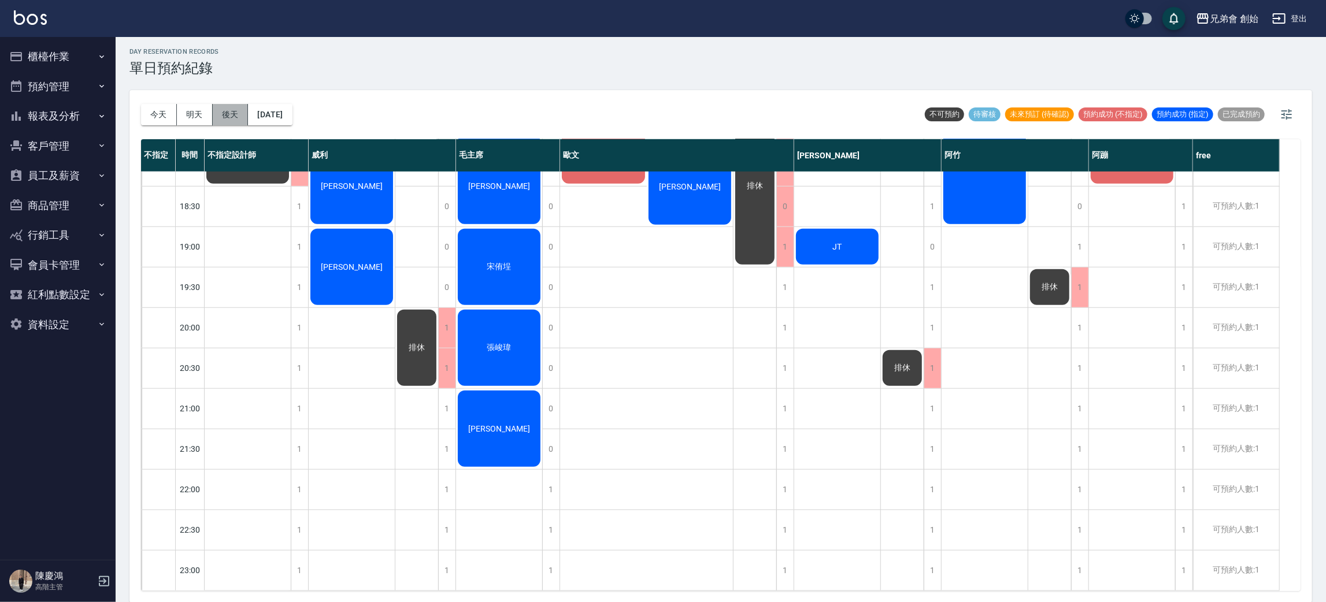
click at [227, 118] on button "後天" at bounding box center [231, 114] width 36 height 21
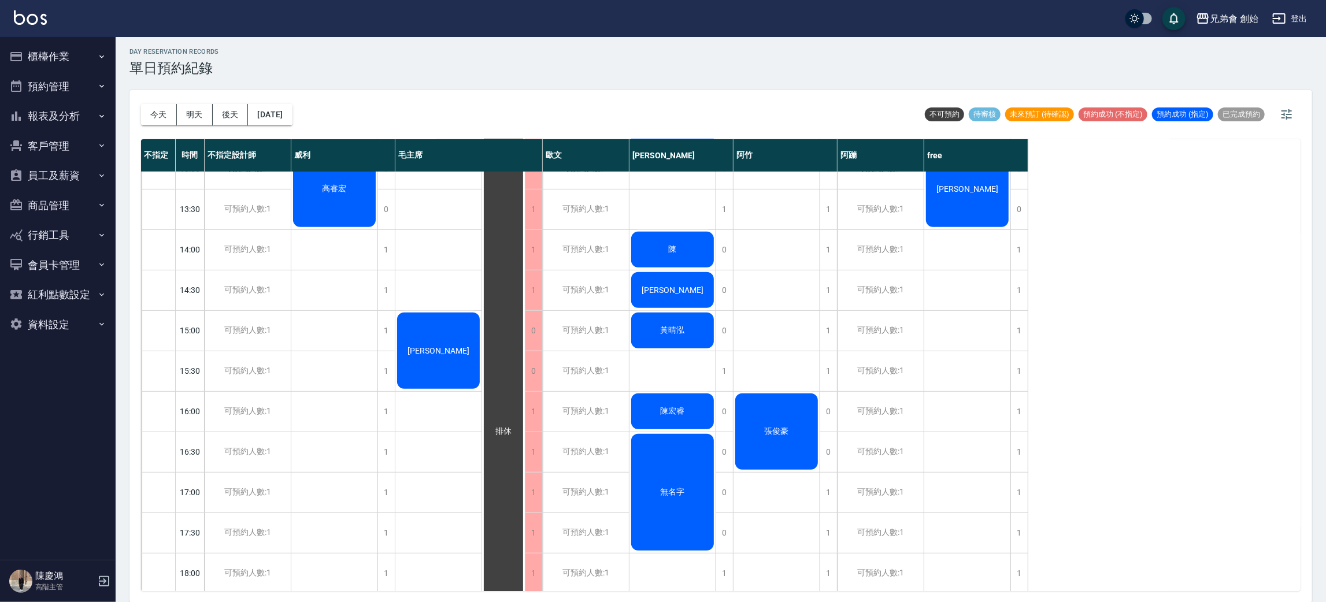
scroll to position [520, 0]
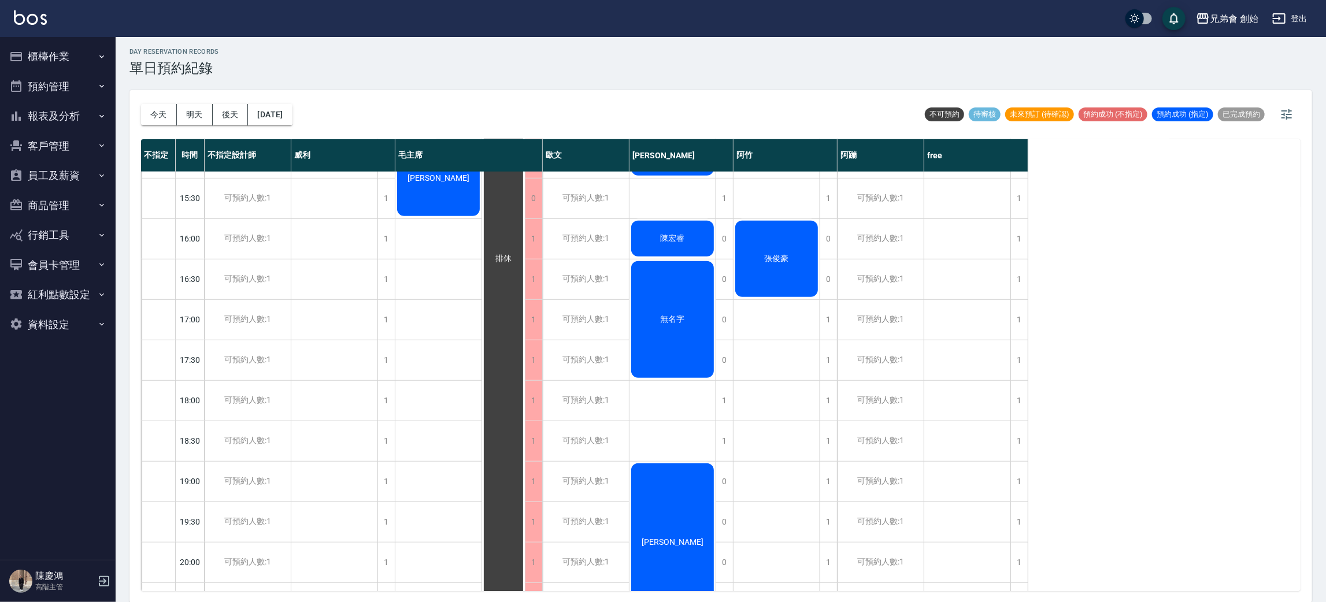
click at [169, 116] on button "今天" at bounding box center [159, 114] width 36 height 21
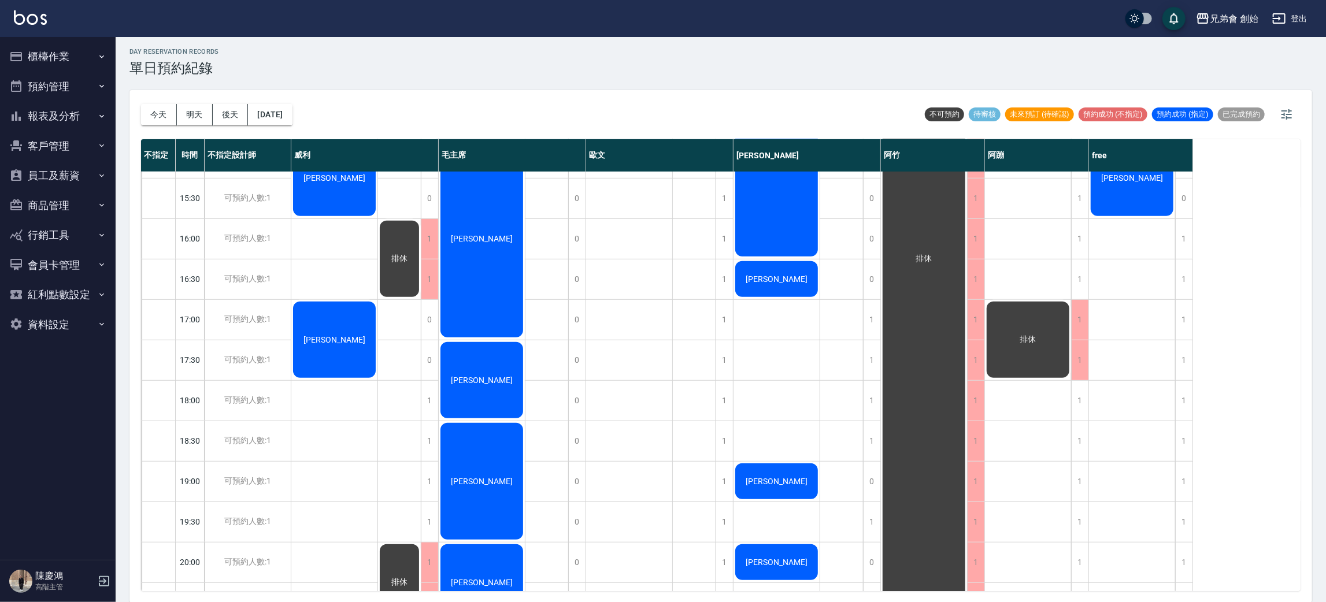
click at [71, 76] on button "預約管理" at bounding box center [58, 87] width 106 height 30
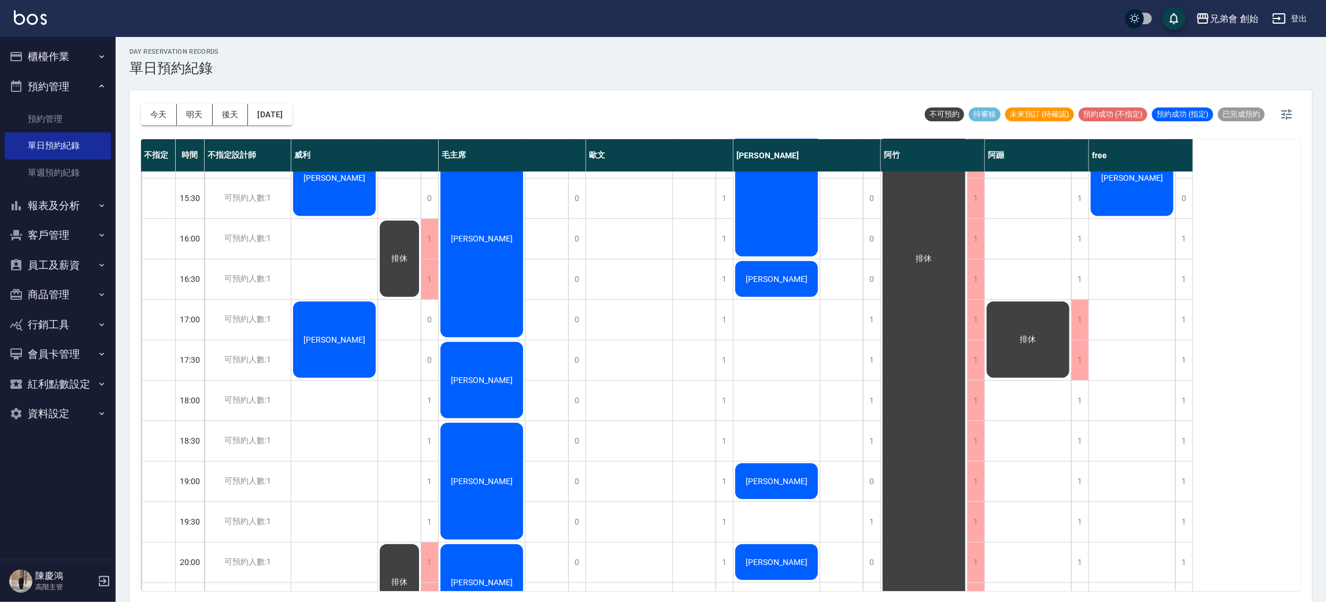
click at [71, 76] on button "預約管理" at bounding box center [58, 87] width 106 height 30
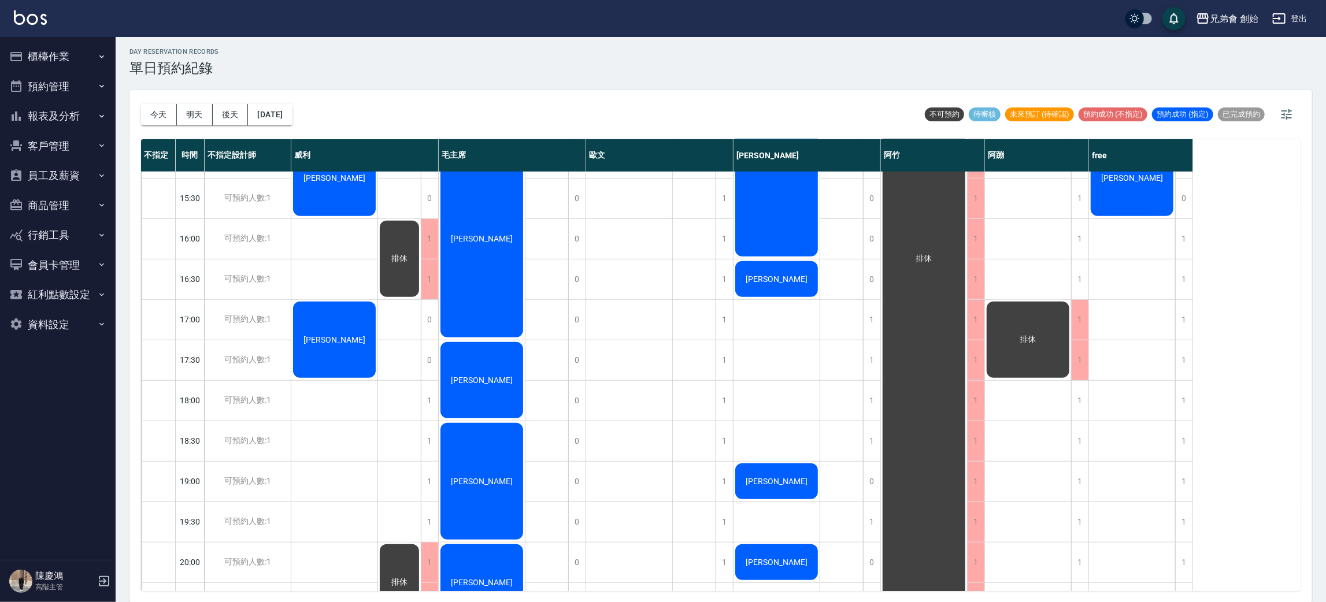
click at [100, 50] on button "櫃檯作業" at bounding box center [58, 57] width 106 height 30
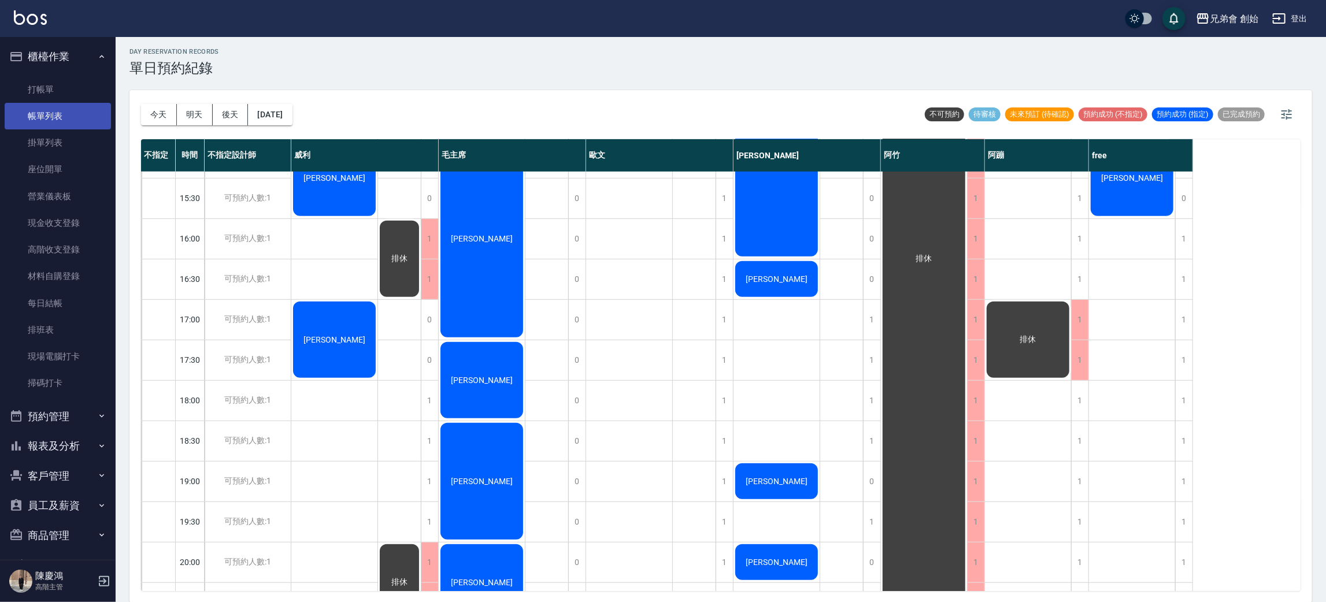
click at [77, 112] on link "帳單列表" at bounding box center [58, 116] width 106 height 27
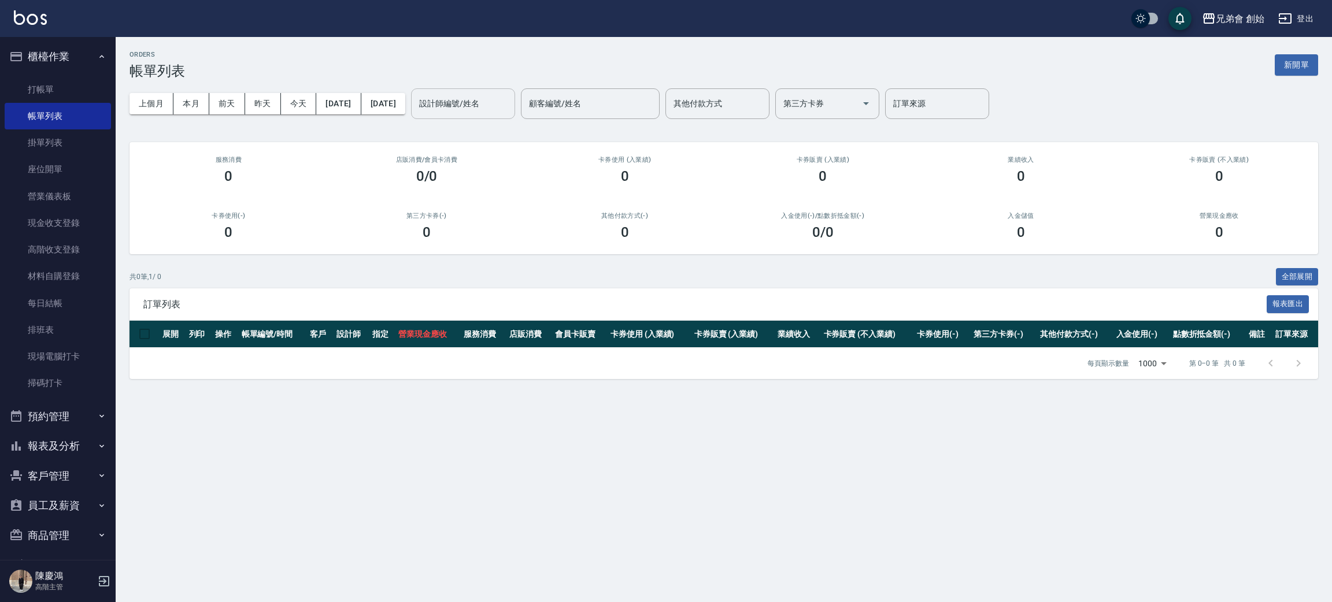
click at [510, 94] on input "設計師編號/姓名" at bounding box center [463, 104] width 94 height 20
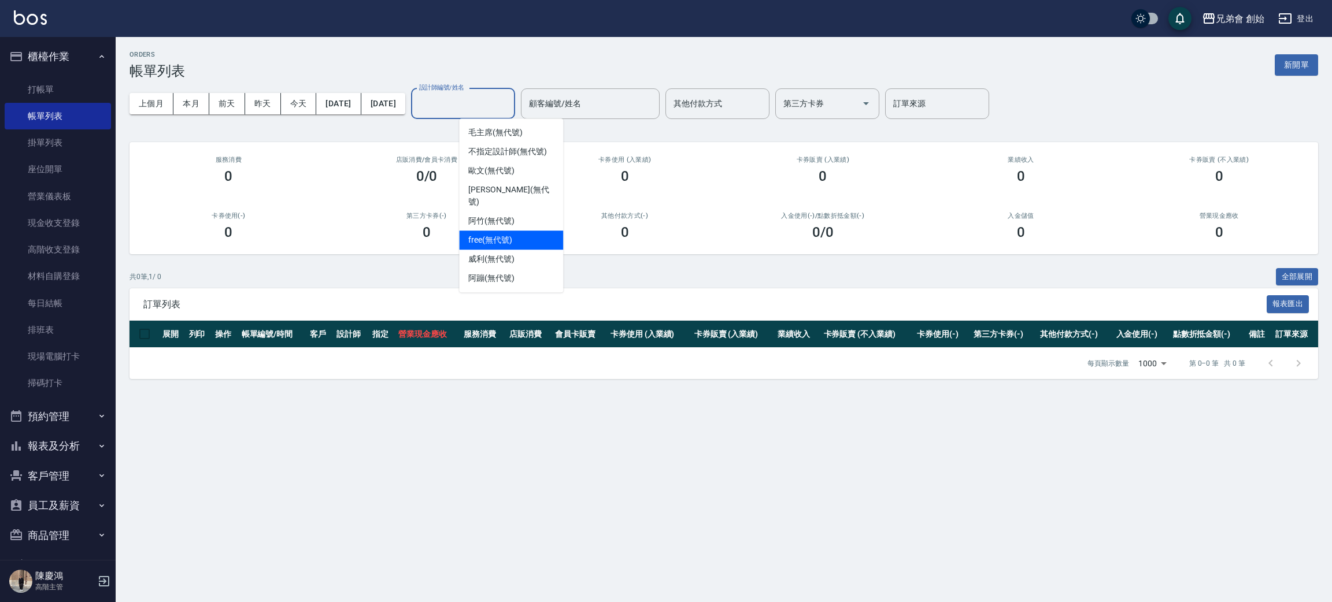
click at [507, 234] on span "free (無代號)" at bounding box center [490, 240] width 44 height 12
type input "free(無代號)"
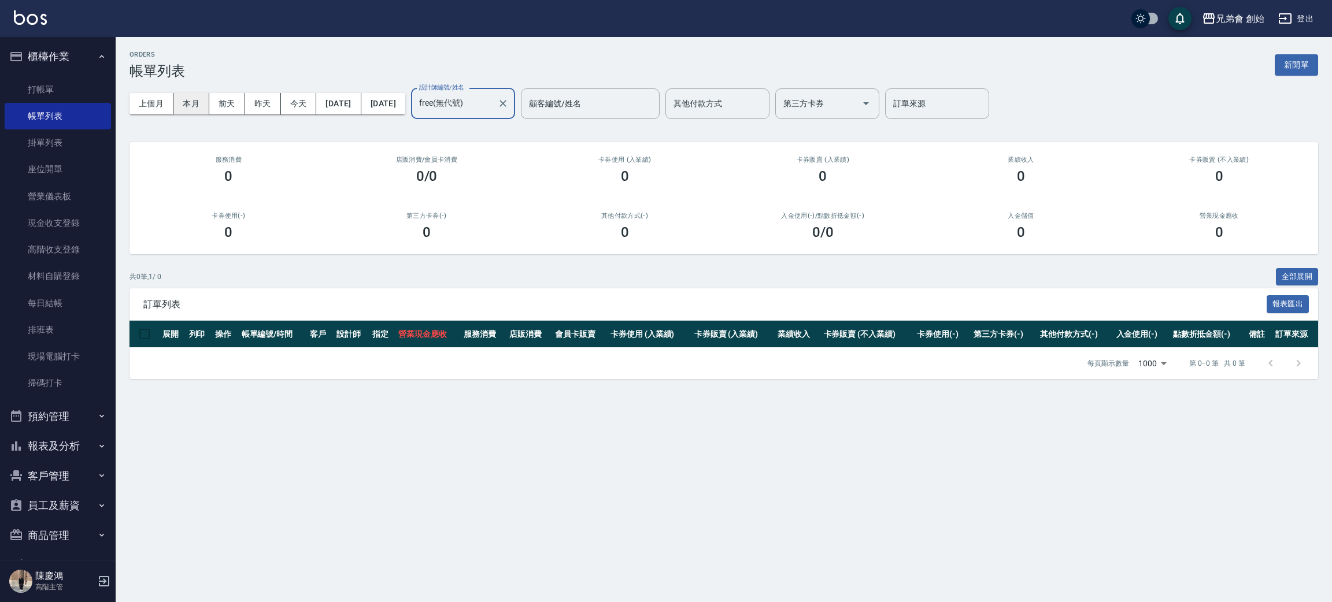
click at [192, 103] on button "本月" at bounding box center [191, 103] width 36 height 21
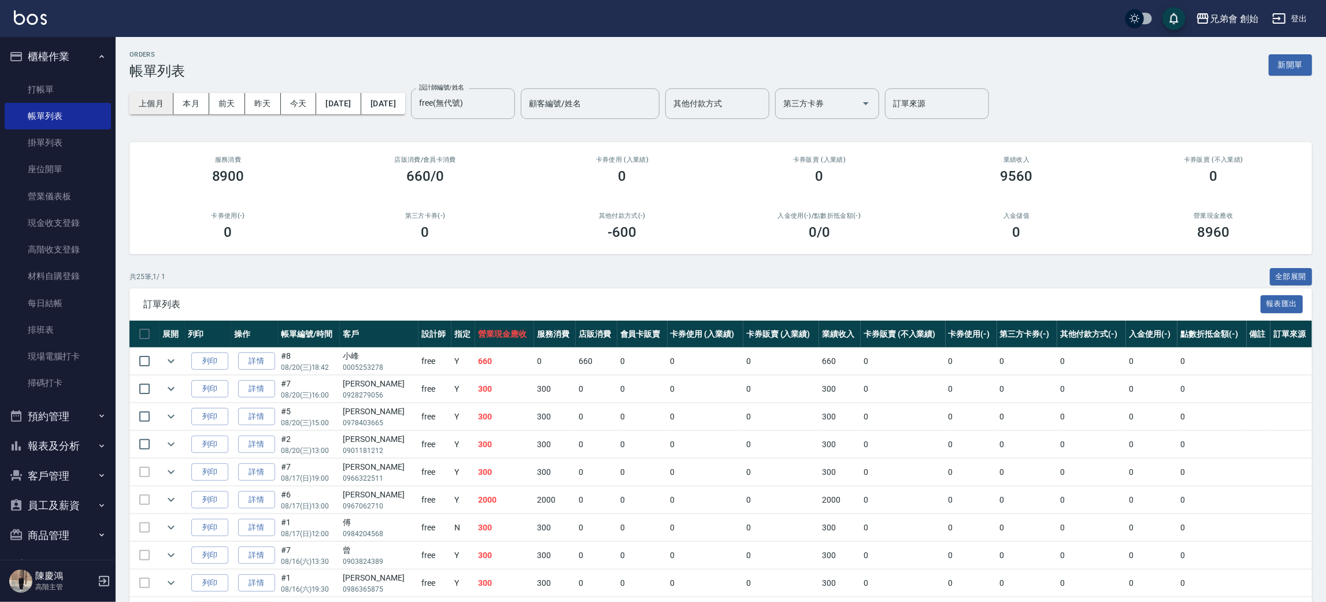
click at [151, 99] on button "上個月" at bounding box center [151, 103] width 44 height 21
click at [186, 93] on button "本月" at bounding box center [191, 103] width 36 height 21
drag, startPoint x: 72, startPoint y: 413, endPoint x: 64, endPoint y: 434, distance: 22.3
click at [71, 412] on button "預約管理" at bounding box center [58, 417] width 106 height 30
click at [70, 470] on link "單日預約紀錄" at bounding box center [58, 475] width 106 height 27
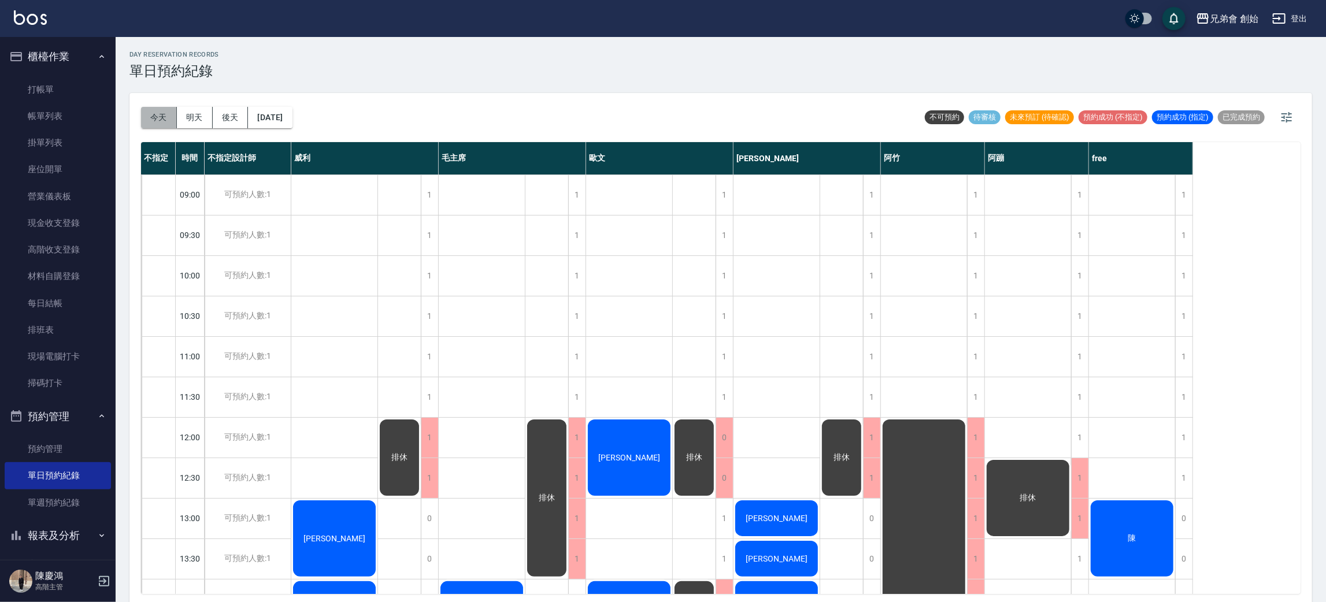
click at [151, 124] on button "今天" at bounding box center [159, 117] width 36 height 21
click at [151, 110] on button "今天" at bounding box center [159, 117] width 36 height 21
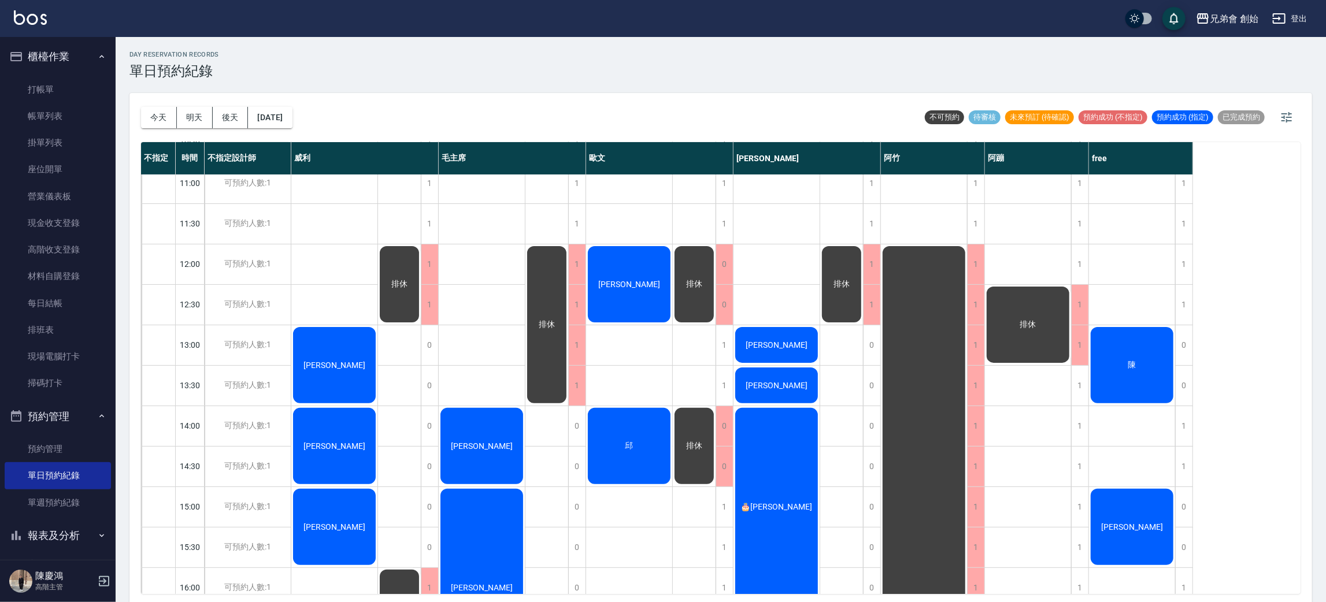
click at [186, 108] on button "明天" at bounding box center [195, 117] width 36 height 21
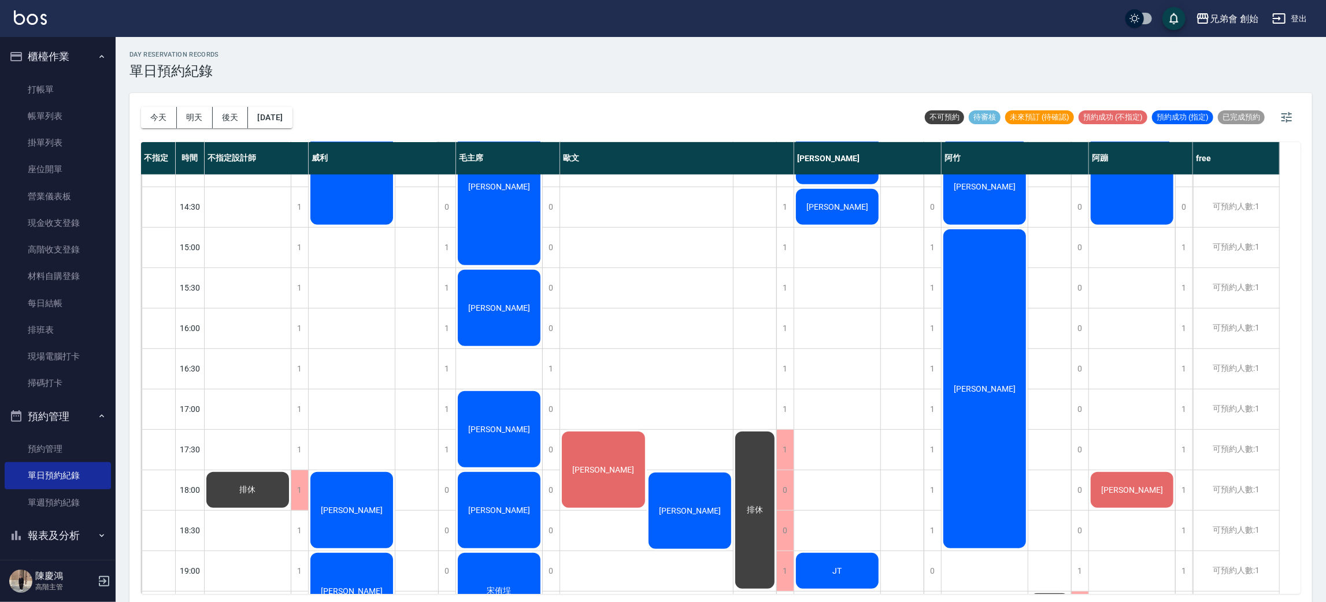
click at [155, 129] on div "今天 明天 後天 2025/08/22" at bounding box center [216, 117] width 151 height 49
click at [155, 117] on button "今天" at bounding box center [159, 117] width 36 height 21
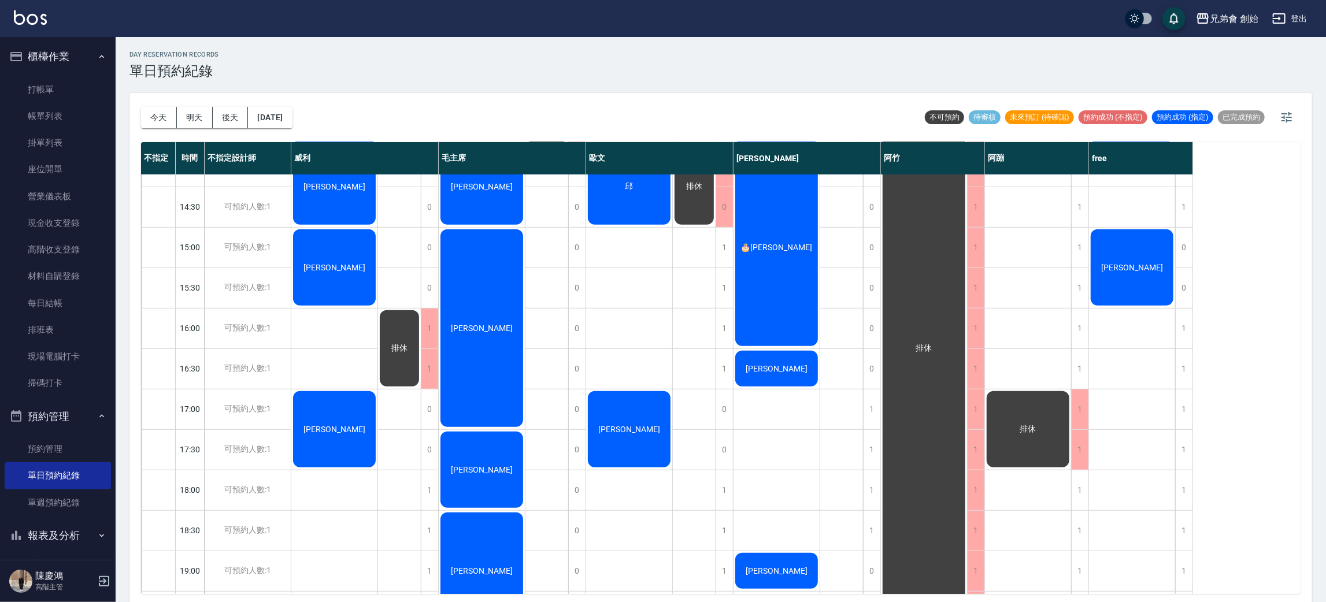
click at [368, 110] on span "[PERSON_NAME]" at bounding box center [334, 105] width 66 height 9
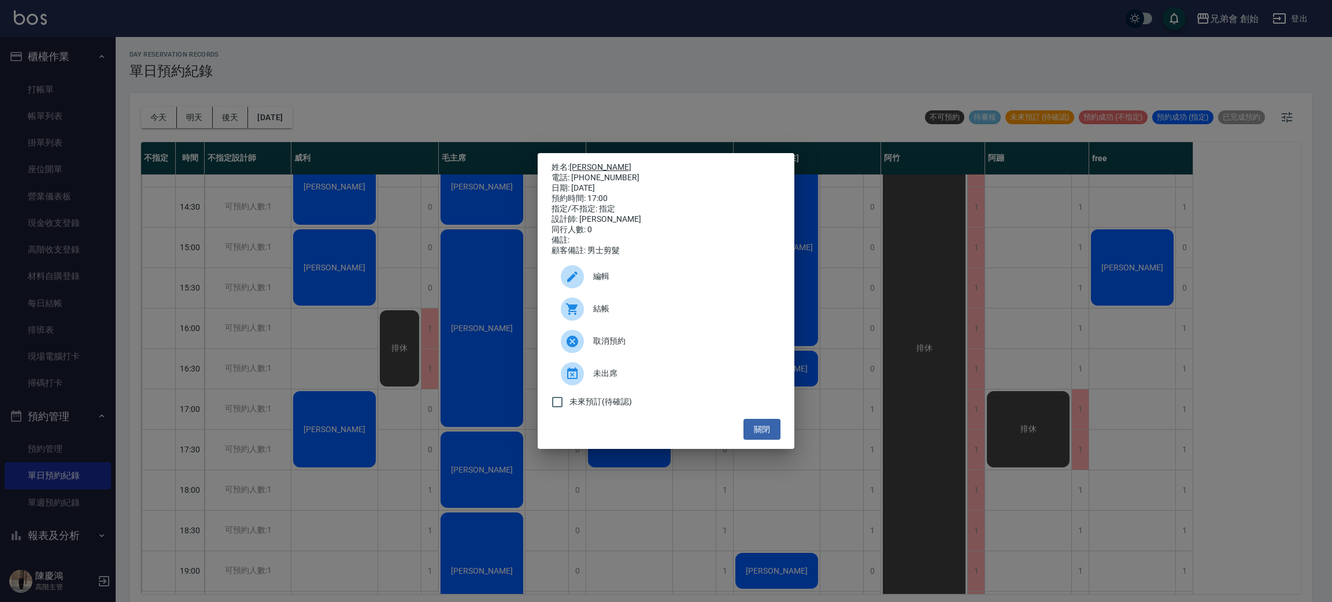
click at [585, 163] on link "[PERSON_NAME]" at bounding box center [600, 166] width 62 height 9
click at [707, 64] on div "姓名: 謝宗憬 電話: 0975545146 日期: 2025/08/21 預約時間: 17:00 指定/不指定: 指定 設計師: 歐文 同行人數: 0 備註…" at bounding box center [666, 301] width 1332 height 602
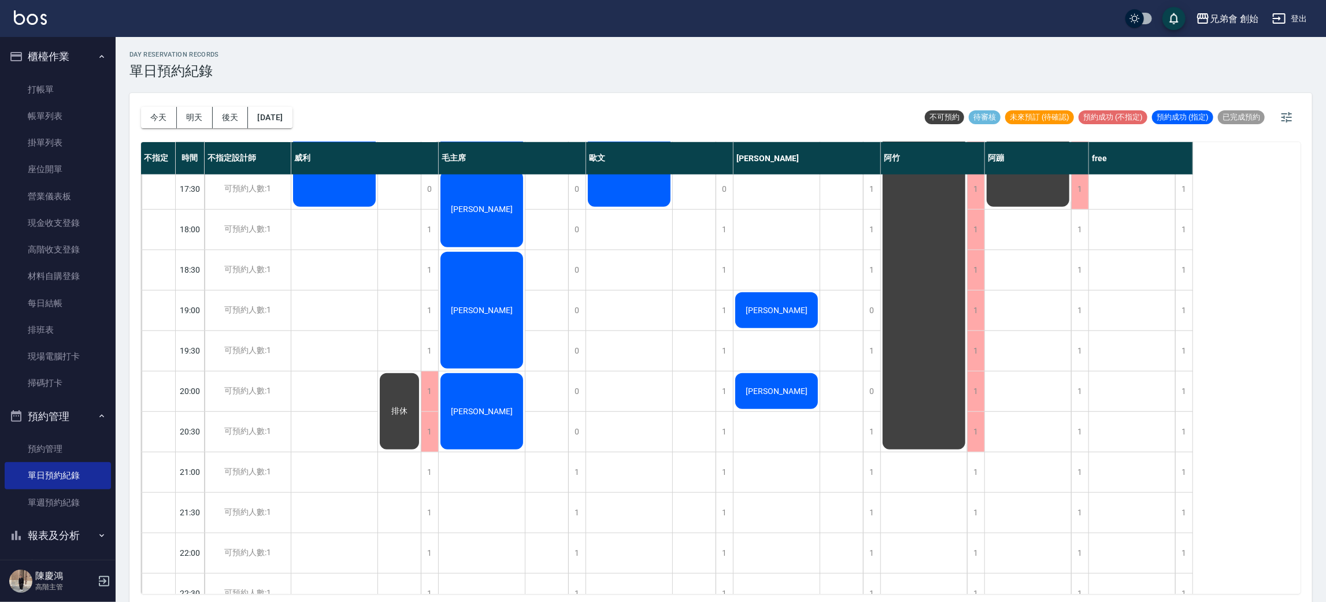
scroll to position [607, 0]
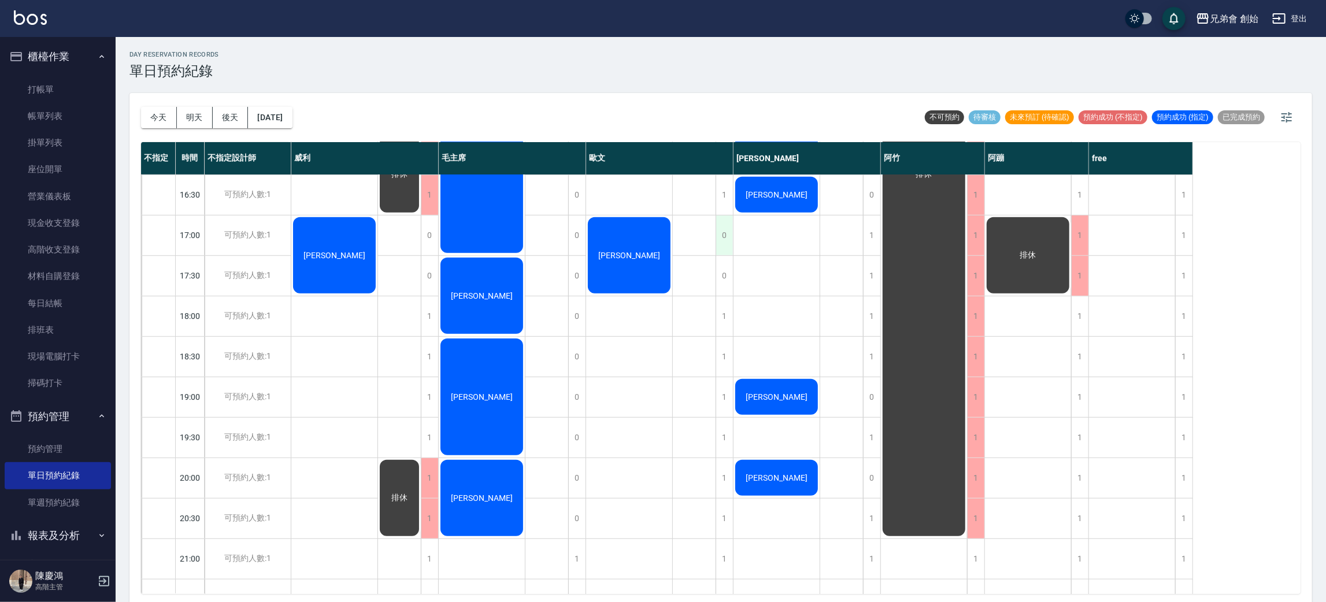
click at [724, 228] on div "0" at bounding box center [724, 236] width 17 height 40
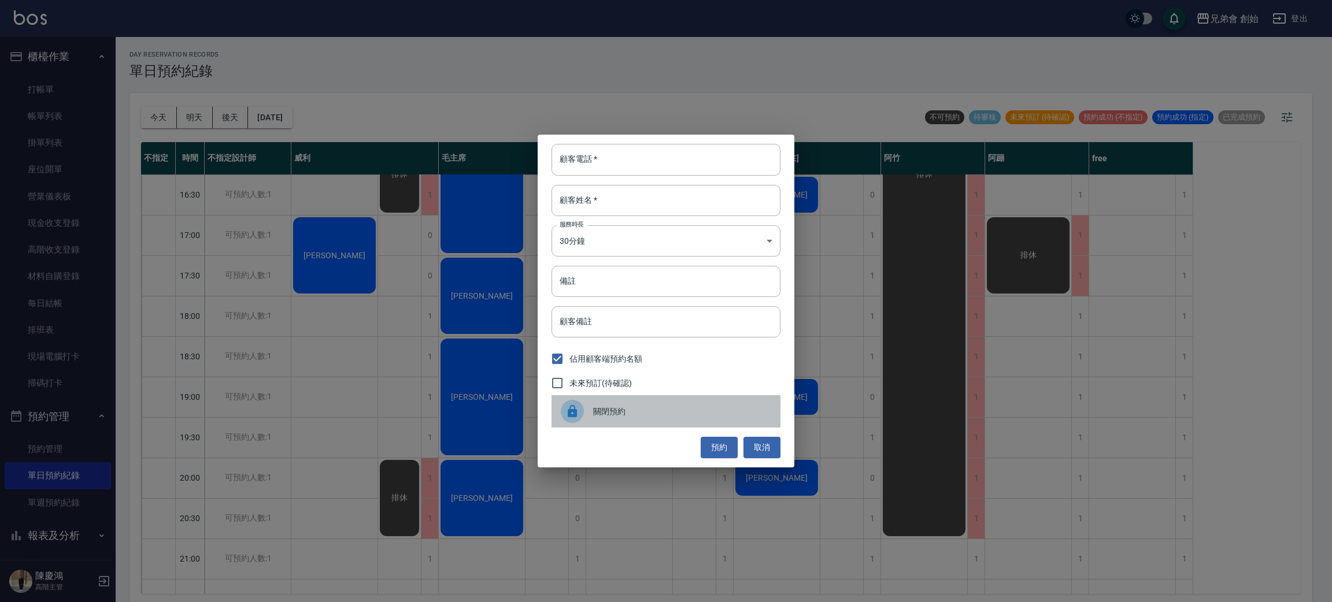
click at [651, 404] on div "關閉預約" at bounding box center [665, 411] width 229 height 32
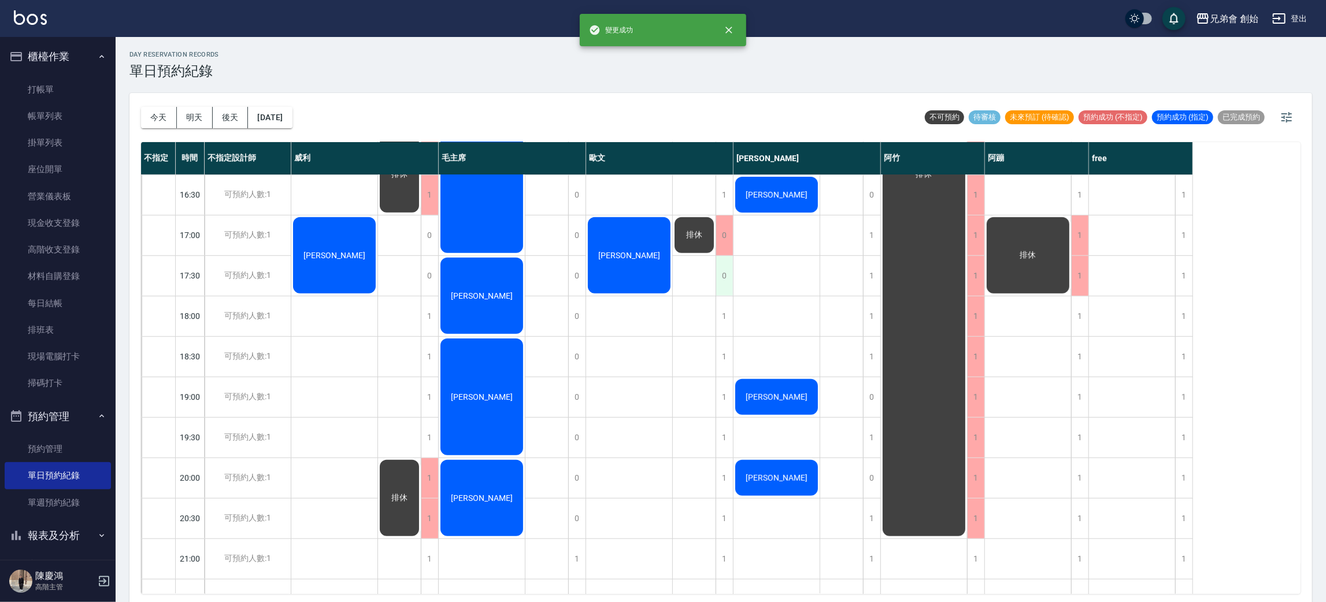
click at [717, 287] on div "0" at bounding box center [724, 276] width 17 height 40
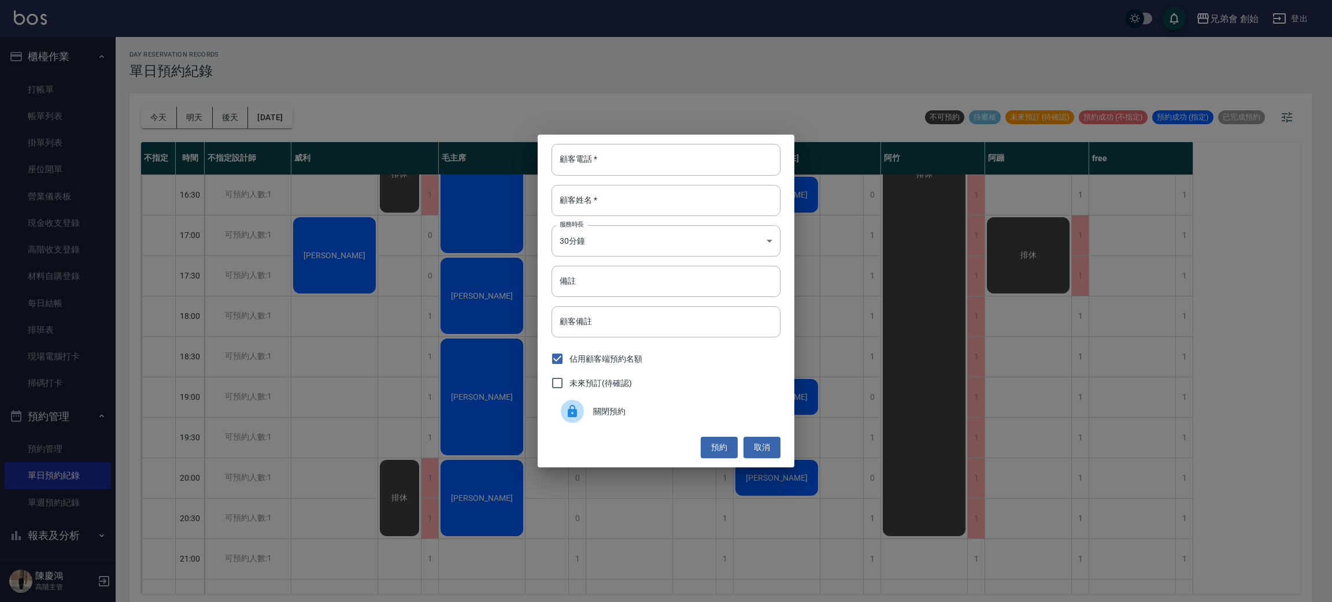
click at [635, 401] on div "關閉預約" at bounding box center [665, 411] width 229 height 32
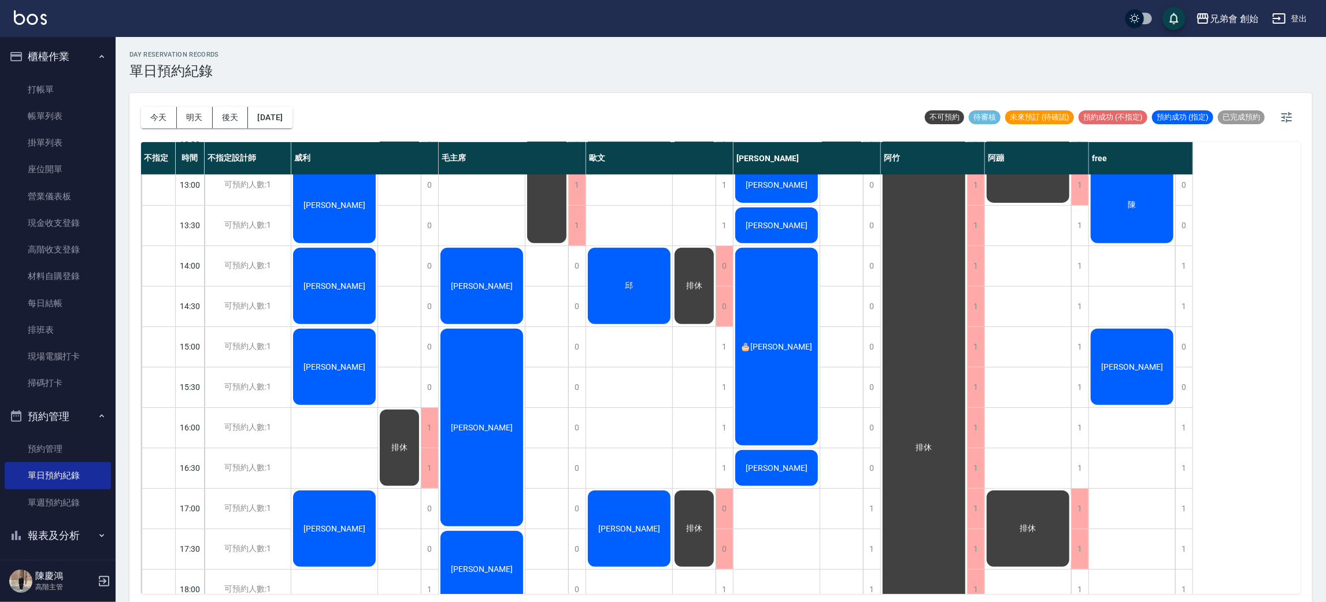
scroll to position [73, 0]
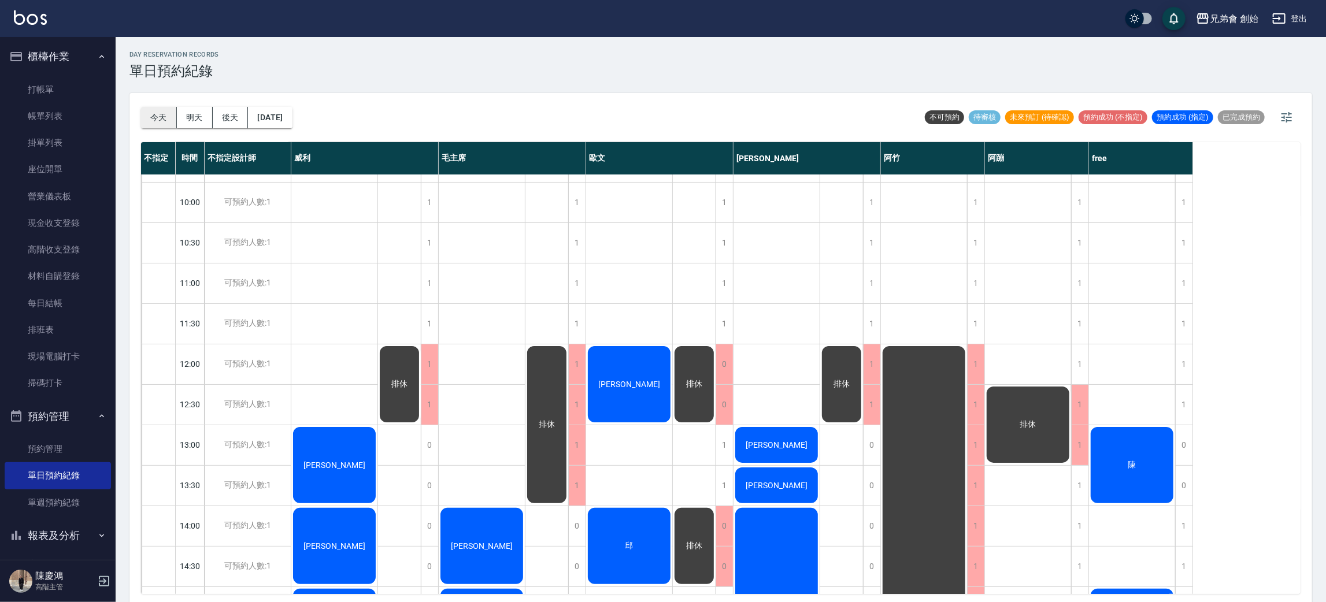
click at [167, 110] on button "今天" at bounding box center [159, 117] width 36 height 21
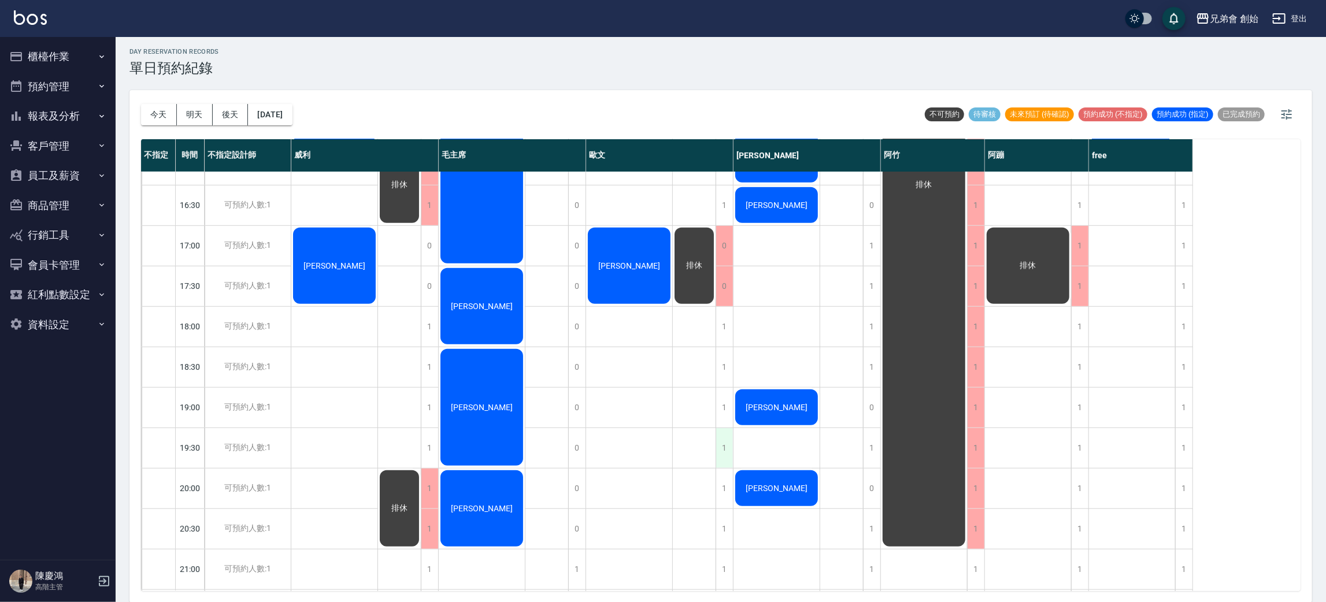
scroll to position [680, 0]
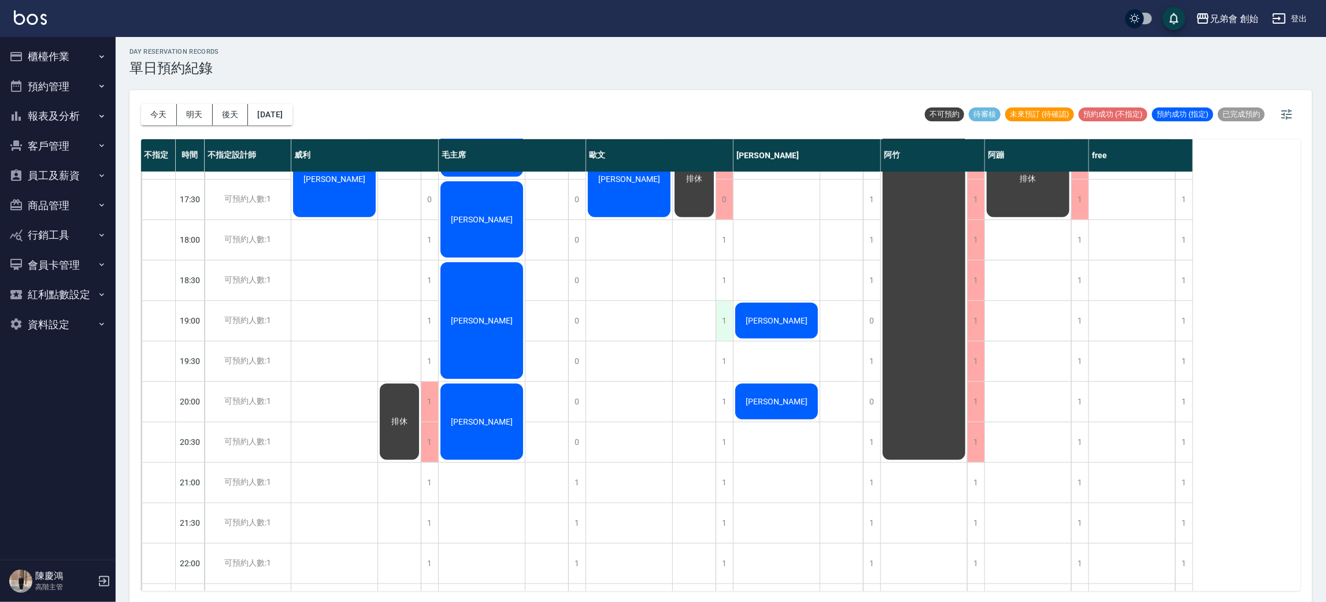
click at [719, 320] on div "1" at bounding box center [724, 321] width 17 height 40
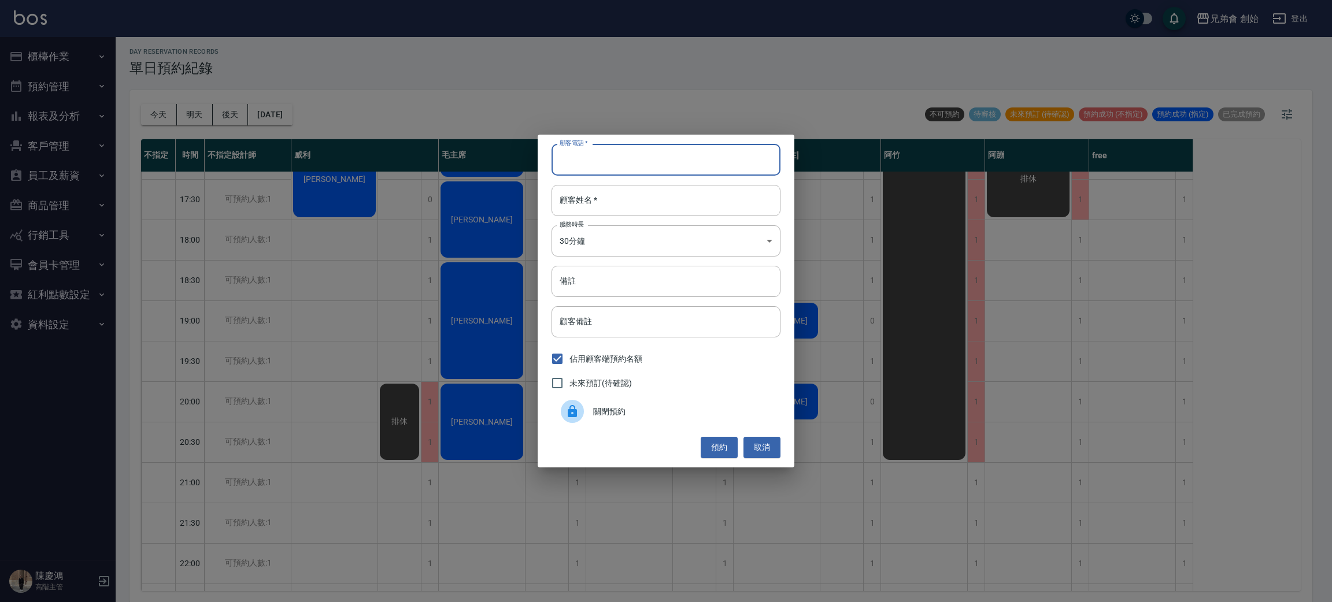
click at [612, 147] on input "顧客電話   *" at bounding box center [665, 159] width 229 height 31
type input "0938740193"
click at [650, 203] on input "顧客姓名   *" at bounding box center [665, 200] width 229 height 31
type input "V"
type input "許"
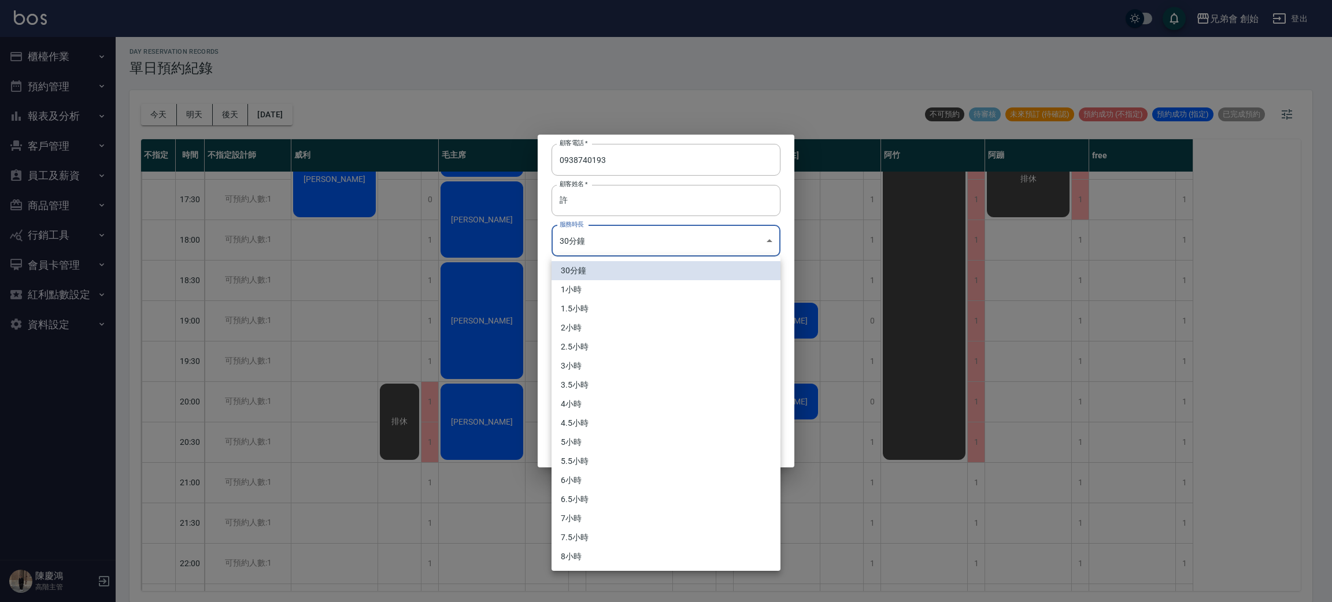
click at [669, 248] on body "兄弟會 創始 登出 櫃檯作業 打帳單 帳單列表 掛單列表 座位開單 營業儀表板 現金收支登錄 高階收支登錄 材料自購登錄 每日結帳 排班表 現場電腦打卡 掃碼…" at bounding box center [666, 300] width 1332 height 606
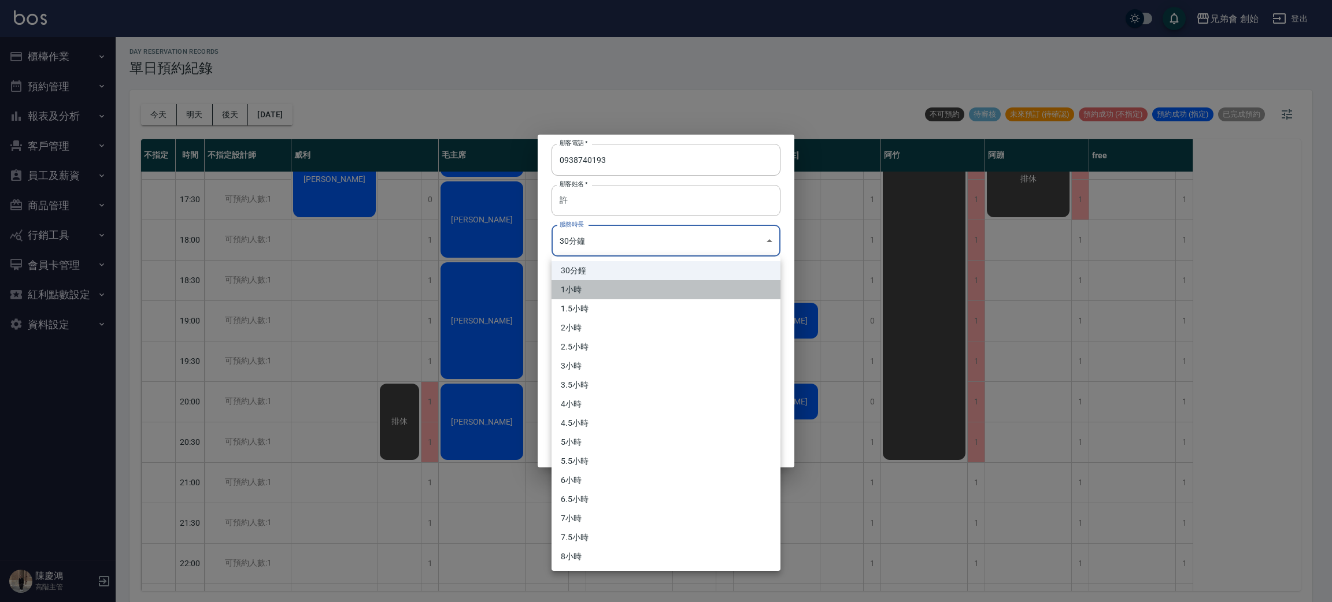
click at [671, 294] on li "1小時" at bounding box center [665, 289] width 229 height 19
type input "2"
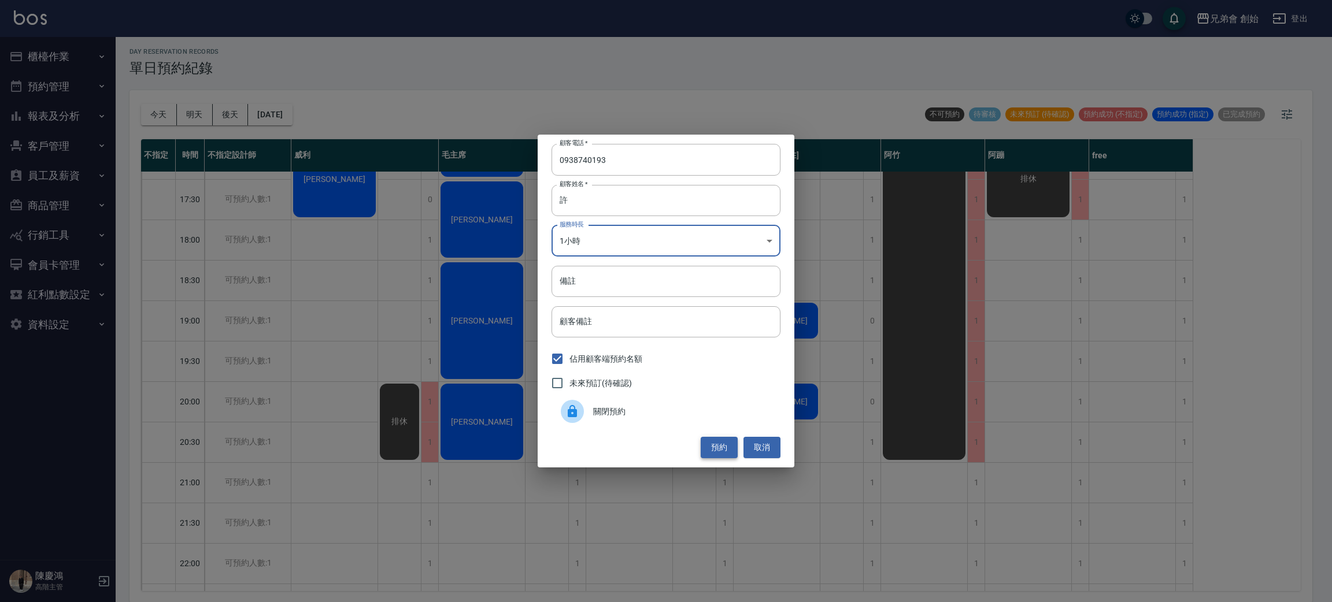
click at [716, 447] on button "預約" at bounding box center [719, 447] width 37 height 21
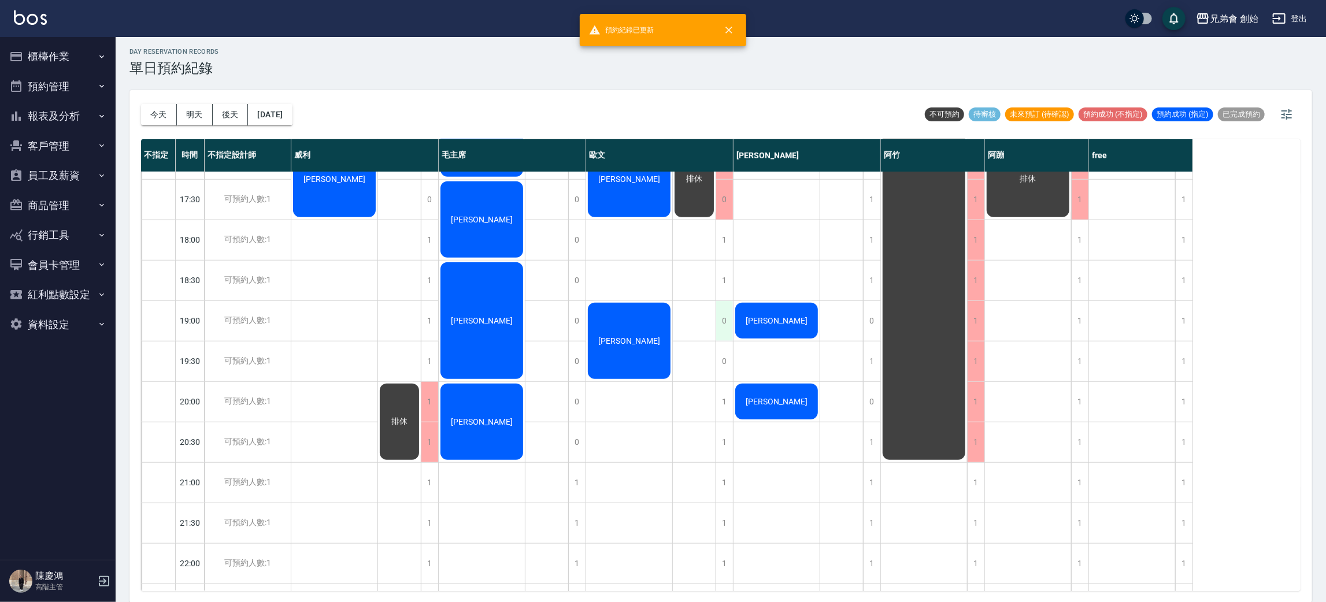
click at [720, 317] on div "0" at bounding box center [724, 321] width 17 height 40
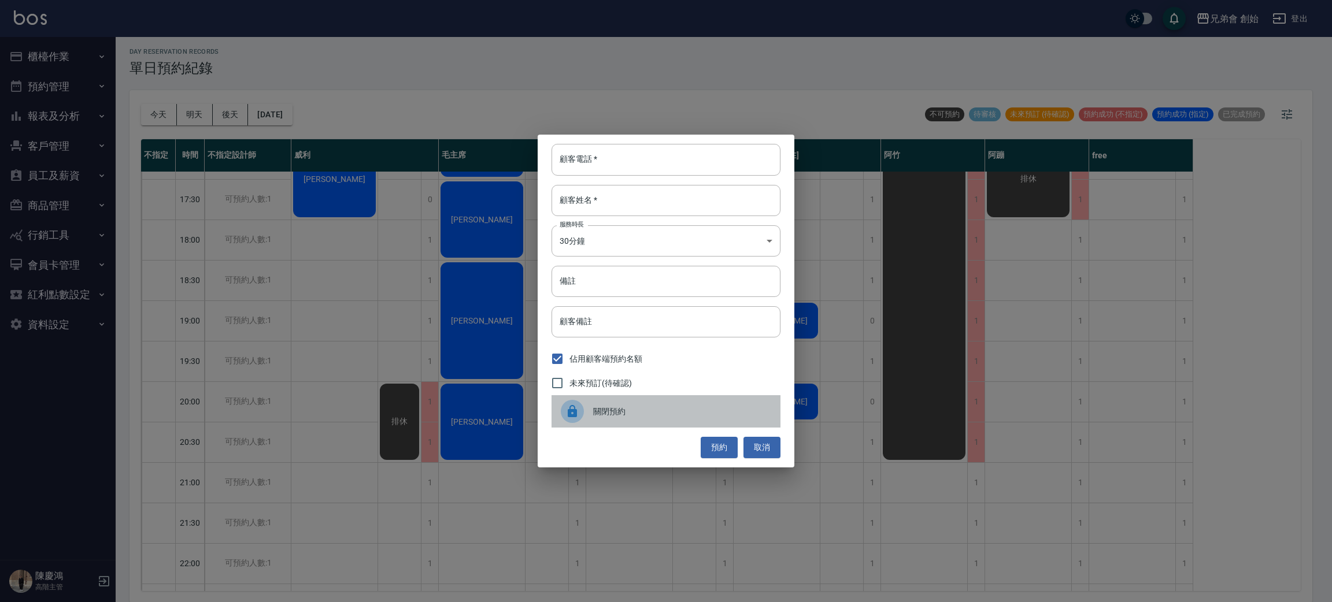
click at [627, 414] on span "關閉預約" at bounding box center [682, 412] width 178 height 12
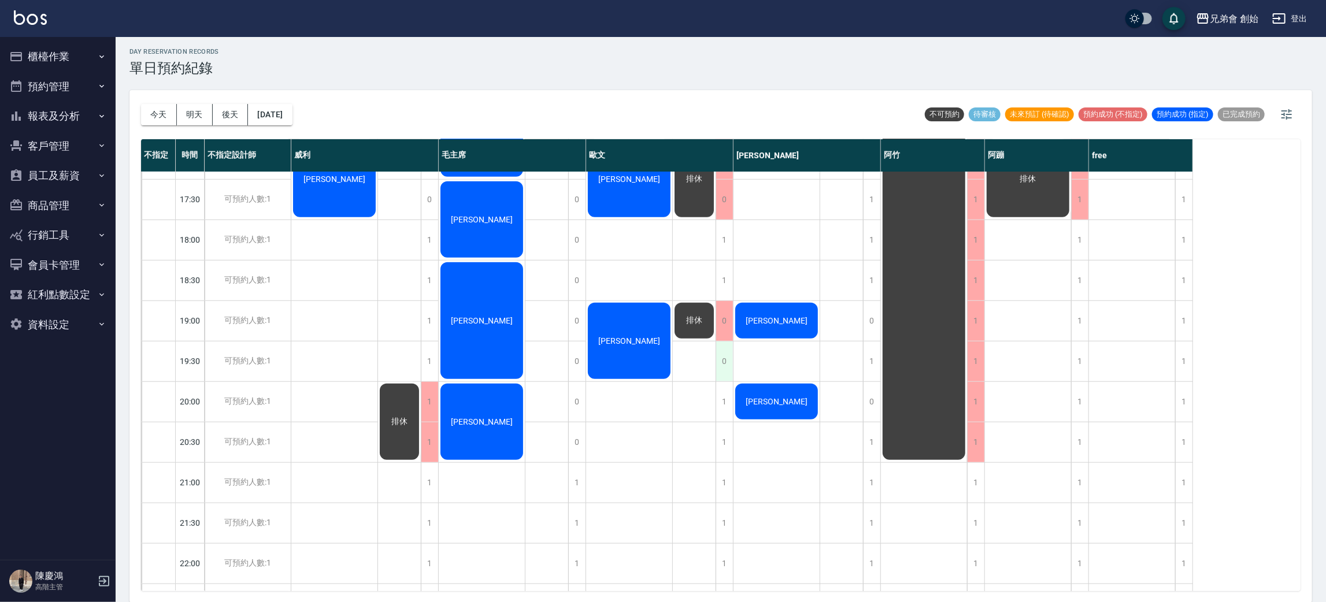
click at [724, 352] on div "0" at bounding box center [724, 362] width 17 height 40
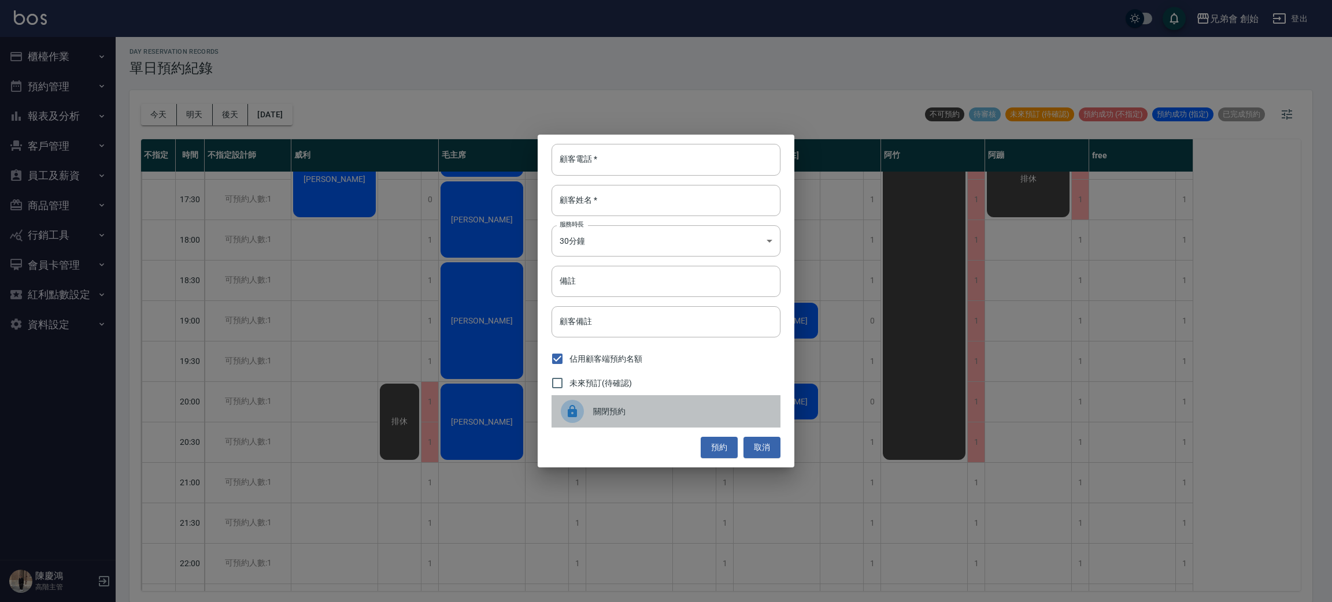
click at [648, 419] on div "關閉預約" at bounding box center [665, 411] width 229 height 32
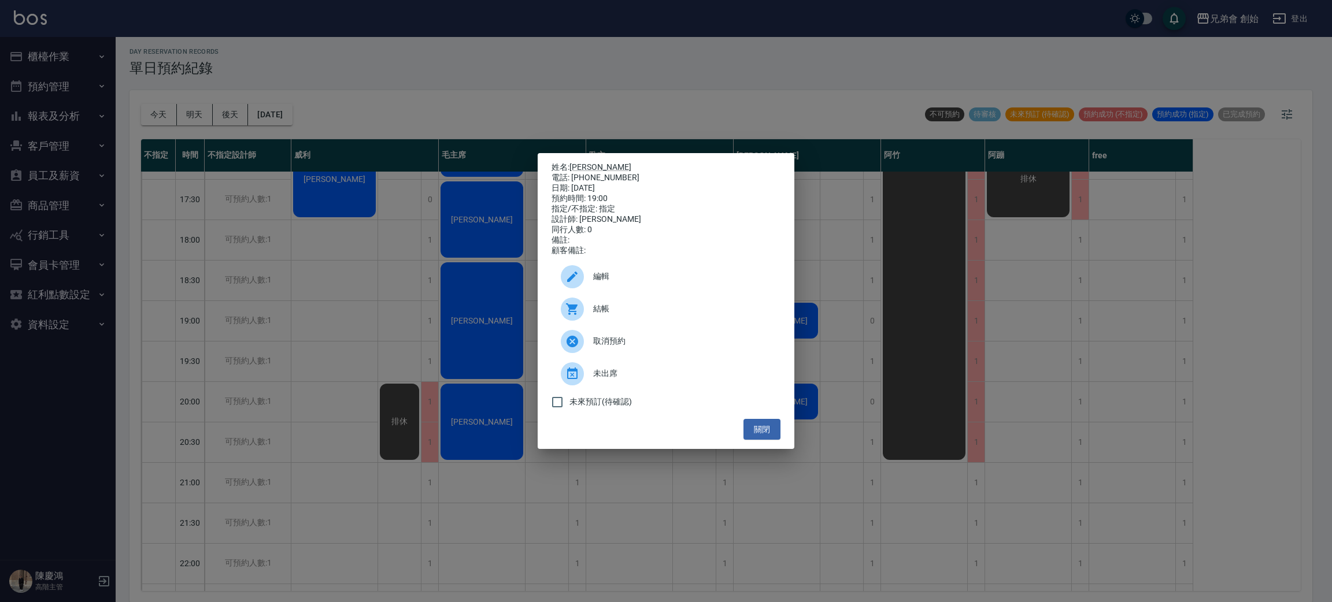
click at [584, 173] on div "電話: [PHONE_NUMBER]" at bounding box center [665, 178] width 229 height 10
click at [585, 162] on link "[PERSON_NAME]" at bounding box center [600, 166] width 62 height 9
click at [345, 136] on div "姓名: [PERSON_NAME] 電話: [PHONE_NUMBER] 日期: [DATE] 預約時間: 19:00 指定/不指定: 指定 設計師: [PE…" at bounding box center [666, 301] width 1332 height 602
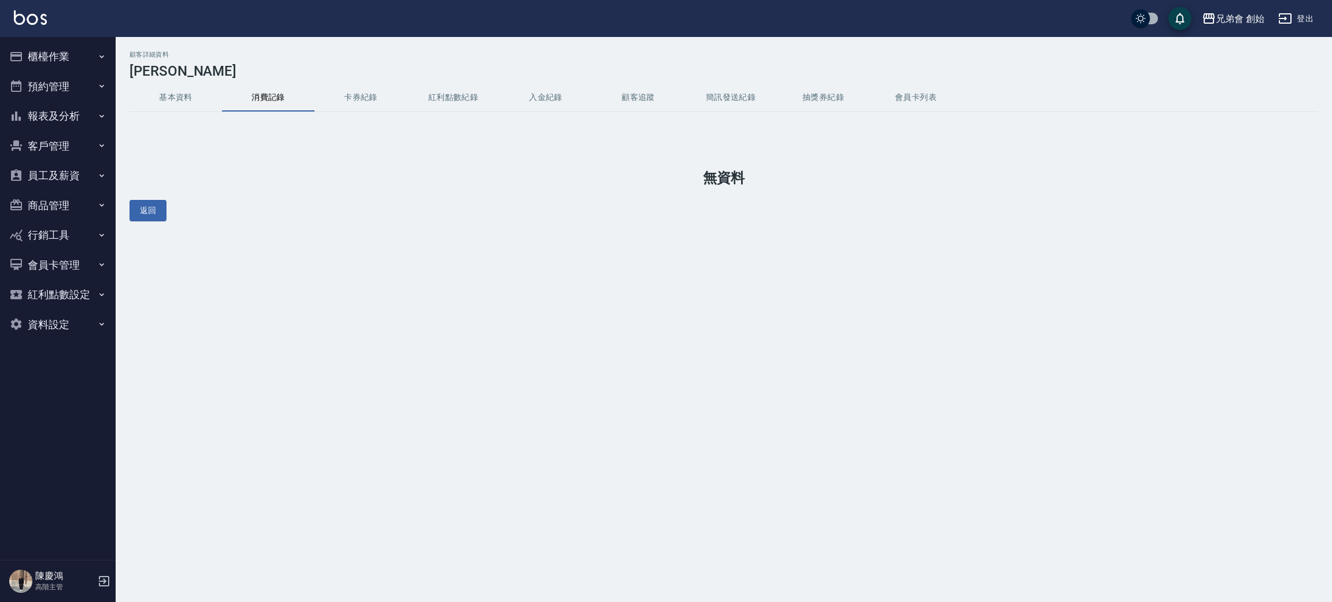
click at [191, 88] on button "基本資料" at bounding box center [175, 98] width 92 height 28
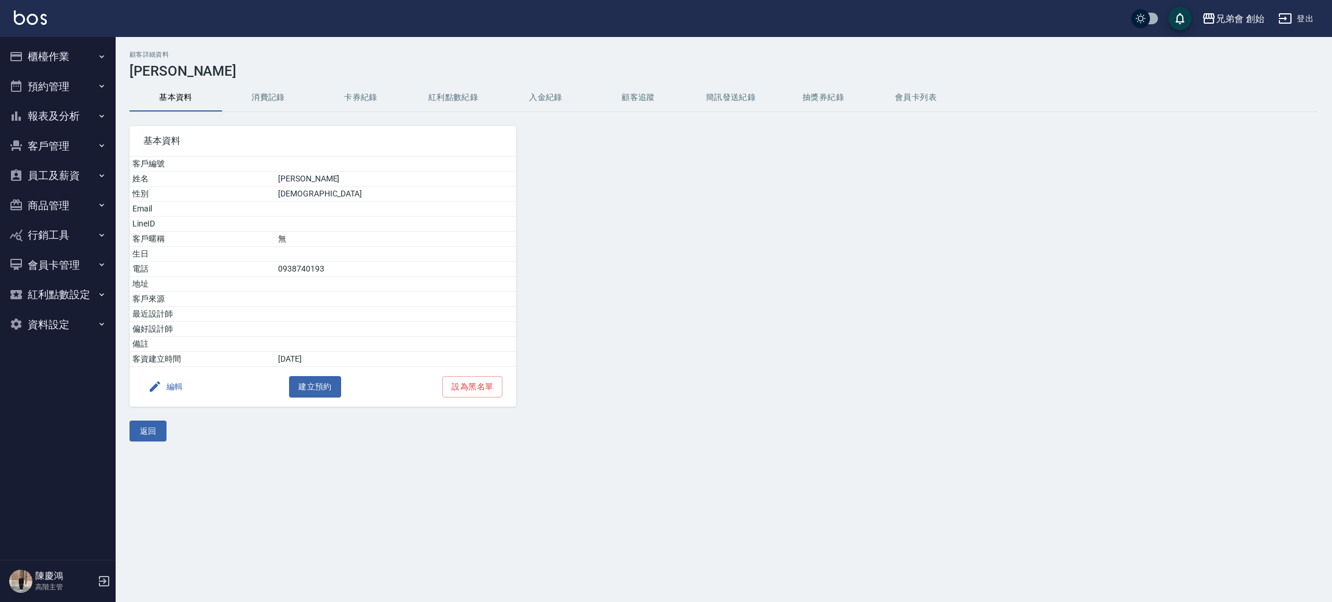
click at [179, 388] on button "編輯" at bounding box center [165, 386] width 45 height 21
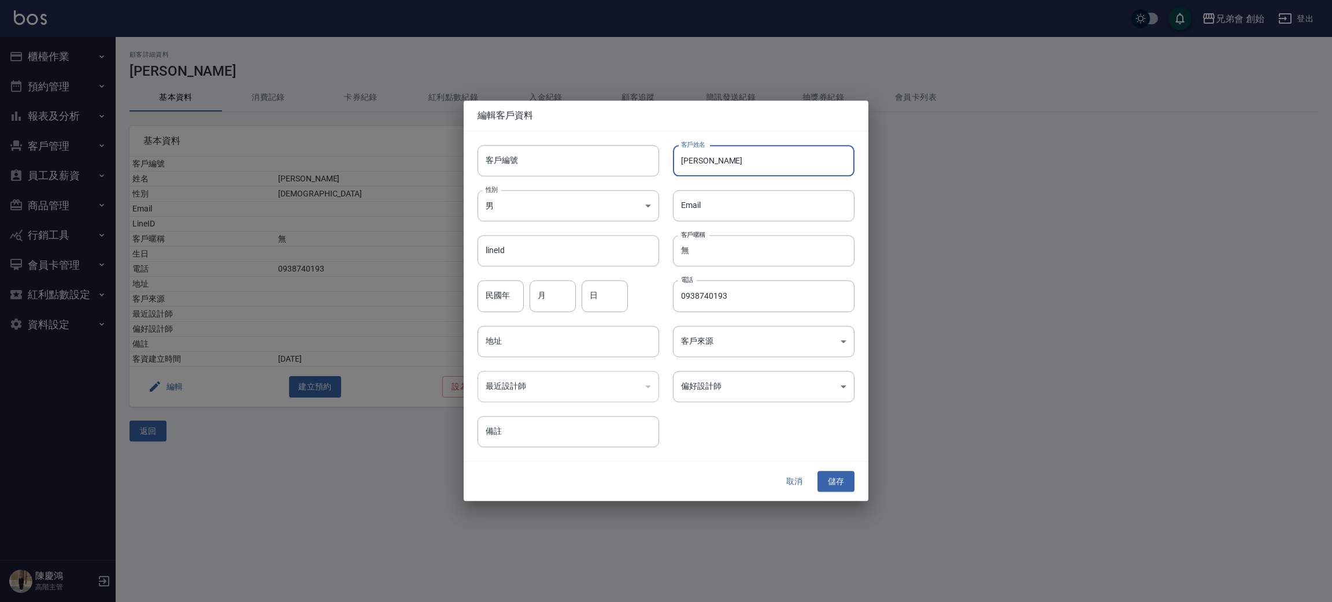
click at [716, 154] on input "Ryan" at bounding box center [764, 160] width 182 height 31
drag, startPoint x: 715, startPoint y: 154, endPoint x: 643, endPoint y: 161, distance: 72.5
click at [643, 161] on div "客戶編號 客戶編號 客戶姓名 Ryan 客戶姓名 性別 男 MALE 性別 Email Email lineId lineId 客戶暱稱 無 客戶暱稱 民國年…" at bounding box center [659, 289] width 391 height 316
type input "許"
click at [824, 480] on button "儲存" at bounding box center [835, 481] width 37 height 21
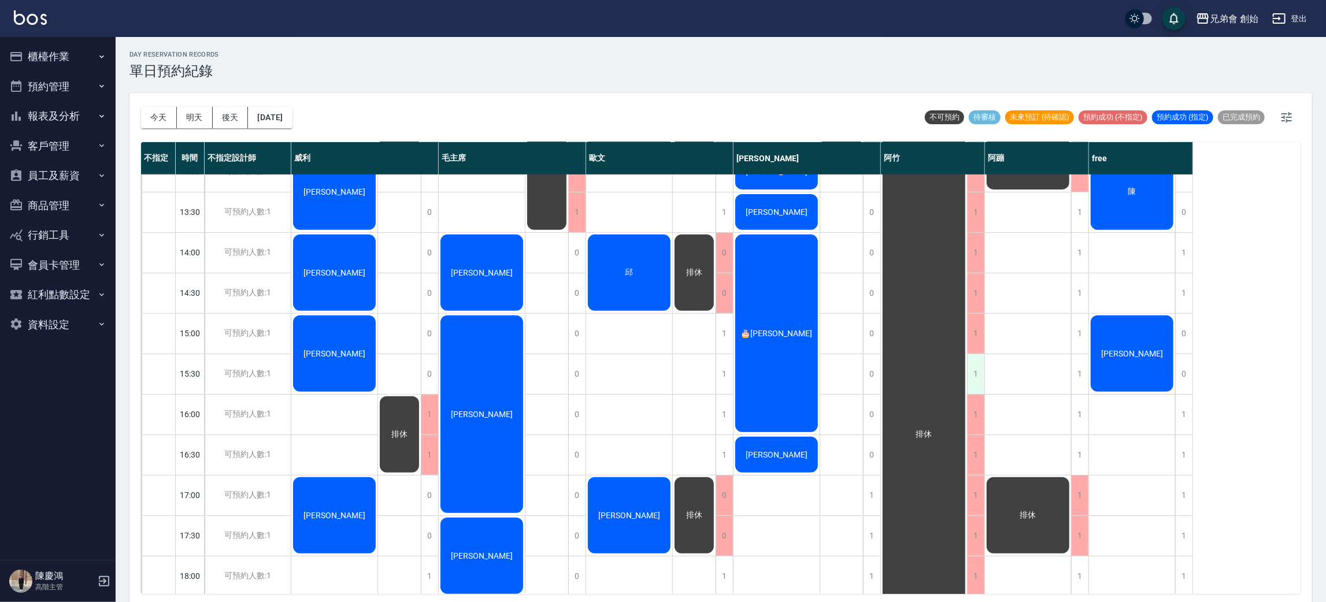
scroll to position [173, 0]
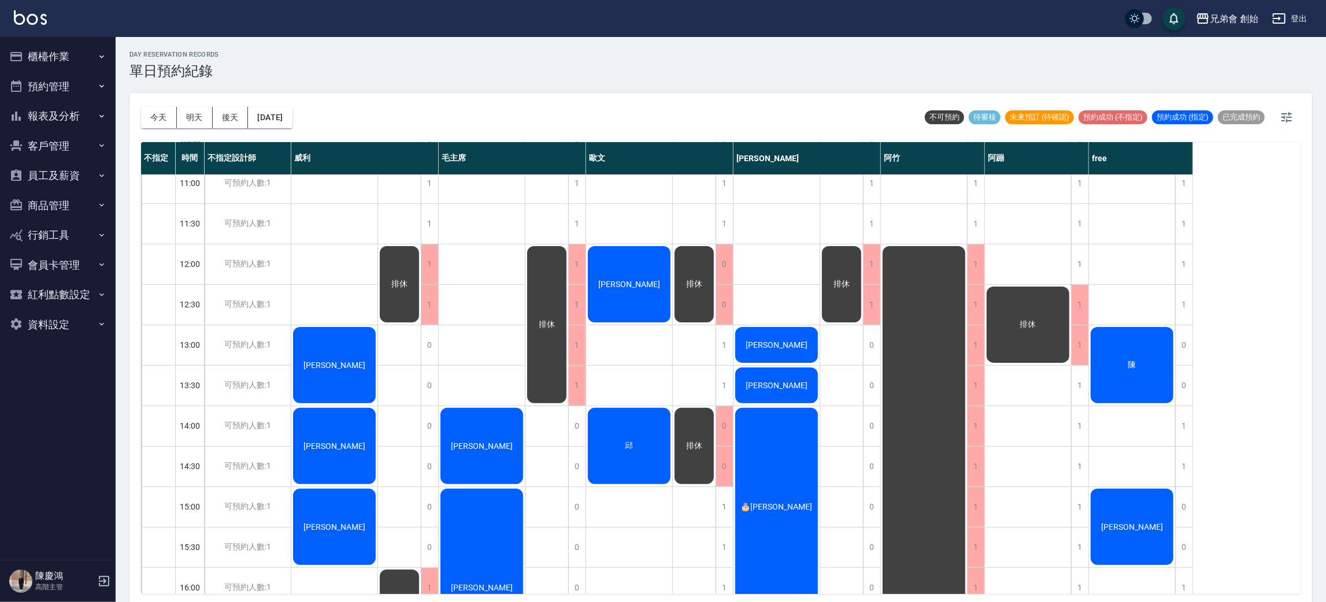
click at [377, 325] on div "排休" at bounding box center [334, 365] width 86 height 80
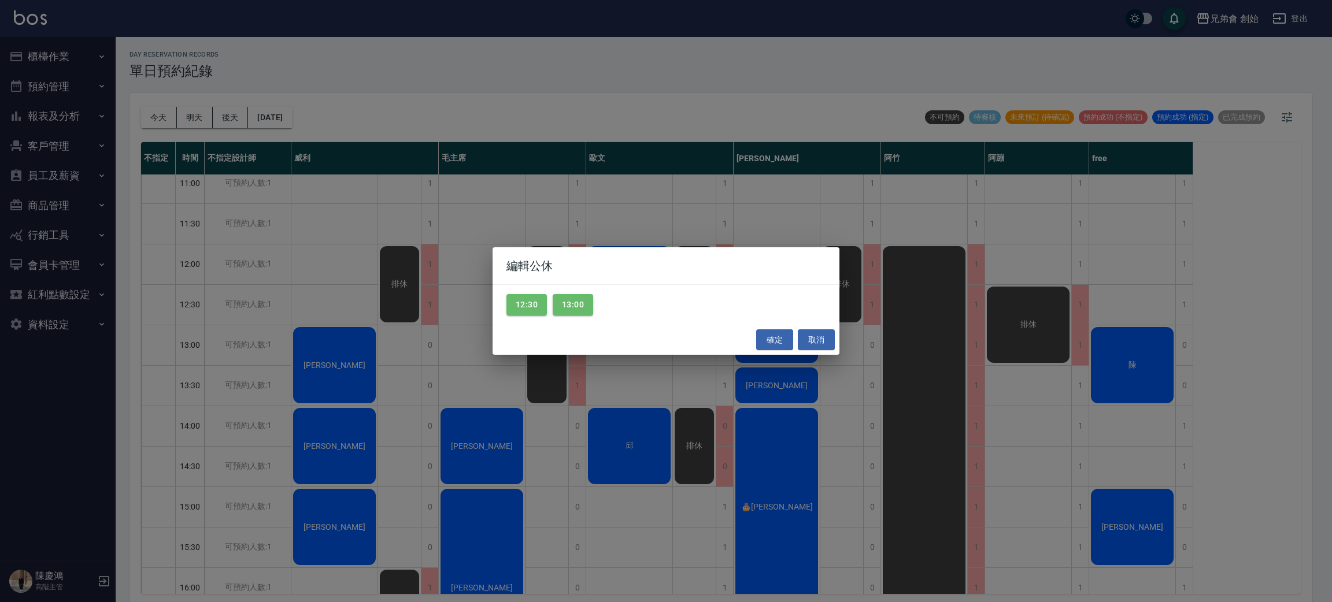
click at [1043, 314] on div "編輯公休 12:30 13:00 確定 取消" at bounding box center [666, 301] width 1332 height 602
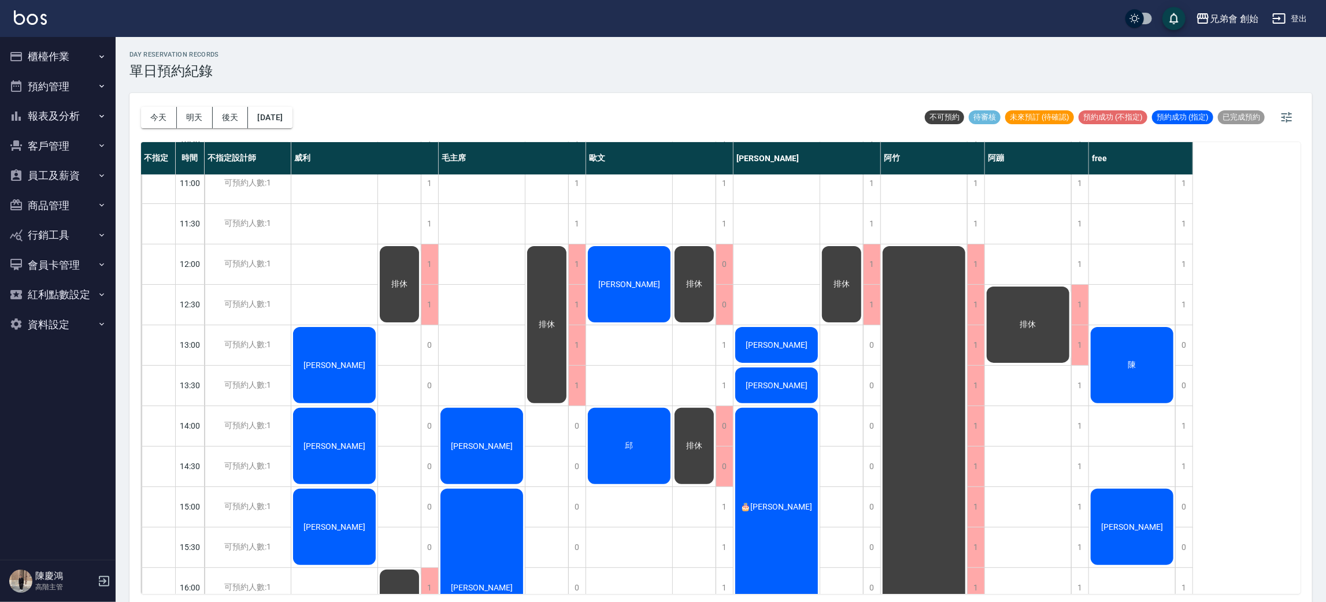
click at [377, 325] on div "排休" at bounding box center [334, 365] width 86 height 80
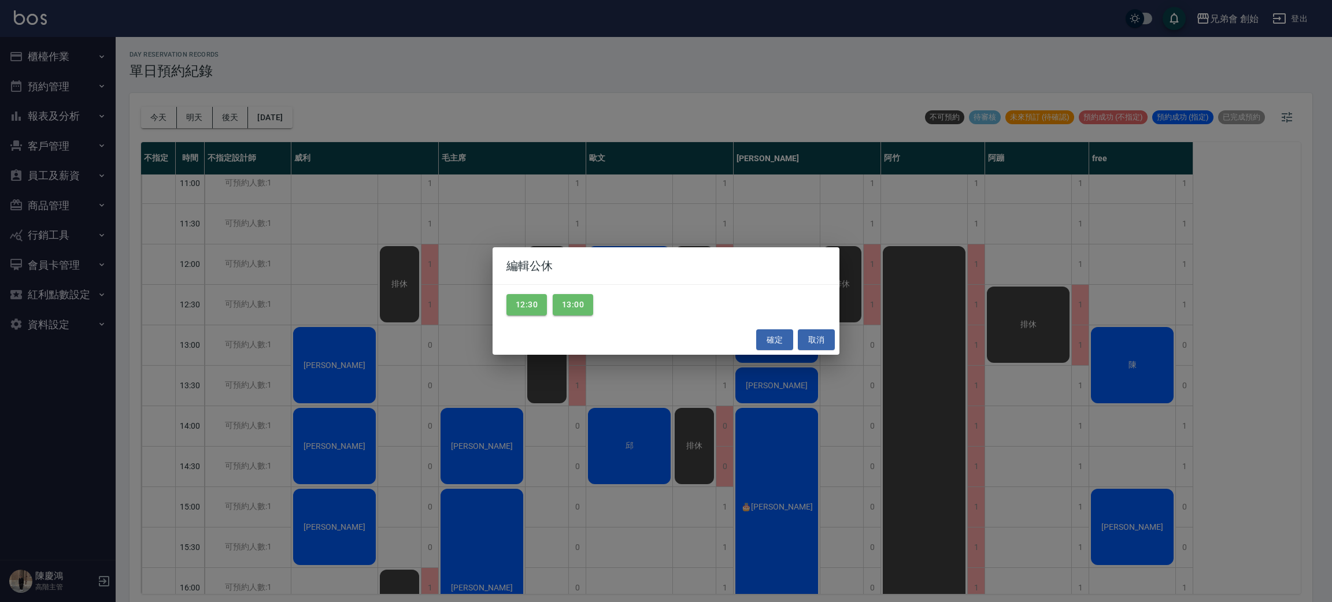
click at [1034, 311] on div "編輯公休 12:30 13:00 確定 取消" at bounding box center [666, 301] width 1332 height 602
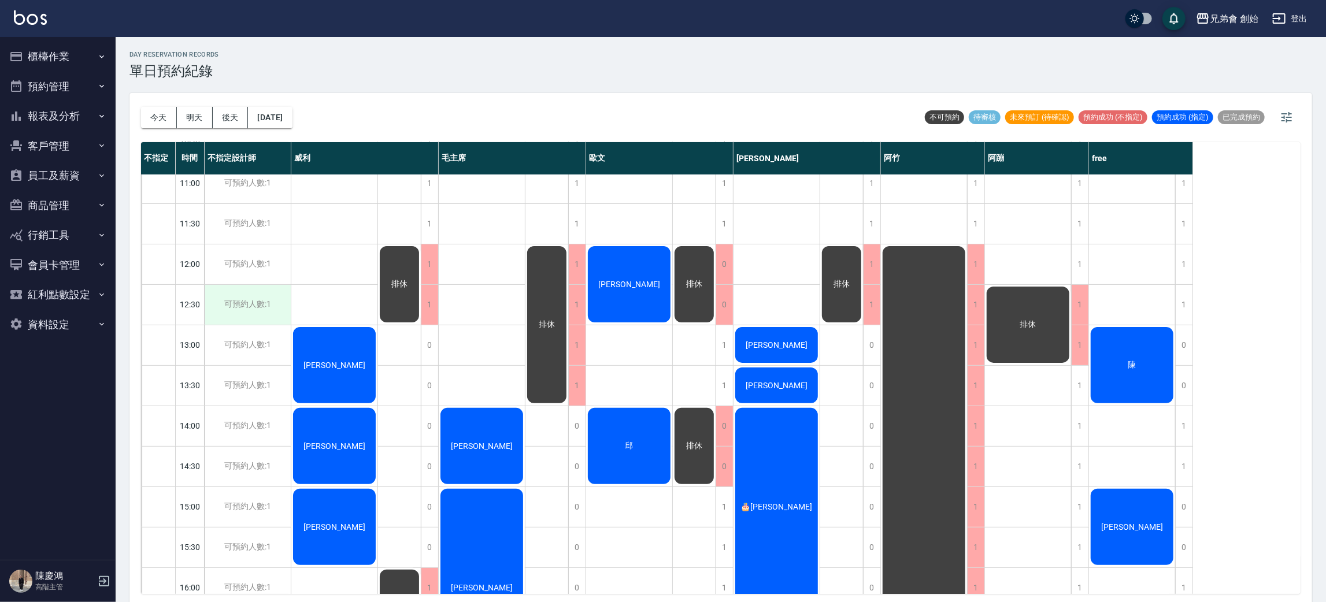
click at [277, 312] on div "可預約人數:1" at bounding box center [248, 305] width 86 height 40
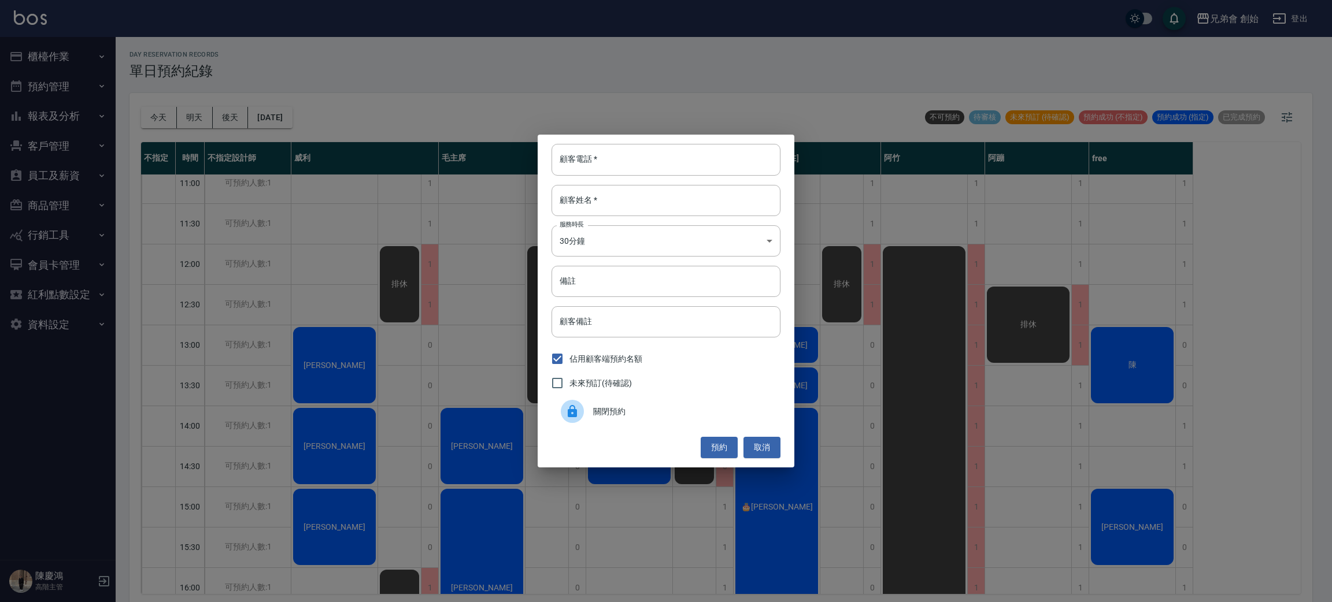
click at [631, 419] on div "關閉預約" at bounding box center [665, 411] width 229 height 32
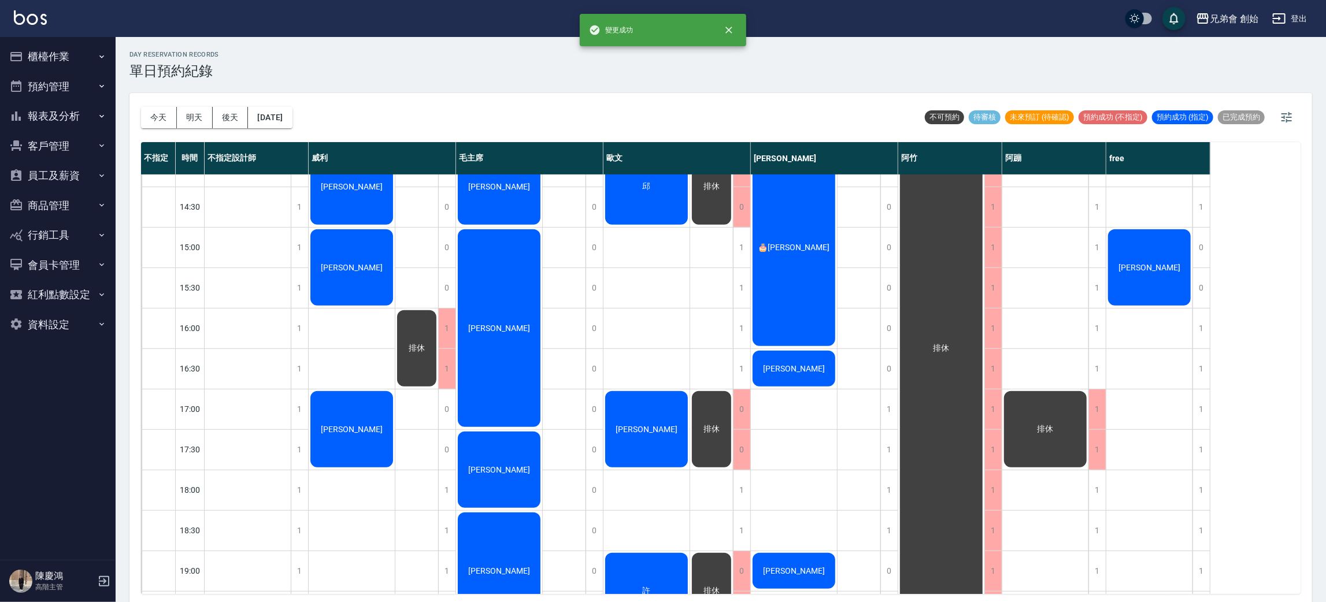
scroll to position [520, 0]
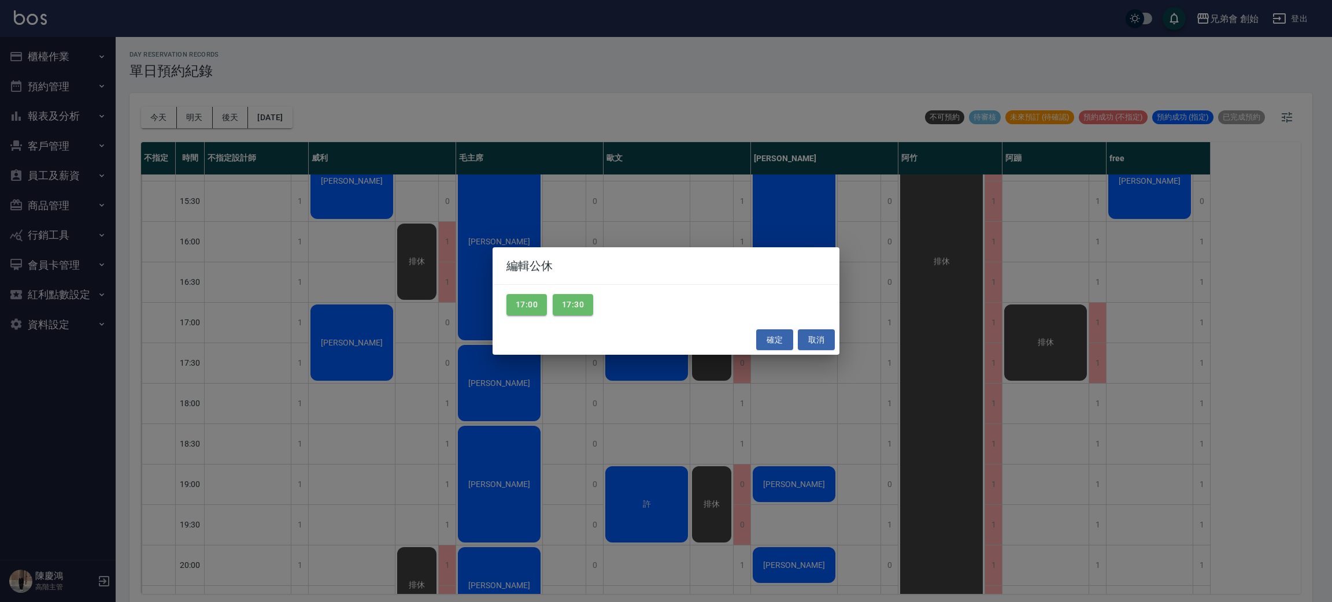
click at [1042, 339] on div "編輯公休 17:00 17:30 確定 取消" at bounding box center [666, 301] width 1332 height 602
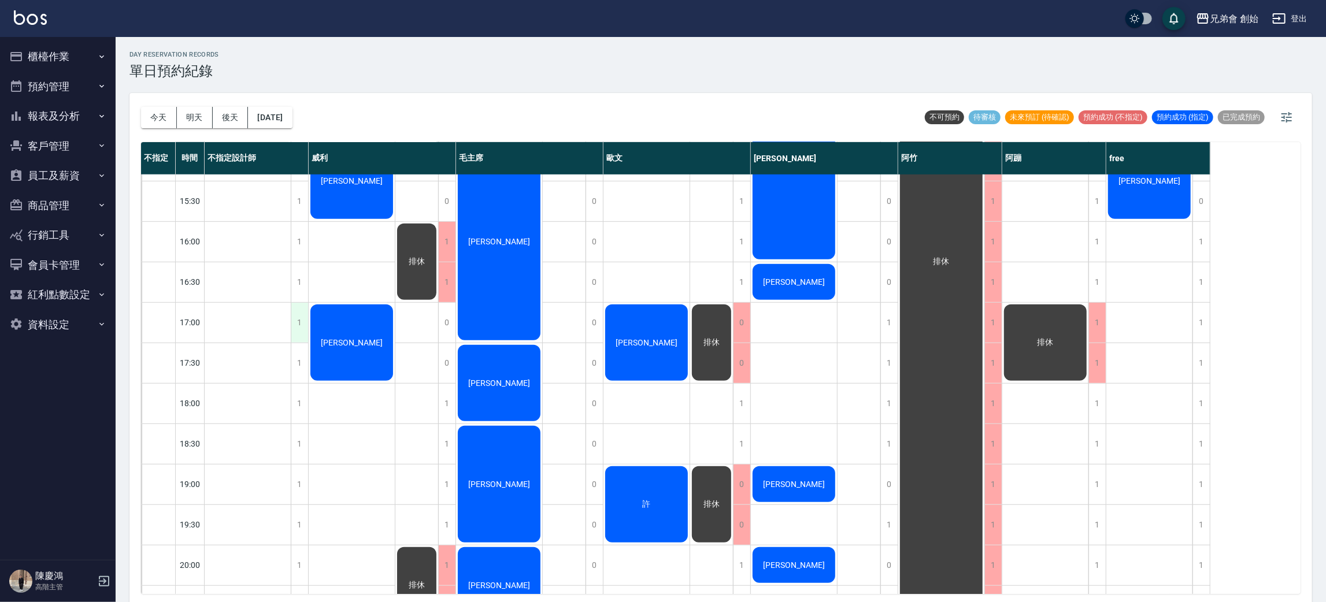
click at [299, 325] on div "1" at bounding box center [299, 323] width 17 height 40
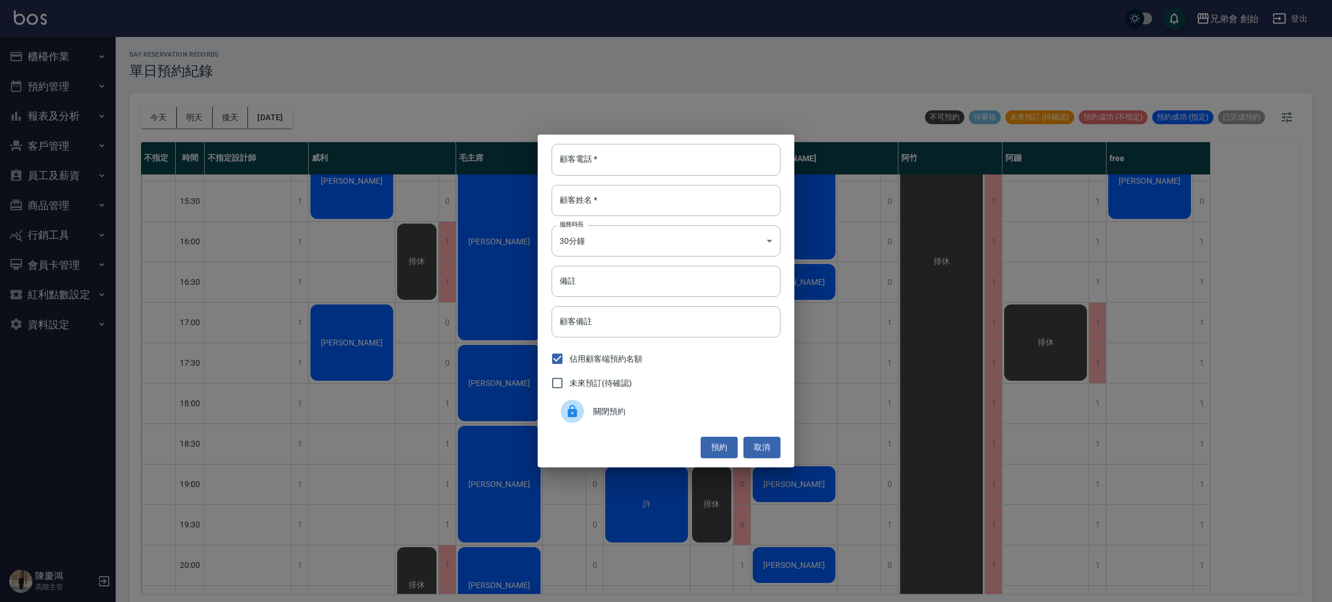
click at [602, 414] on span "關閉預約" at bounding box center [682, 412] width 178 height 12
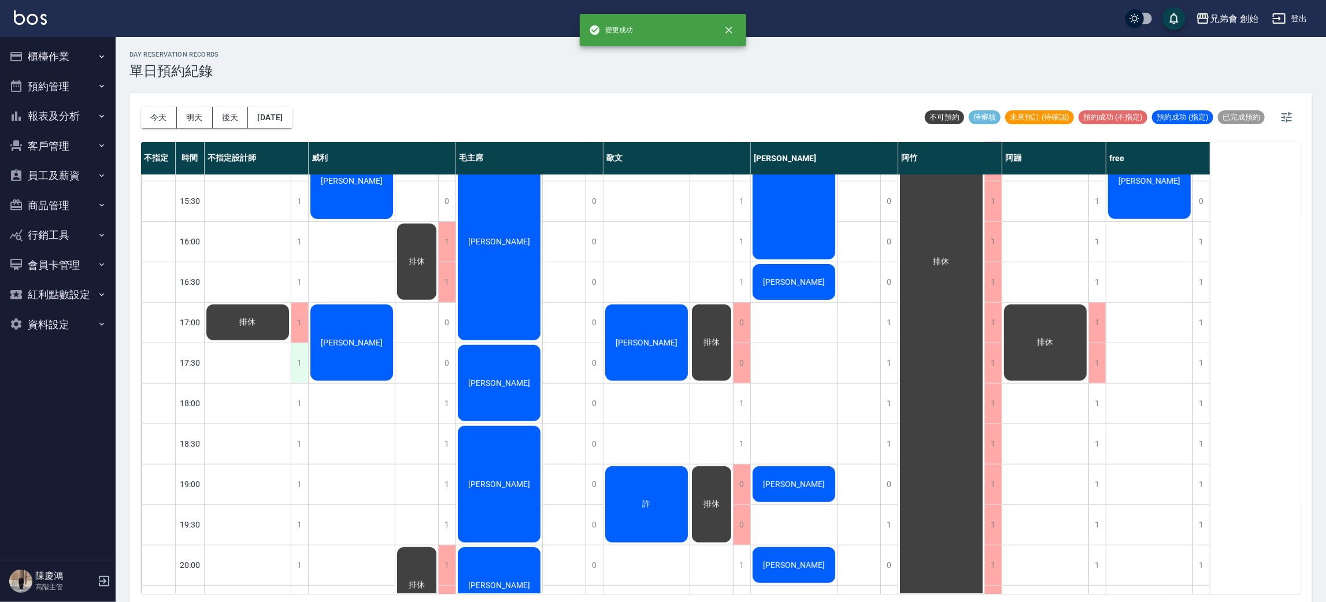
click at [298, 365] on div "1" at bounding box center [299, 363] width 17 height 40
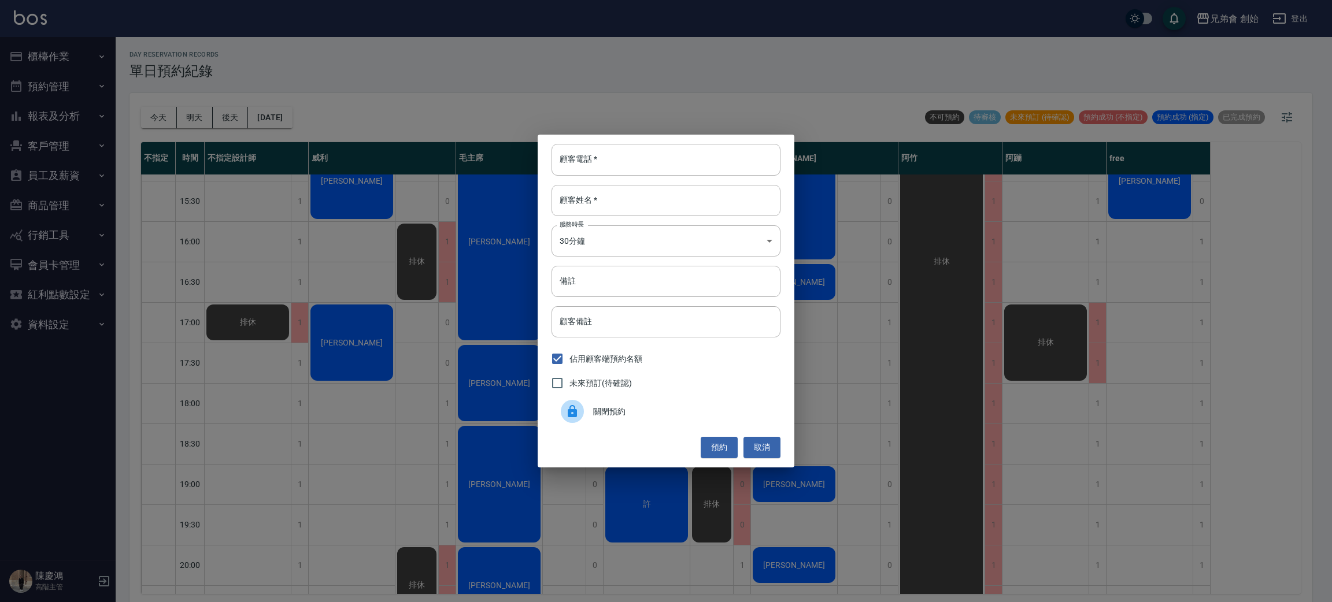
click at [603, 407] on span "關閉預約" at bounding box center [682, 412] width 178 height 12
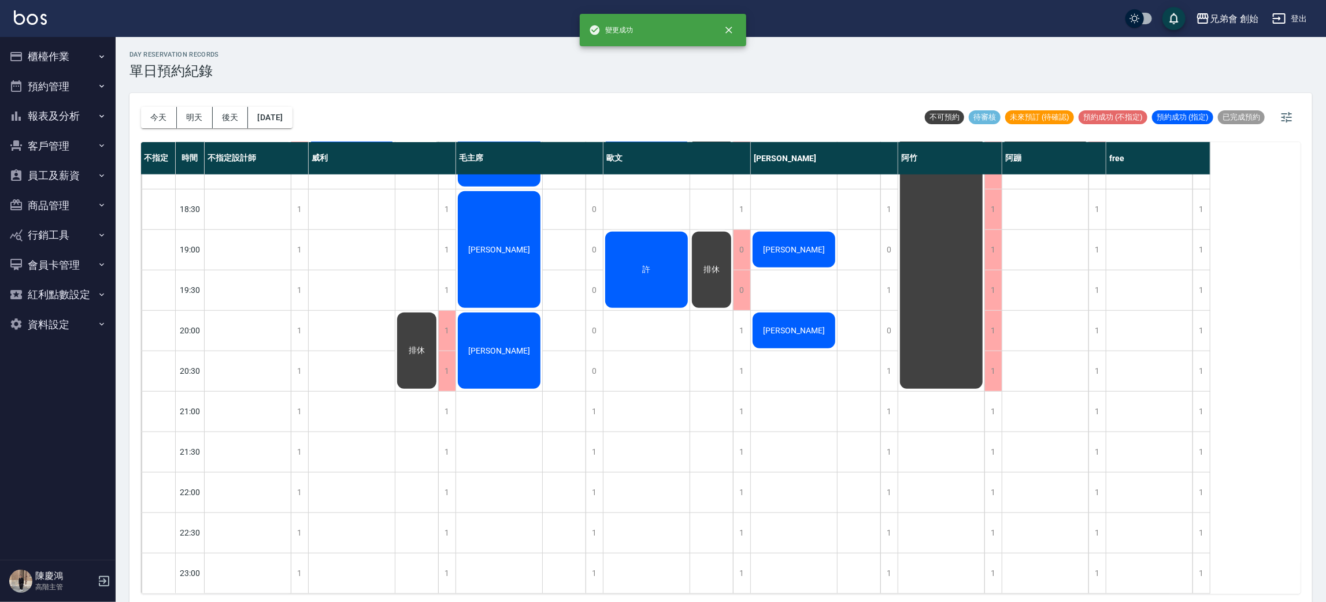
scroll to position [420, 0]
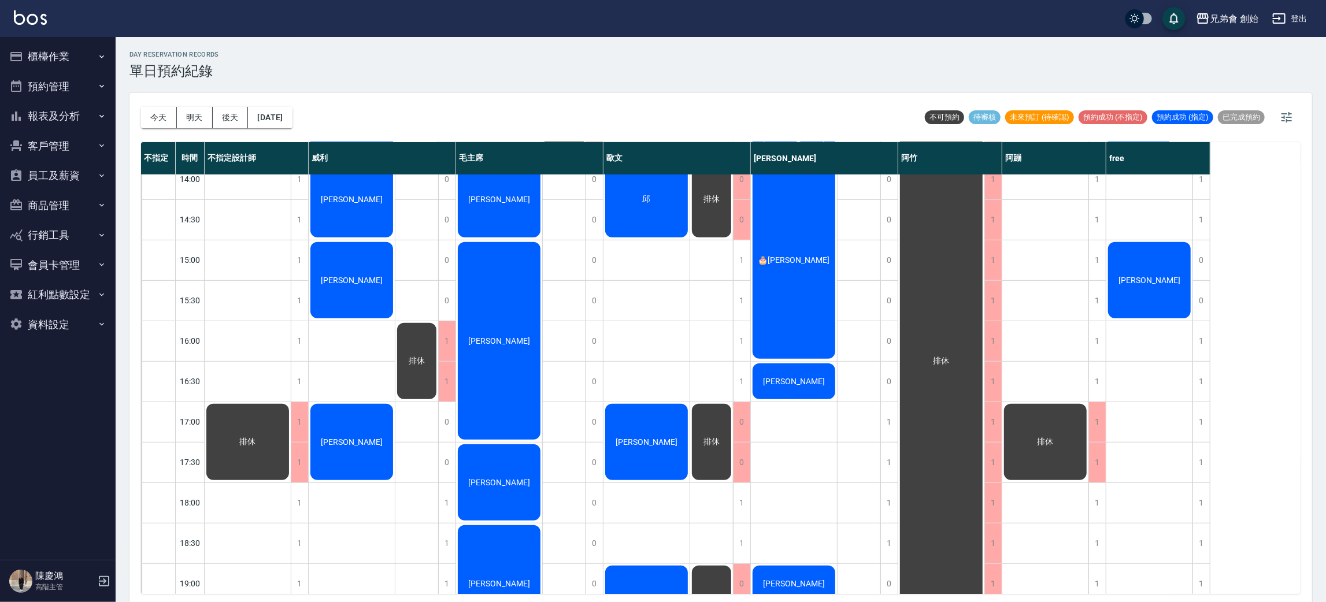
click at [291, 77] on div "排休" at bounding box center [248, 57] width 86 height 39
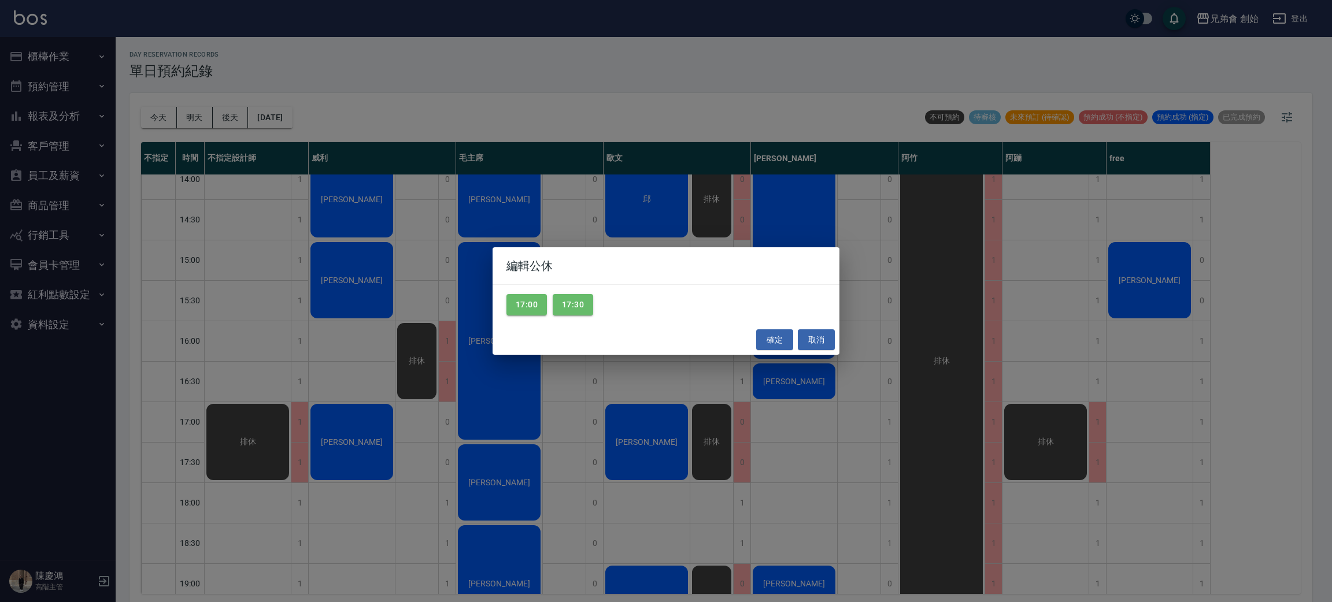
click at [1064, 428] on div "編輯公休 17:00 17:30 確定 取消" at bounding box center [666, 301] width 1332 height 602
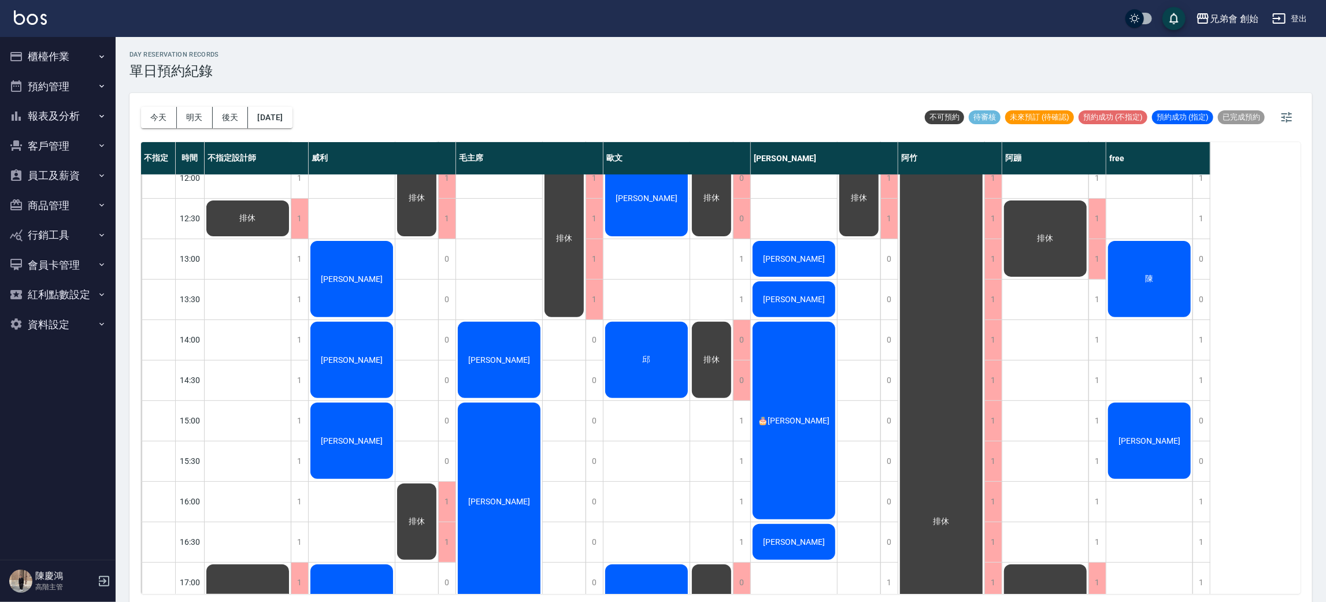
scroll to position [433, 0]
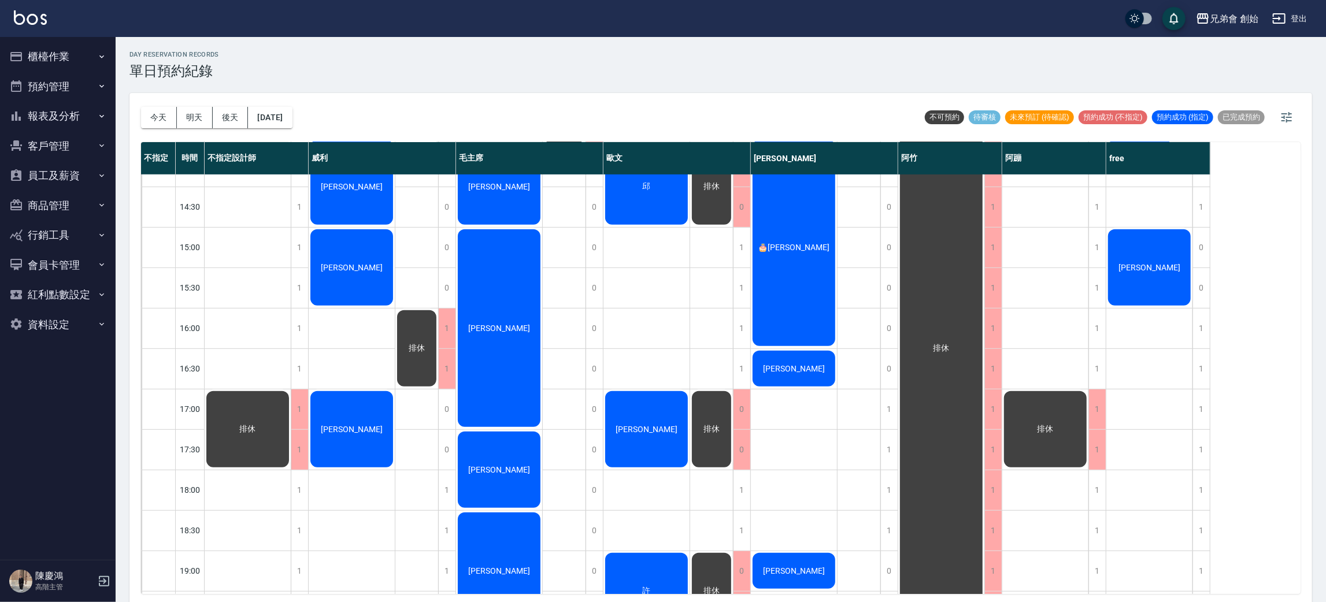
click at [787, 525] on div "[PERSON_NAME][PERSON_NAME] 🎂 [PERSON_NAME] [PERSON_NAME] [PERSON_NAME] [PERSON_…" at bounding box center [794, 329] width 87 height 1174
